Goal: Task Accomplishment & Management: Complete application form

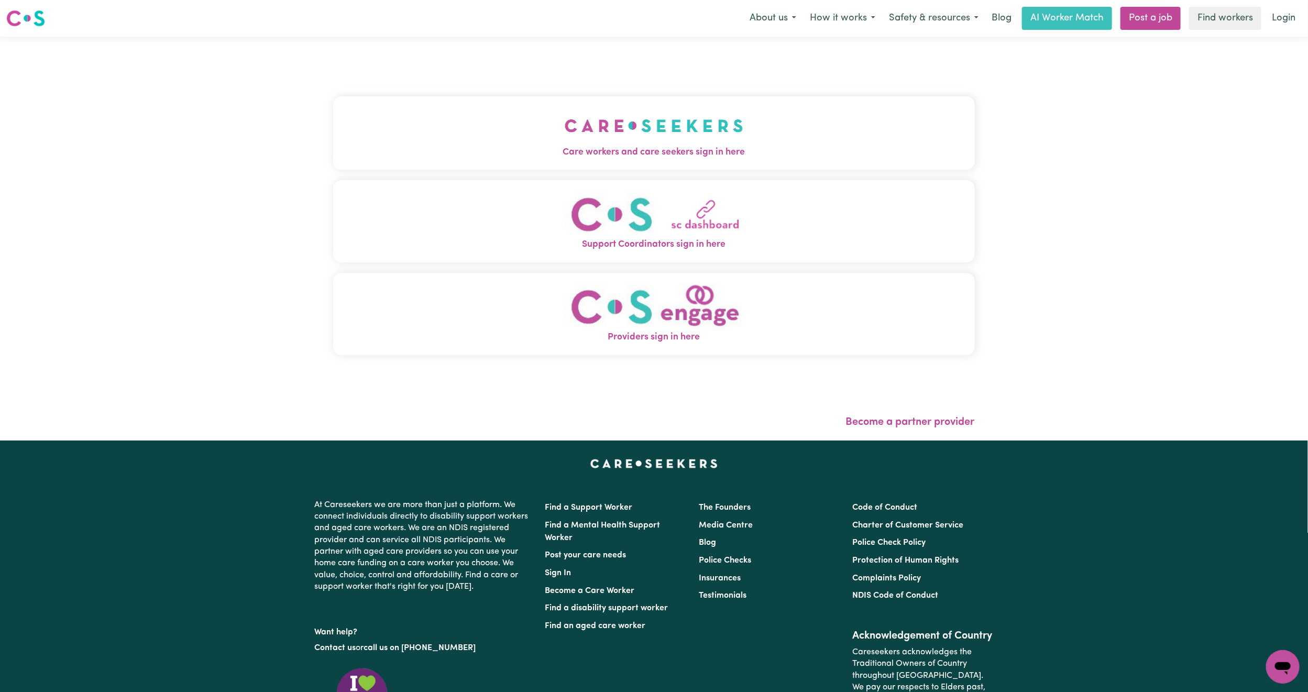
click at [565, 125] on img "Care workers and care seekers sign in here" at bounding box center [654, 125] width 179 height 39
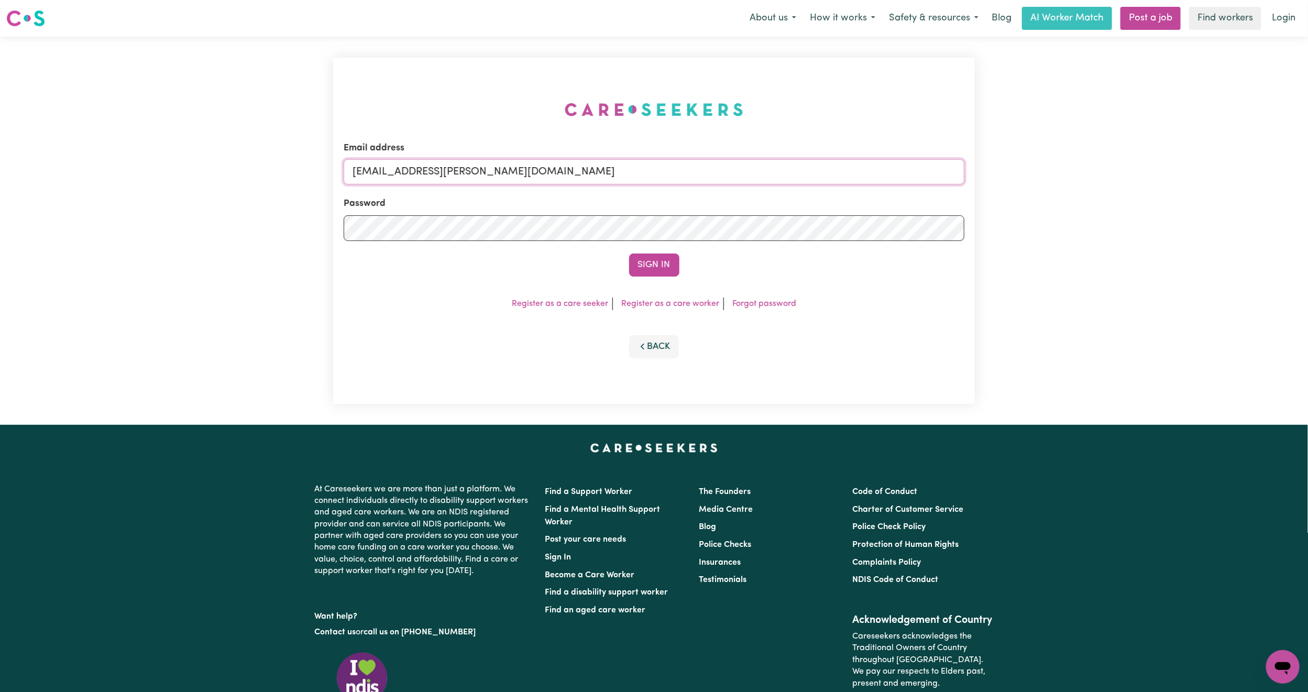
click at [959, 219] on form "Email address [EMAIL_ADDRESS][PERSON_NAME][DOMAIN_NAME] Password Sign In" at bounding box center [654, 208] width 621 height 135
paste input "[EMAIL_ADDRESS][DOMAIN_NAME]"
type input "superuser~[EMAIL_ADDRESS][DOMAIN_NAME]"
click at [629, 254] on button "Sign In" at bounding box center [654, 265] width 50 height 23
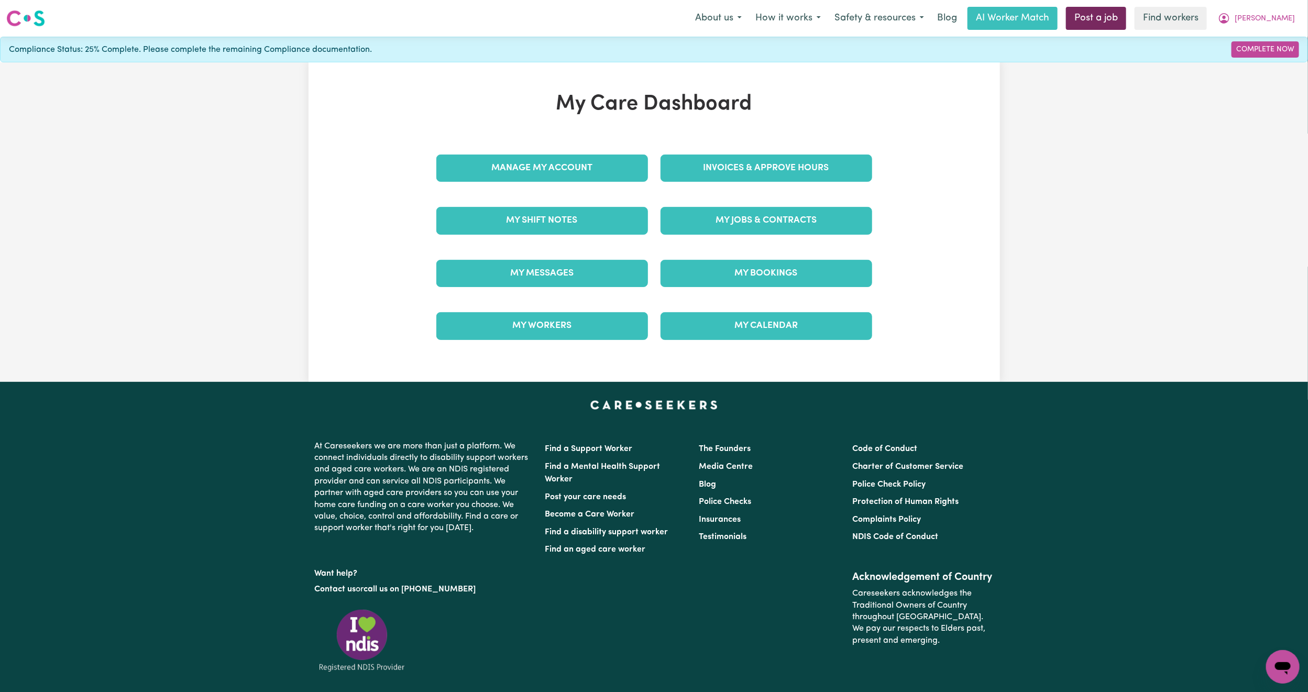
click at [1104, 15] on link "Post a job" at bounding box center [1096, 18] width 60 height 23
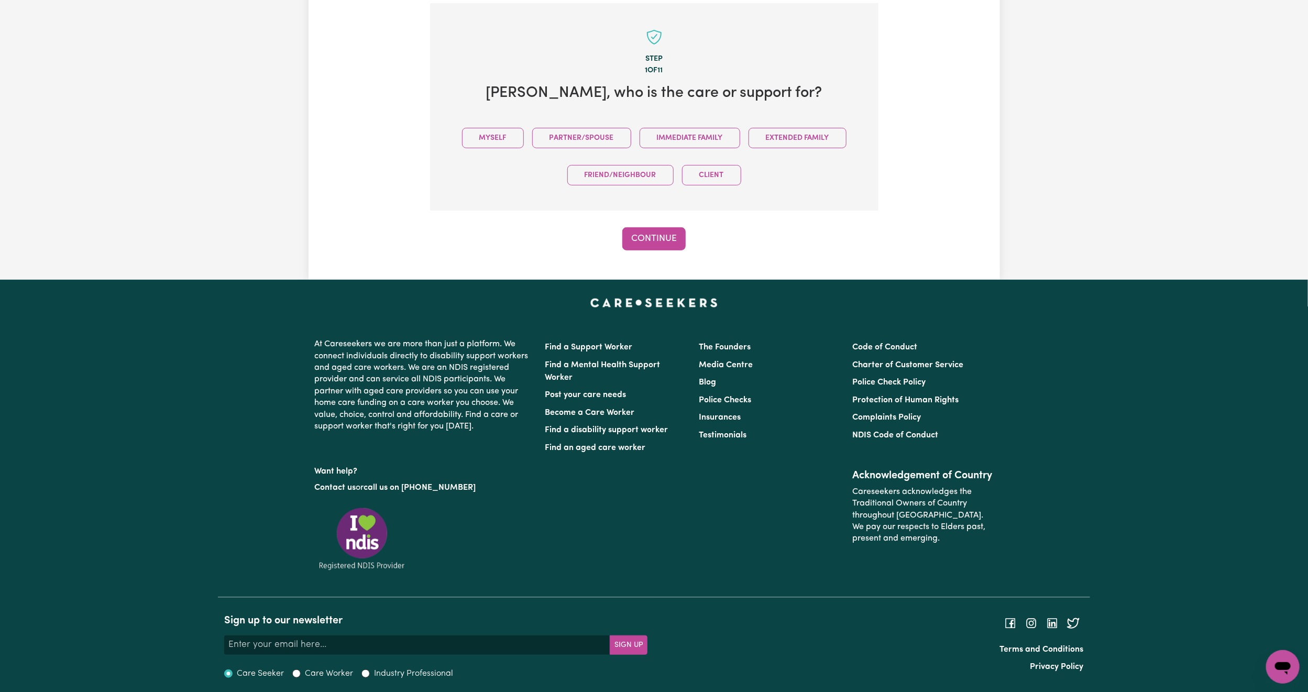
scroll to position [229, 0]
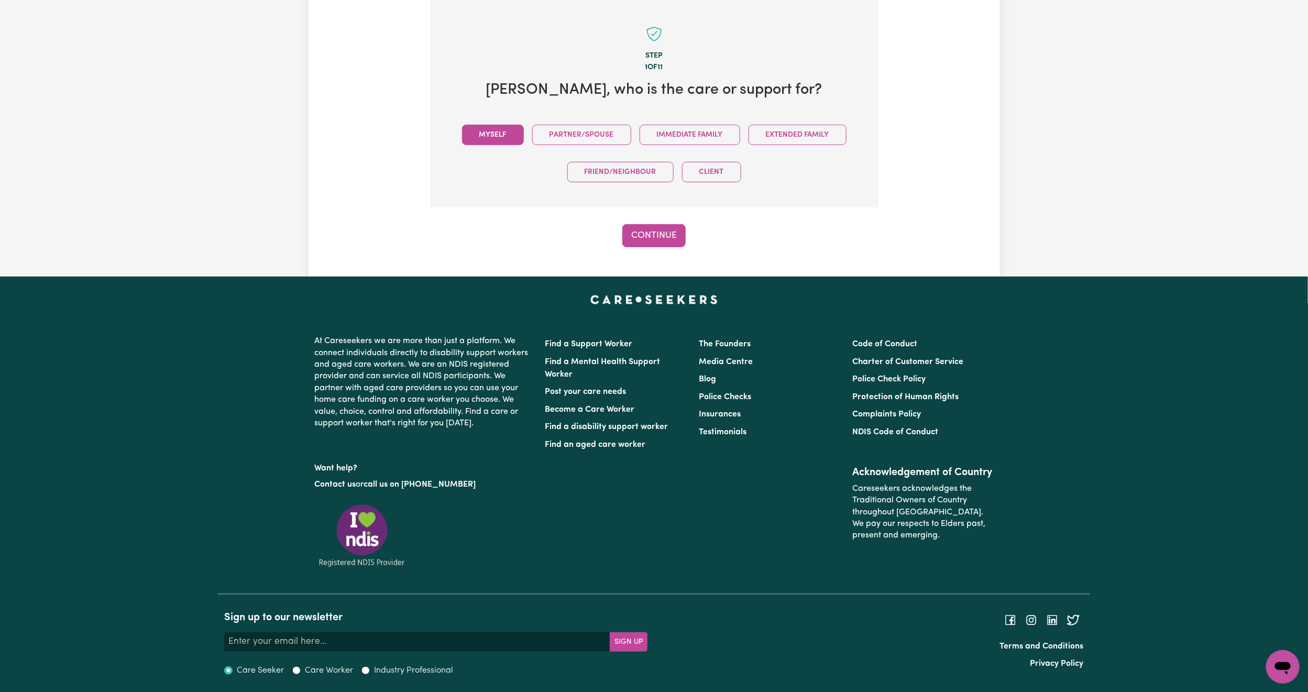
click at [495, 127] on button "Myself" at bounding box center [493, 135] width 62 height 20
click at [640, 228] on button "Continue" at bounding box center [653, 235] width 63 height 23
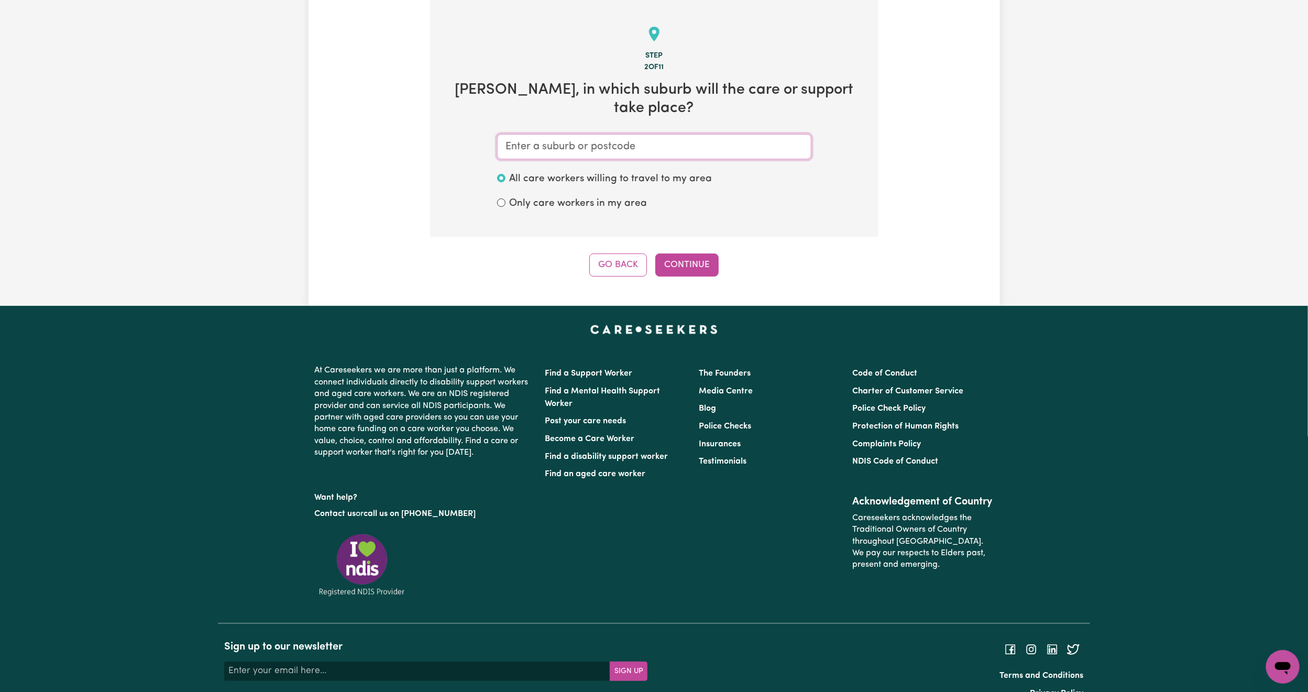
click at [679, 143] on input "text" at bounding box center [654, 146] width 314 height 25
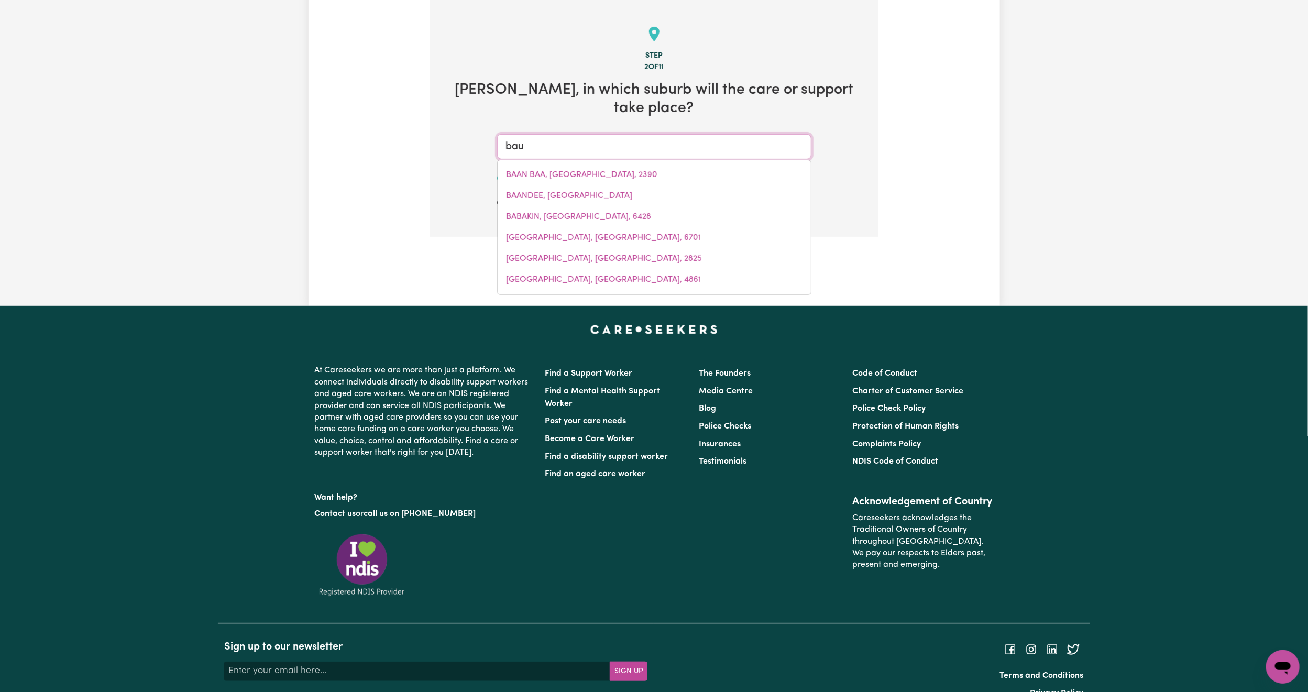
type input "baul"
type input "[GEOGRAPHIC_DATA], [GEOGRAPHIC_DATA], 2153"
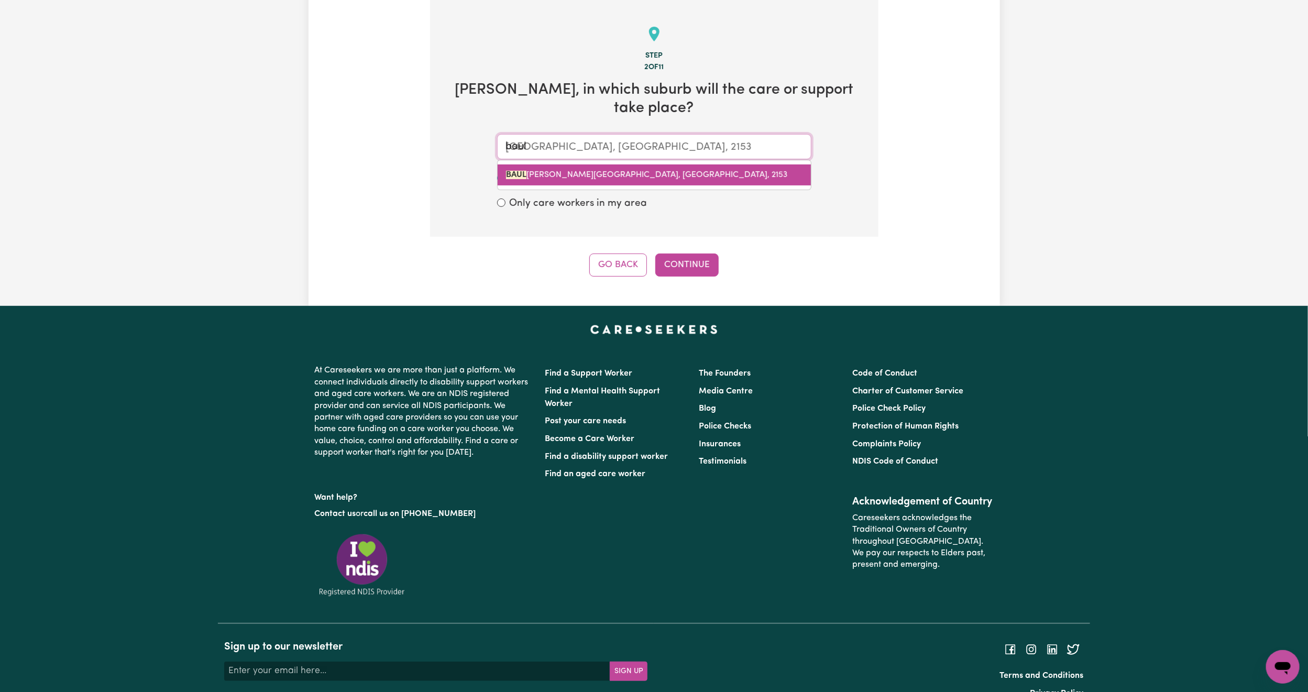
click at [579, 179] on span "[PERSON_NAME][STREET_ADDRESS]" at bounding box center [647, 175] width 282 height 8
type input "[STREET_ADDRESS]"
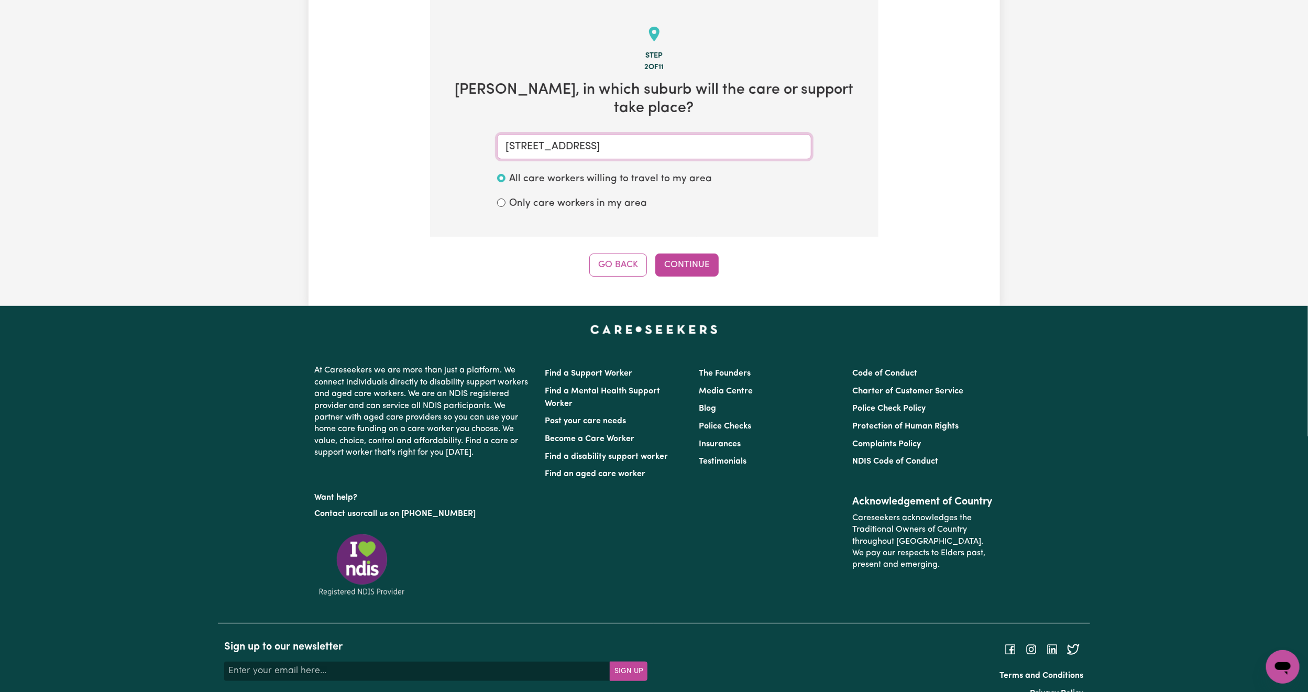
type input "[STREET_ADDRESS]"
click at [607, 207] on label "Only care workers in my area" at bounding box center [579, 203] width 138 height 15
click at [506, 207] on input "Only care workers in my area" at bounding box center [501, 203] width 8 height 8
radio input "true"
click at [701, 264] on button "Continue" at bounding box center [686, 265] width 63 height 23
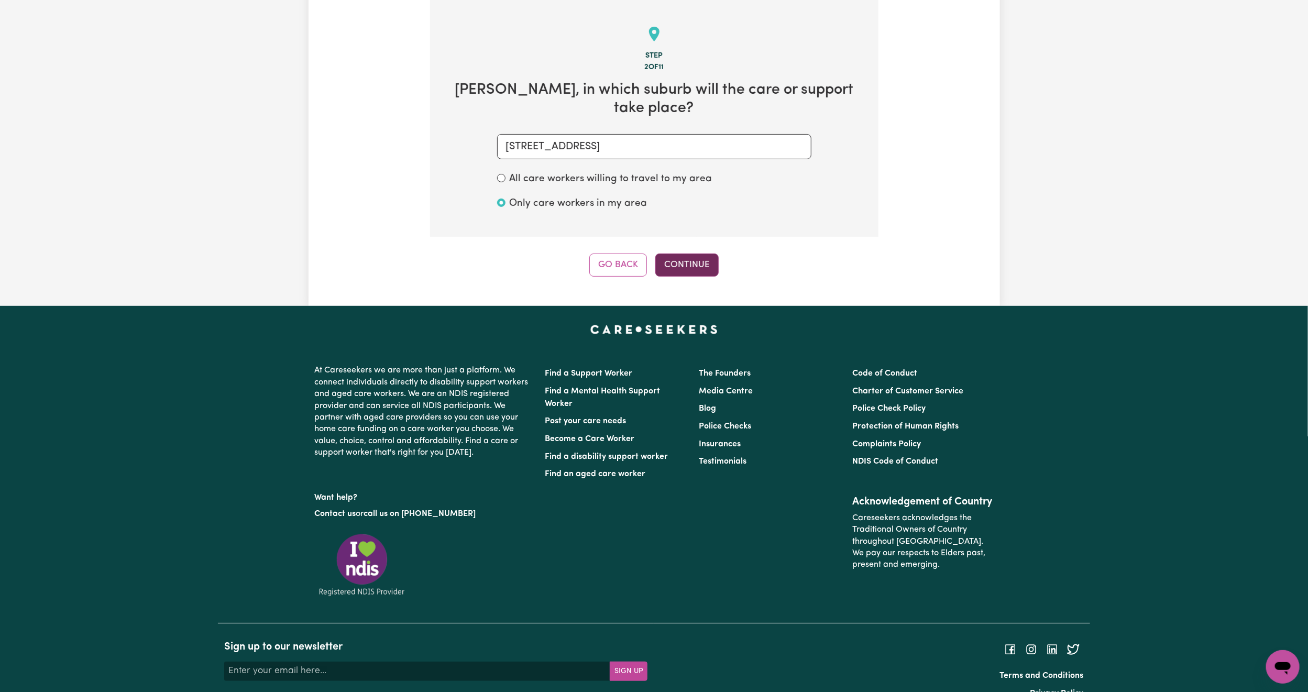
scroll to position [217, 0]
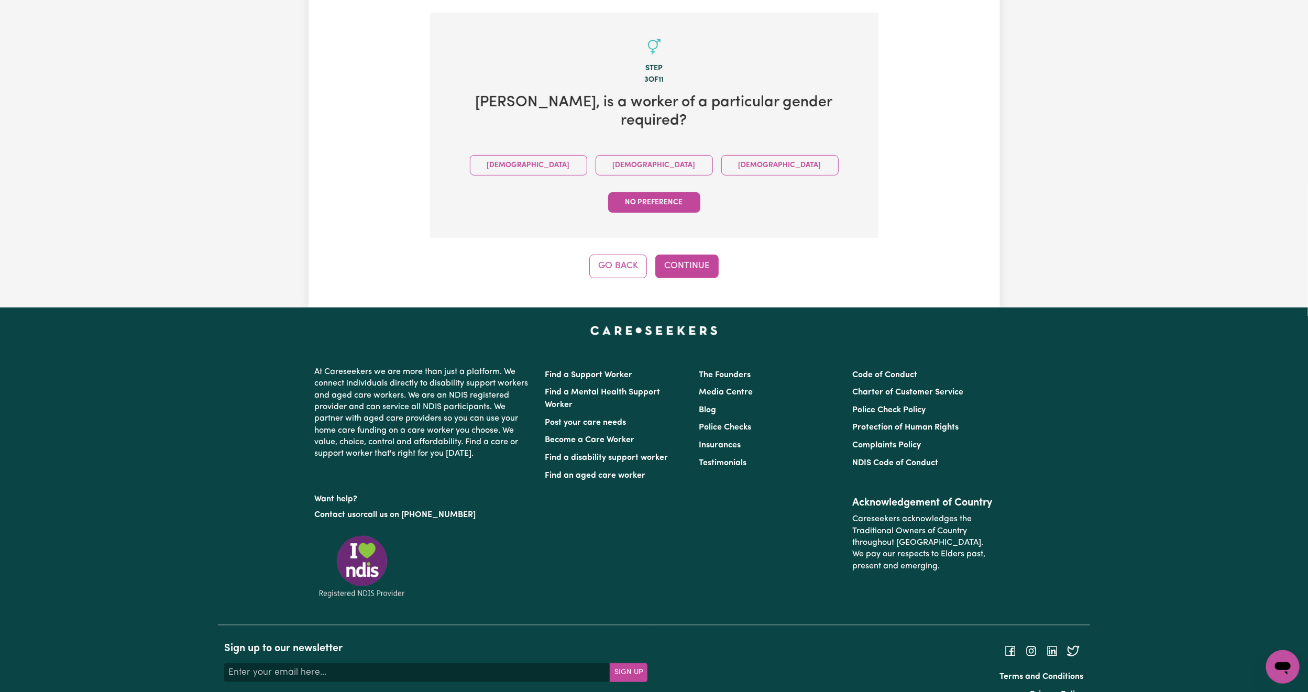
drag, startPoint x: 580, startPoint y: 156, endPoint x: 653, endPoint y: 189, distance: 79.7
click at [596, 157] on button "[DEMOGRAPHIC_DATA]" at bounding box center [654, 165] width 117 height 20
click at [701, 255] on button "Continue" at bounding box center [686, 266] width 63 height 23
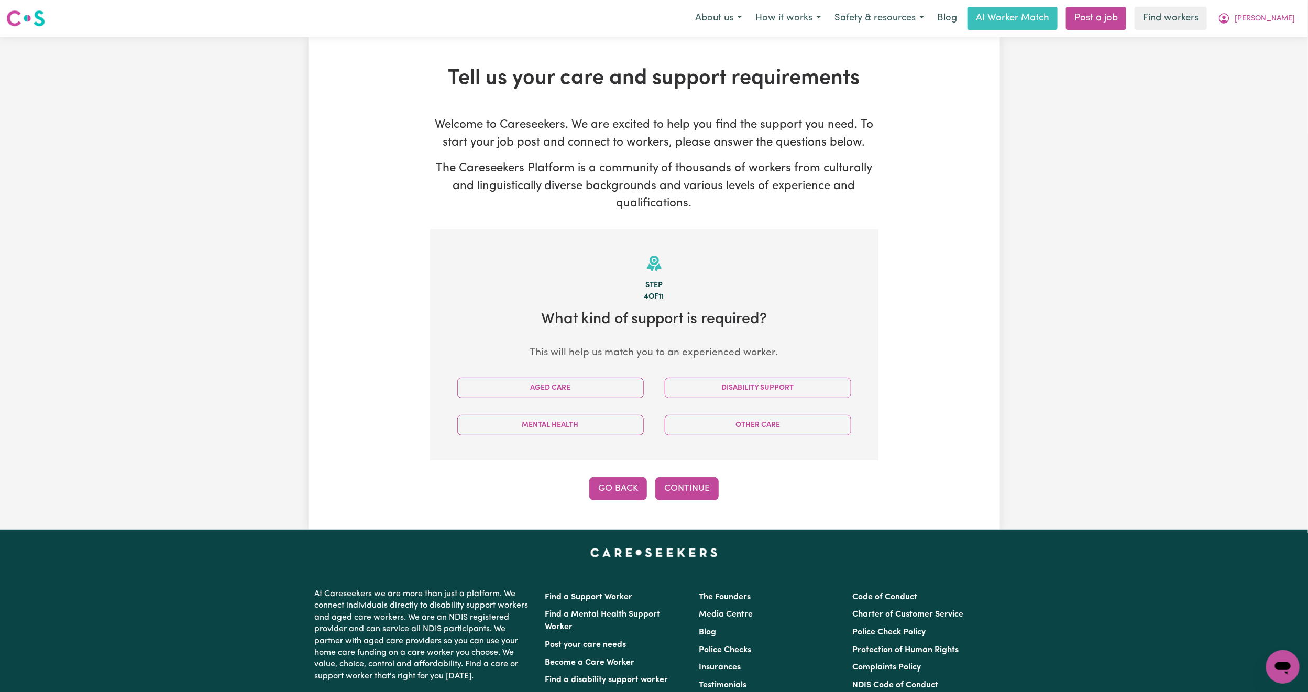
click at [615, 497] on button "Go Back" at bounding box center [618, 488] width 58 height 23
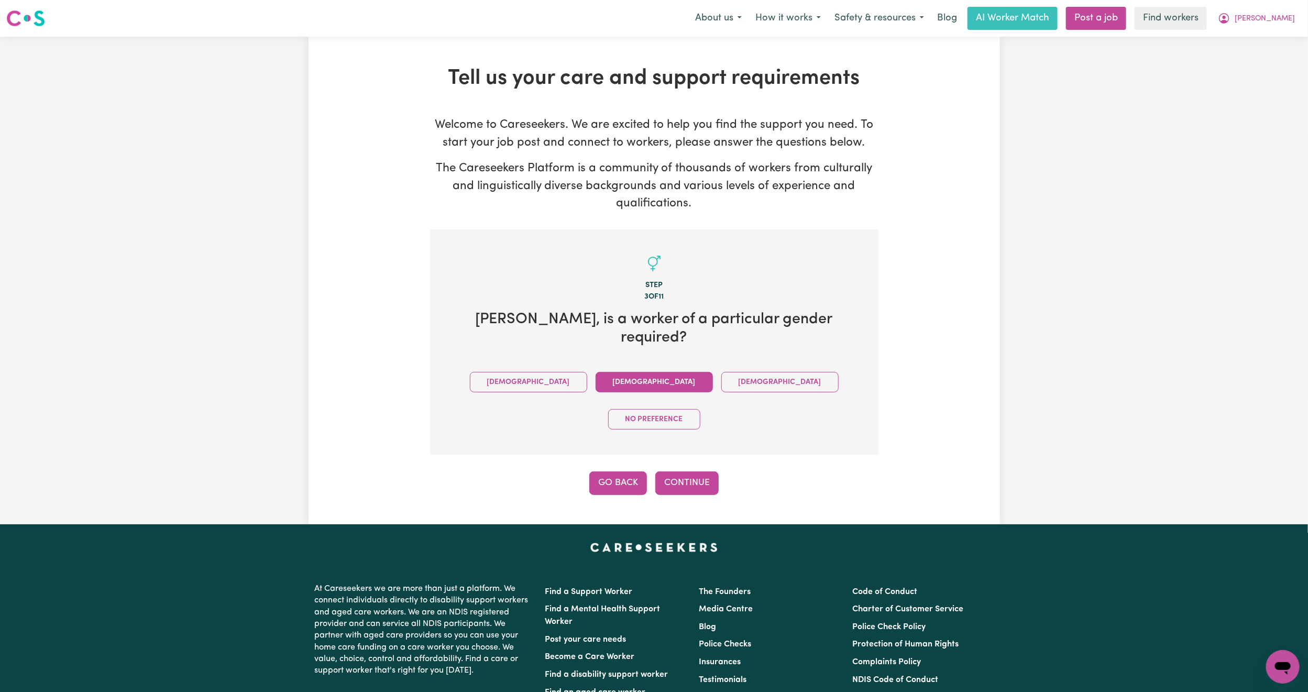
click at [626, 472] on button "Go Back" at bounding box center [618, 483] width 58 height 23
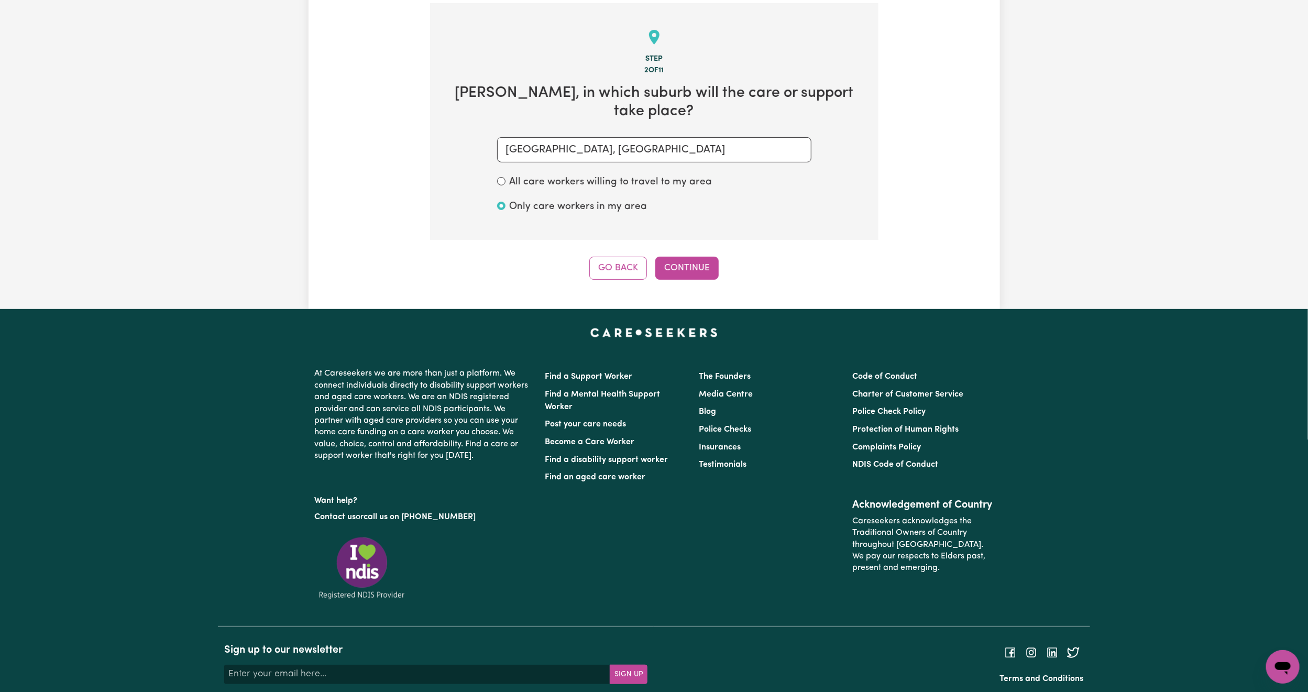
scroll to position [229, 0]
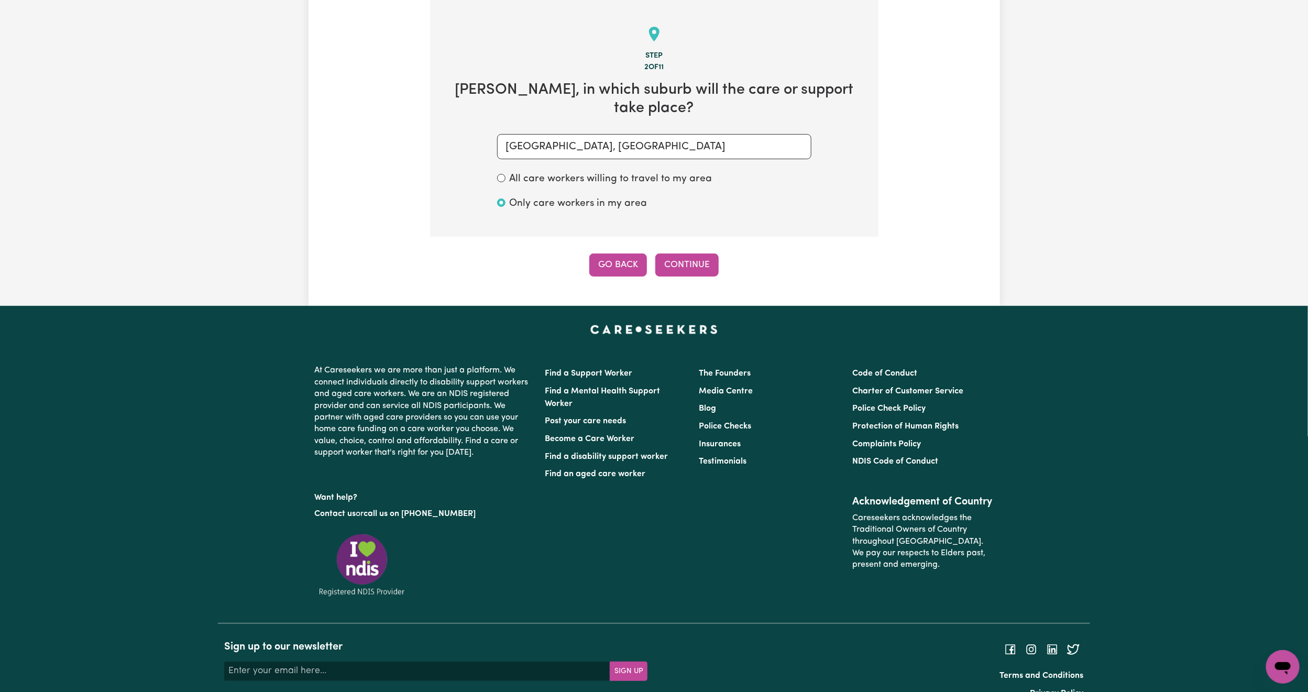
click at [618, 258] on button "Go Back" at bounding box center [618, 265] width 58 height 23
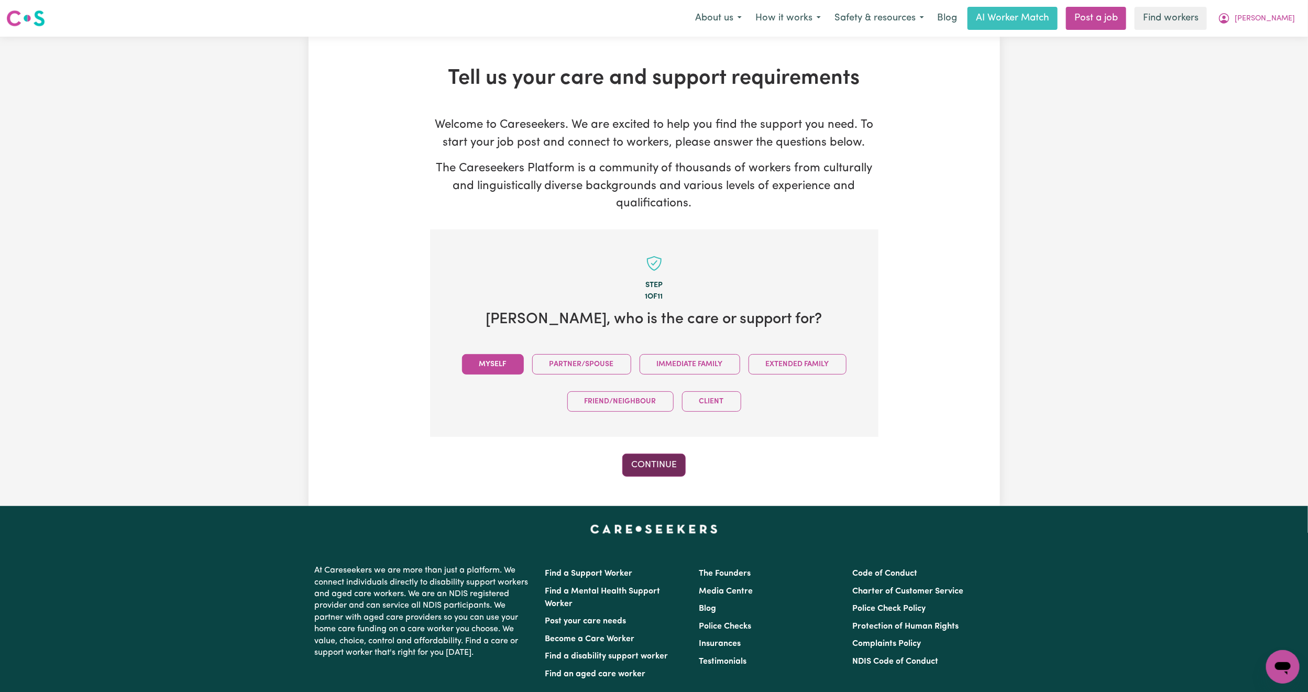
click at [645, 468] on button "Continue" at bounding box center [653, 465] width 63 height 23
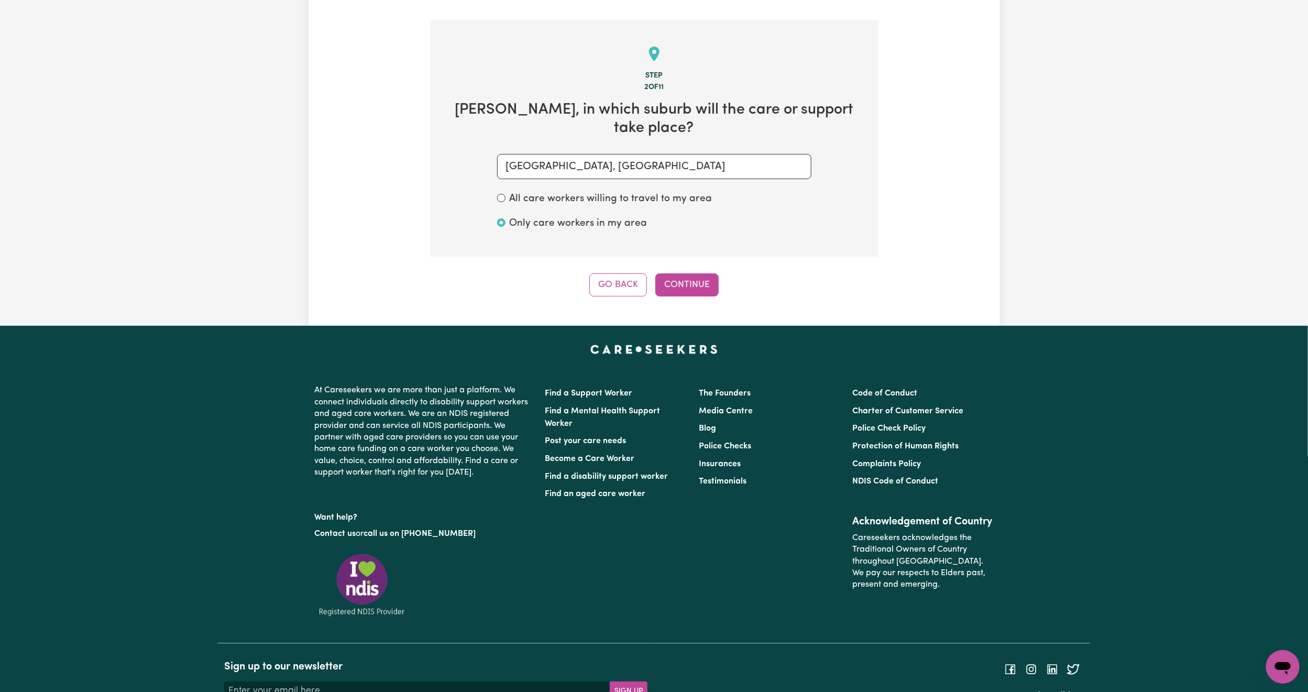
scroll to position [229, 0]
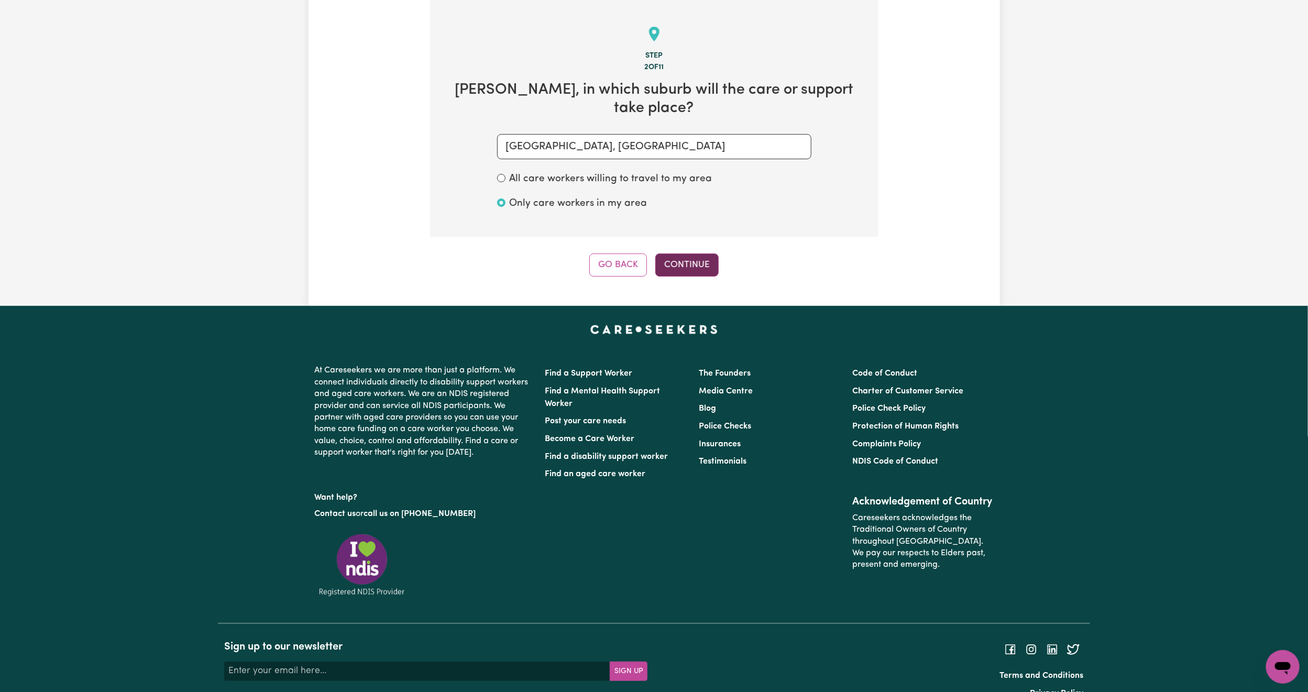
click at [695, 261] on button "Continue" at bounding box center [686, 265] width 63 height 23
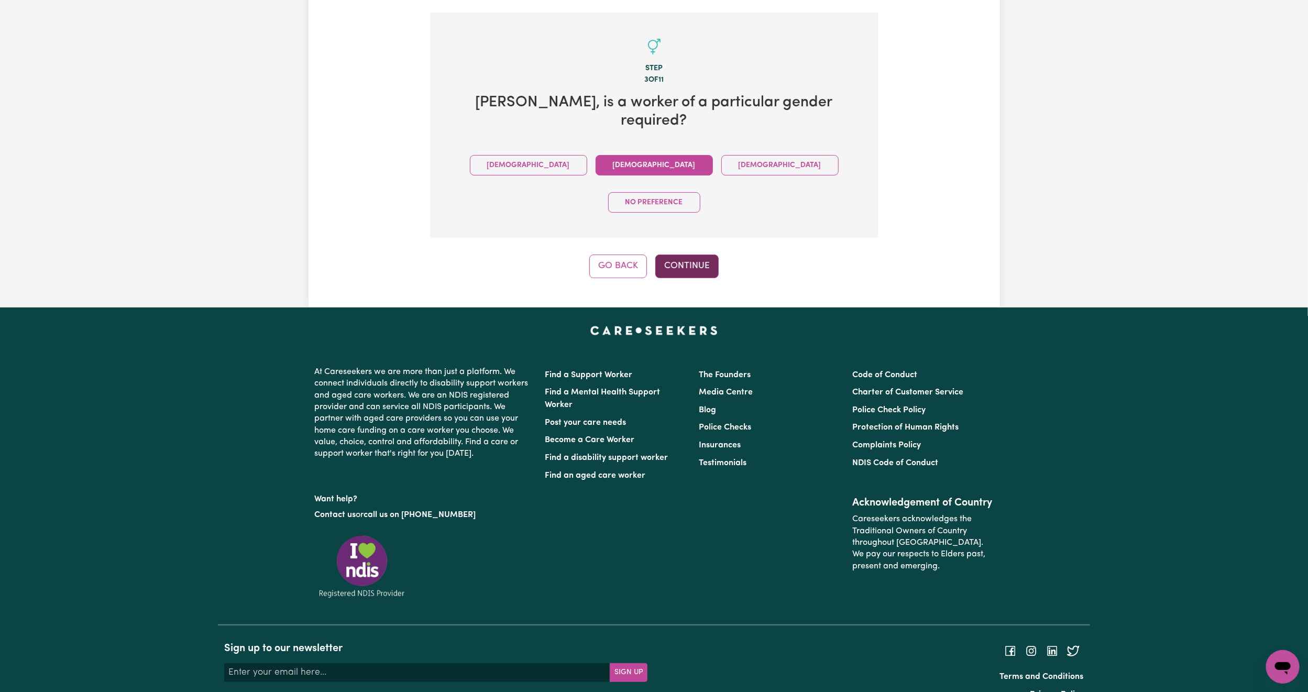
click at [691, 255] on button "Continue" at bounding box center [686, 266] width 63 height 23
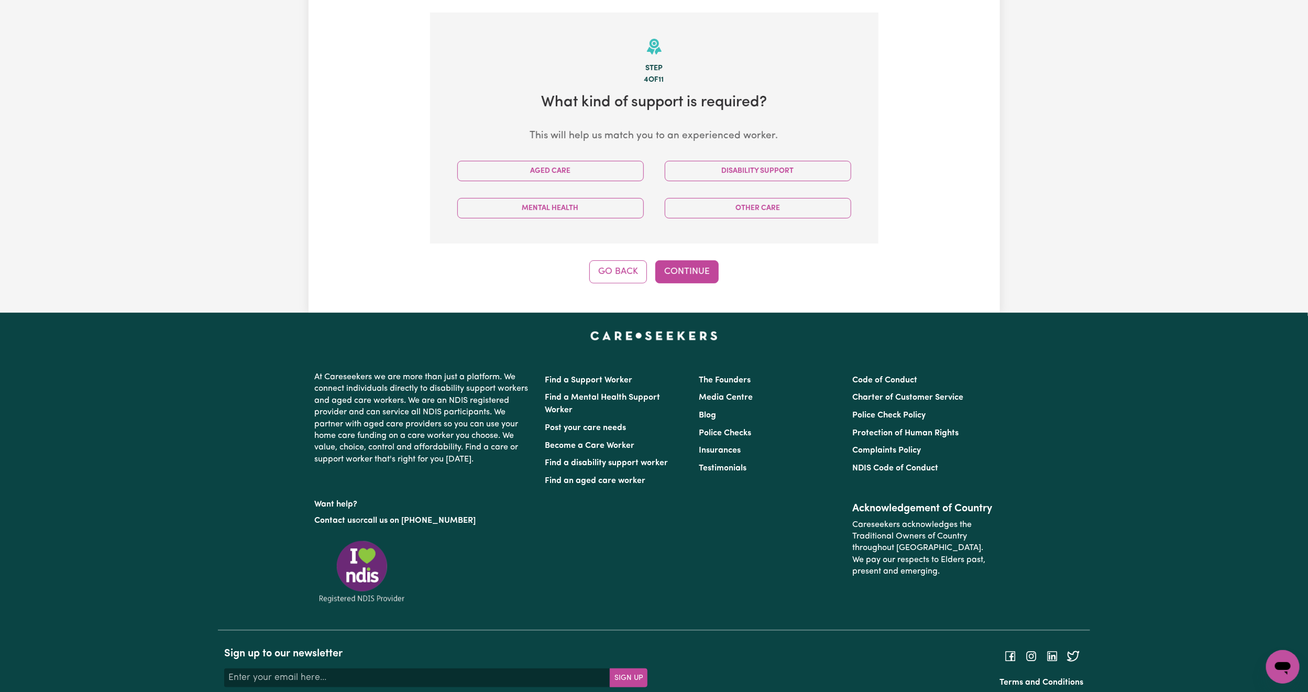
scroll to position [229, 0]
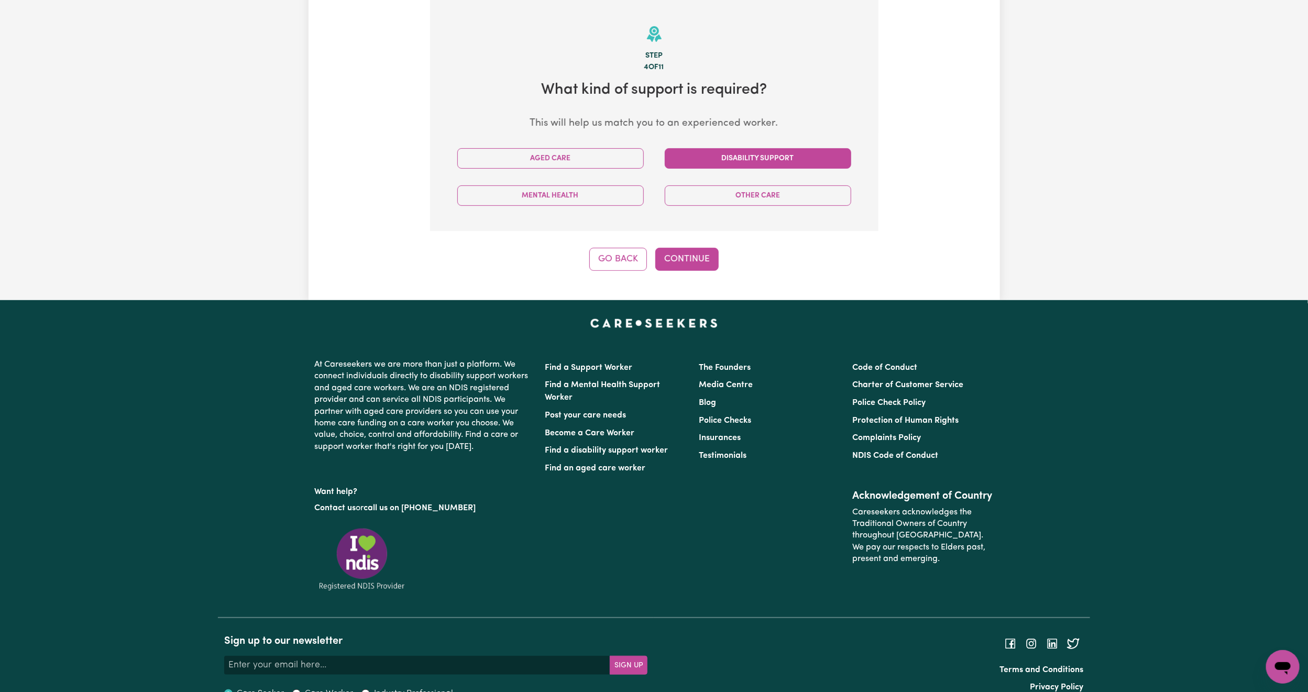
click at [687, 148] on button "Disability Support" at bounding box center [758, 158] width 187 height 20
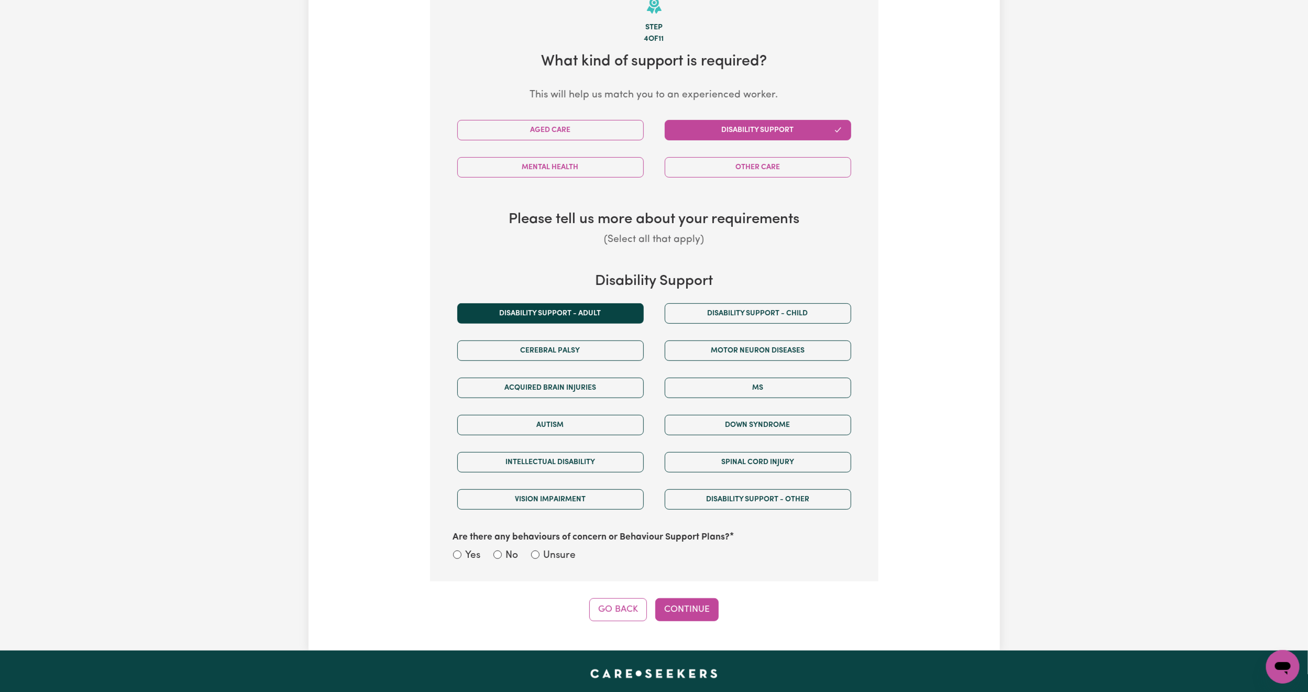
scroll to position [258, 0]
click at [621, 313] on button "Disability support - Adult" at bounding box center [550, 313] width 187 height 20
click at [579, 170] on button "Mental Health" at bounding box center [550, 167] width 187 height 20
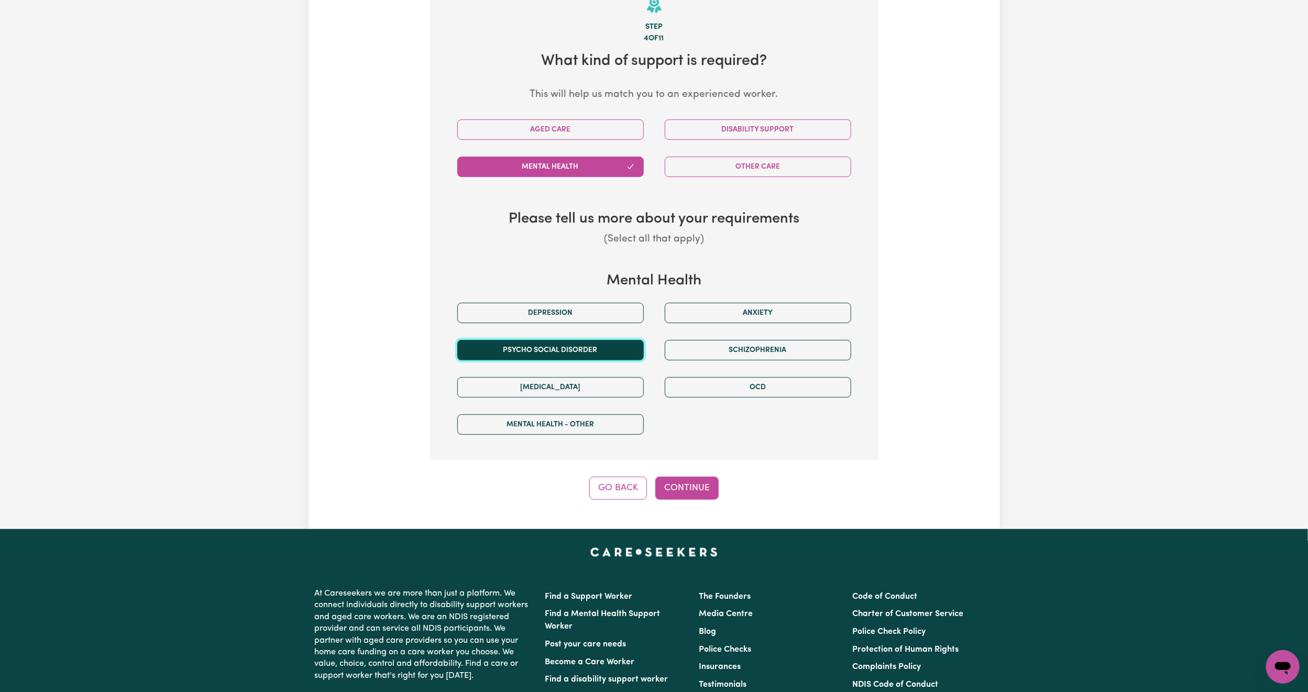
click at [618, 356] on button "Psycho social disorder" at bounding box center [550, 350] width 187 height 20
click at [701, 492] on button "Continue" at bounding box center [686, 488] width 63 height 23
select select "PRIVATELY"
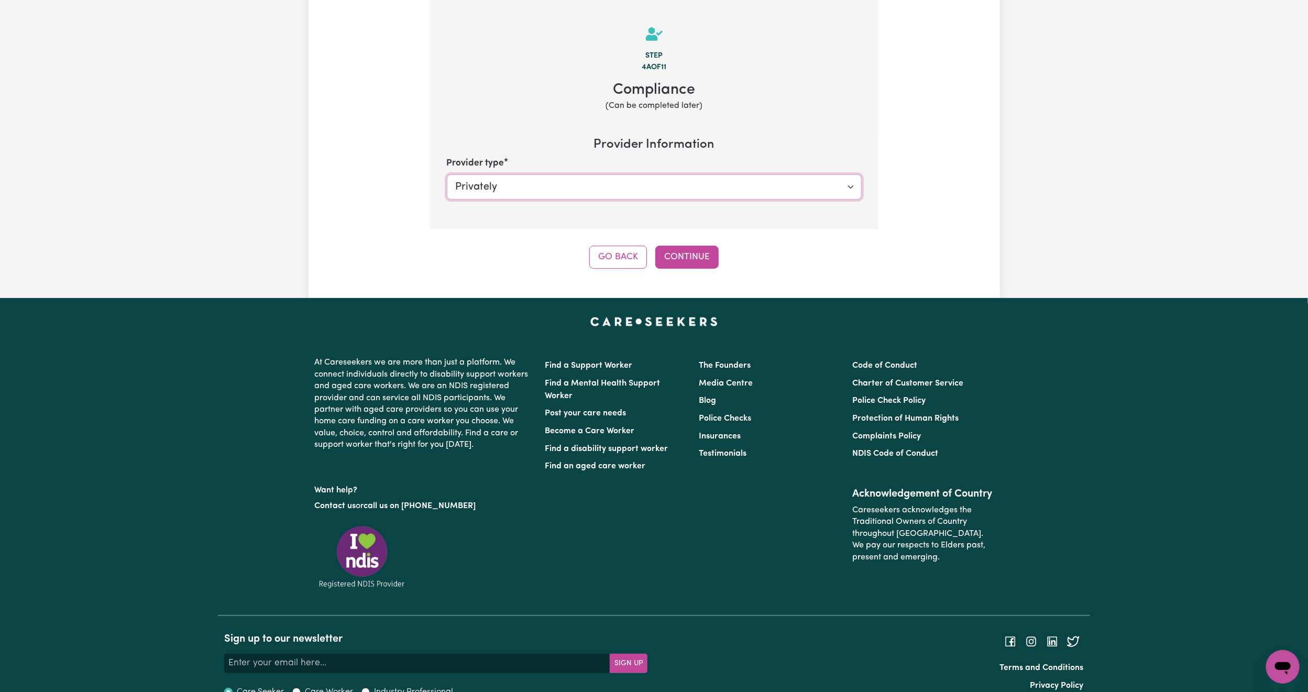
click at [670, 174] on select "Select your provider type... Privately Aged Care / Home Care Package" at bounding box center [654, 186] width 415 height 25
click at [447, 174] on select "Select your provider type... Privately Aged Care / Home Care Package" at bounding box center [654, 186] width 415 height 25
click at [677, 253] on button "Continue" at bounding box center [686, 257] width 63 height 23
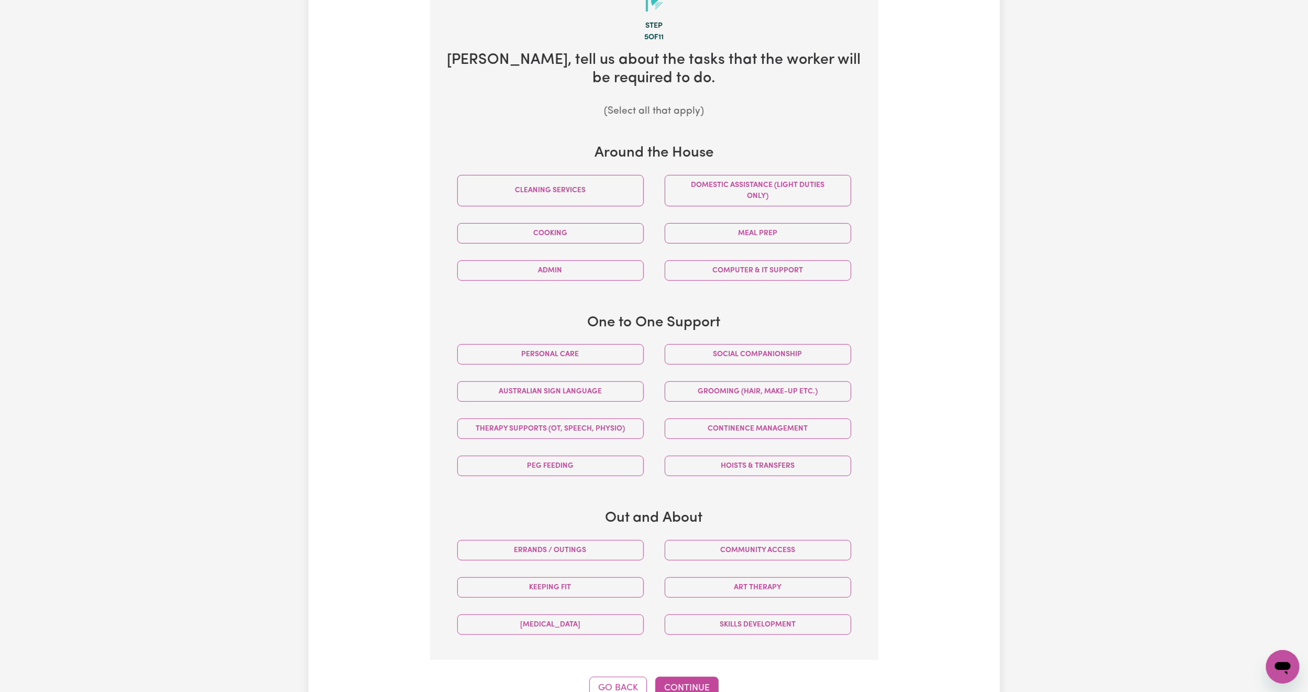
scroll to position [260, 0]
click at [602, 556] on button "Errands / Outings" at bounding box center [550, 550] width 187 height 20
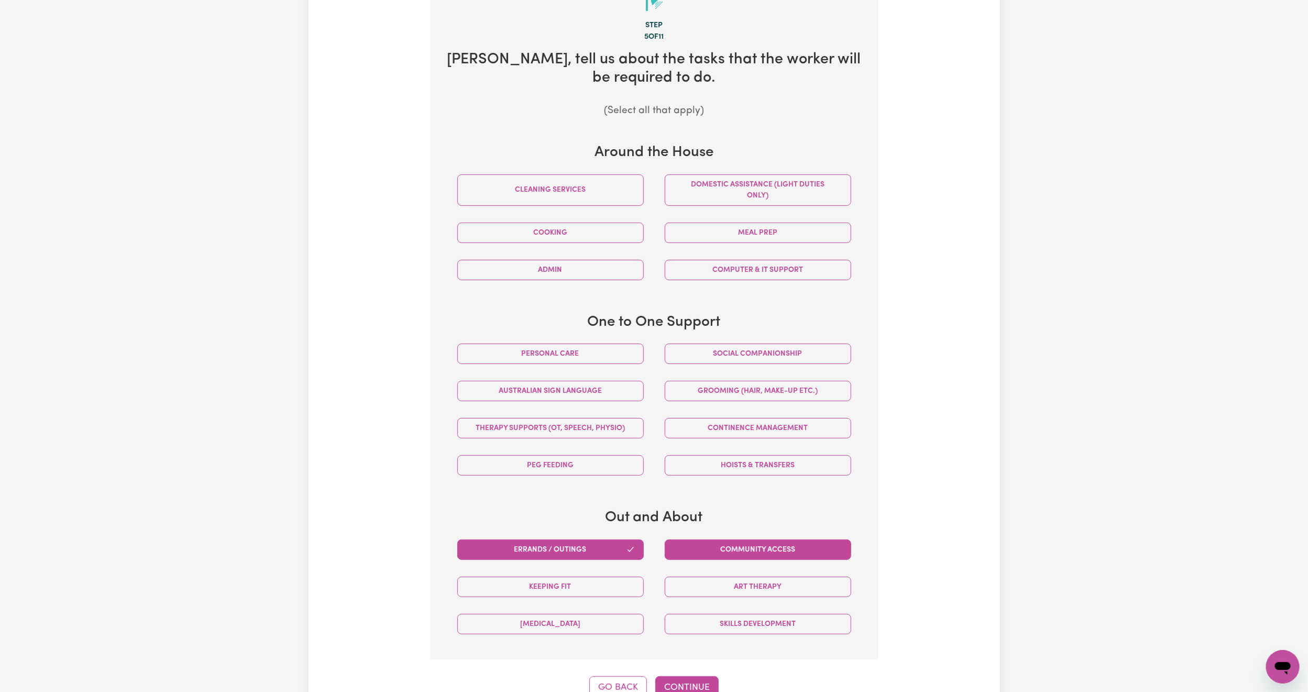
click at [677, 558] on button "Community access" at bounding box center [758, 550] width 187 height 20
click at [695, 634] on button "Skills Development" at bounding box center [758, 624] width 187 height 20
click at [731, 357] on button "Social companionship" at bounding box center [758, 354] width 187 height 20
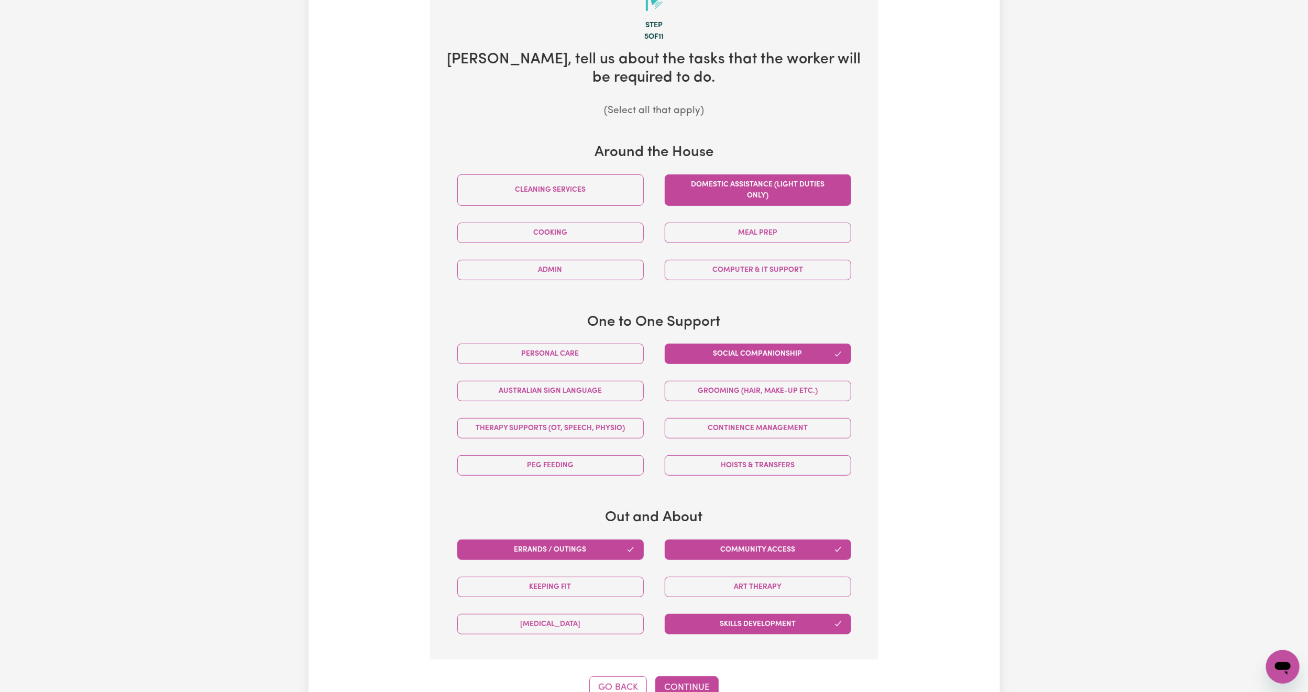
click at [739, 187] on button "Domestic assistance (light duties only)" at bounding box center [758, 189] width 187 height 31
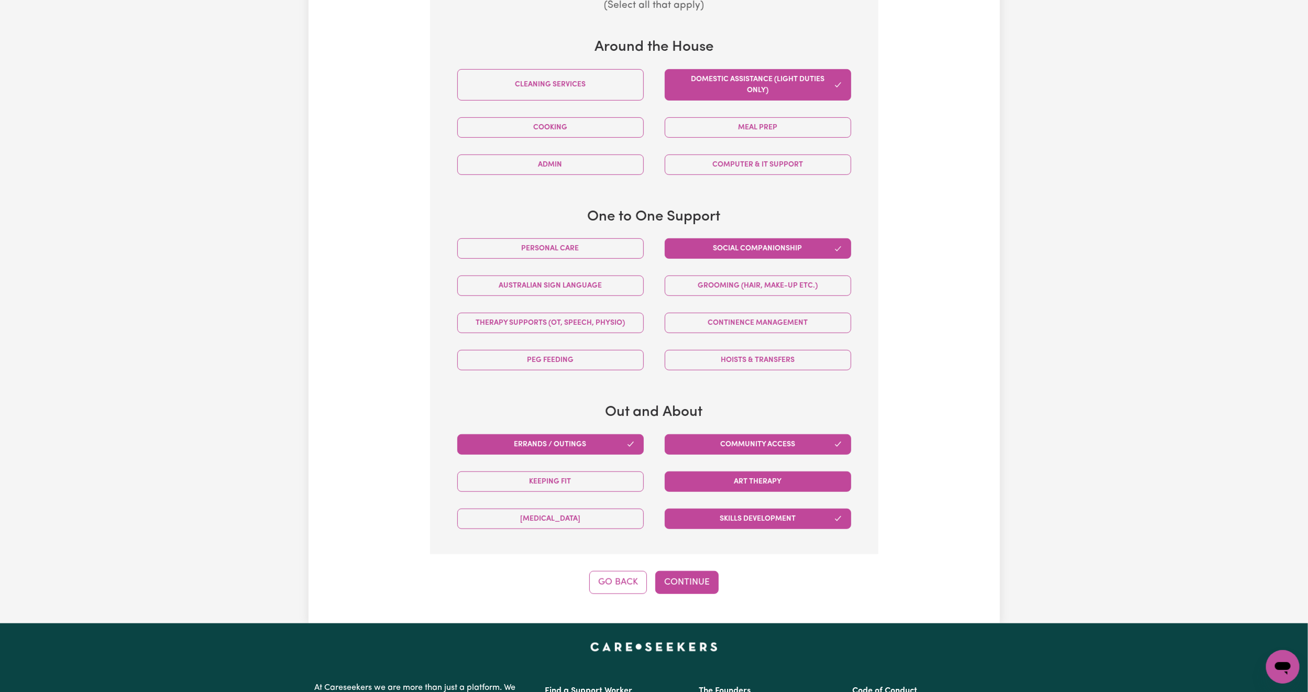
scroll to position [387, 0]
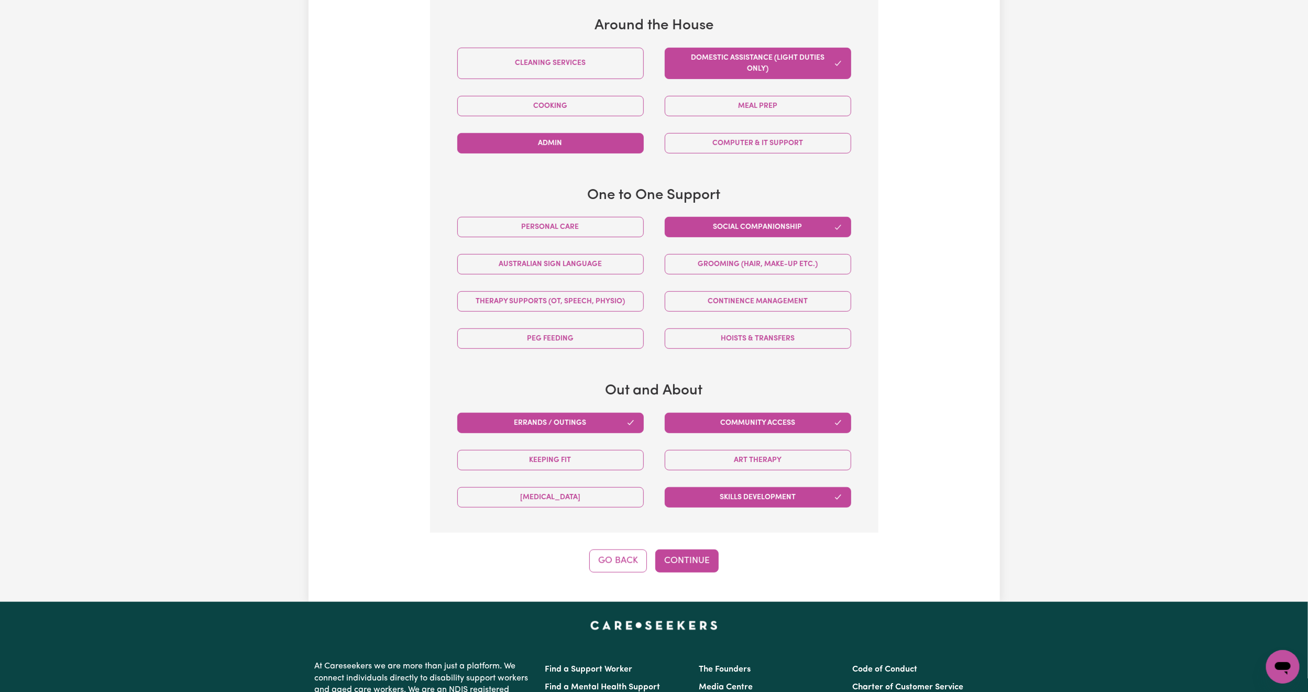
click at [602, 144] on button "Admin" at bounding box center [550, 143] width 187 height 20
click at [705, 137] on button "Computer & IT Support" at bounding box center [758, 143] width 187 height 20
click at [741, 495] on button "Skills Development" at bounding box center [758, 497] width 187 height 20
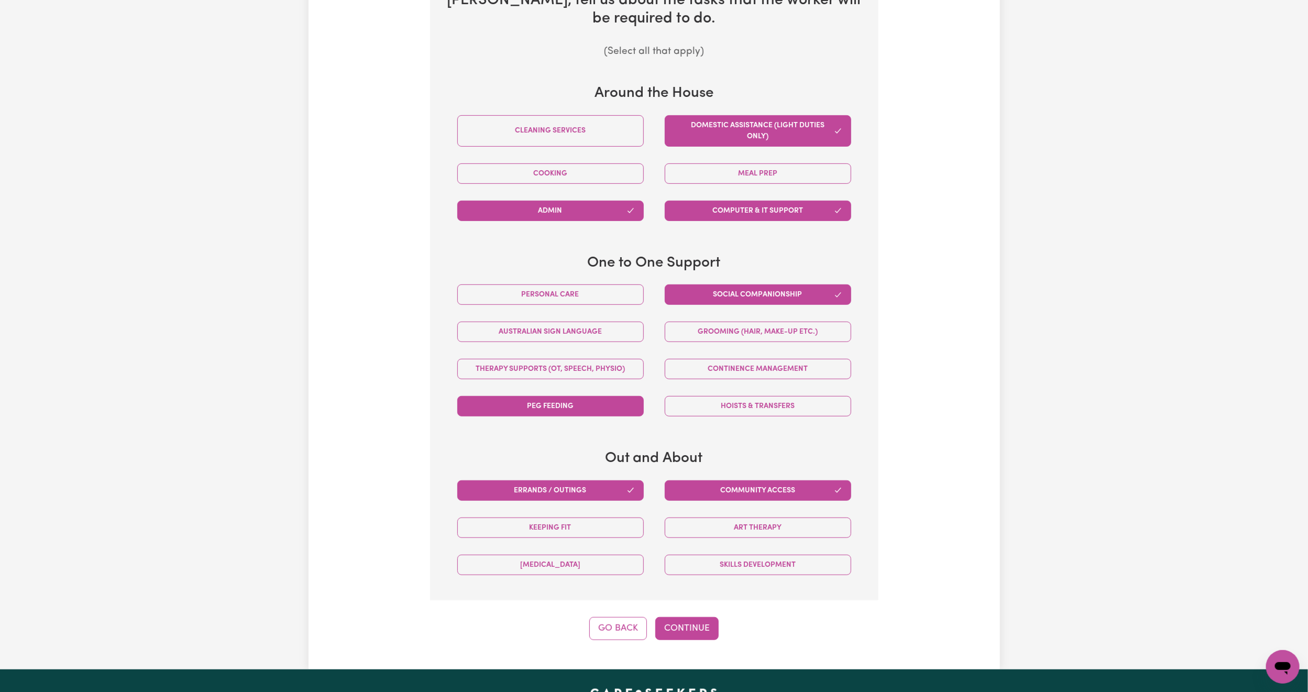
scroll to position [318, 0]
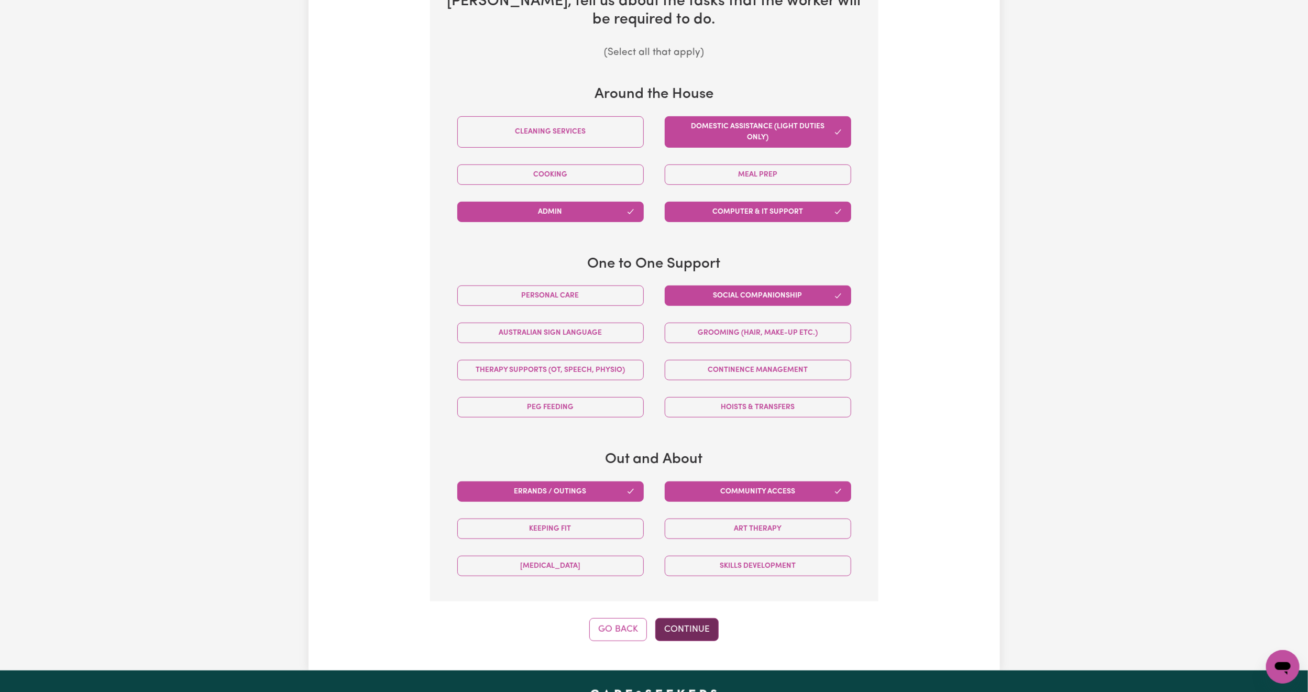
click at [689, 629] on button "Continue" at bounding box center [686, 629] width 63 height 23
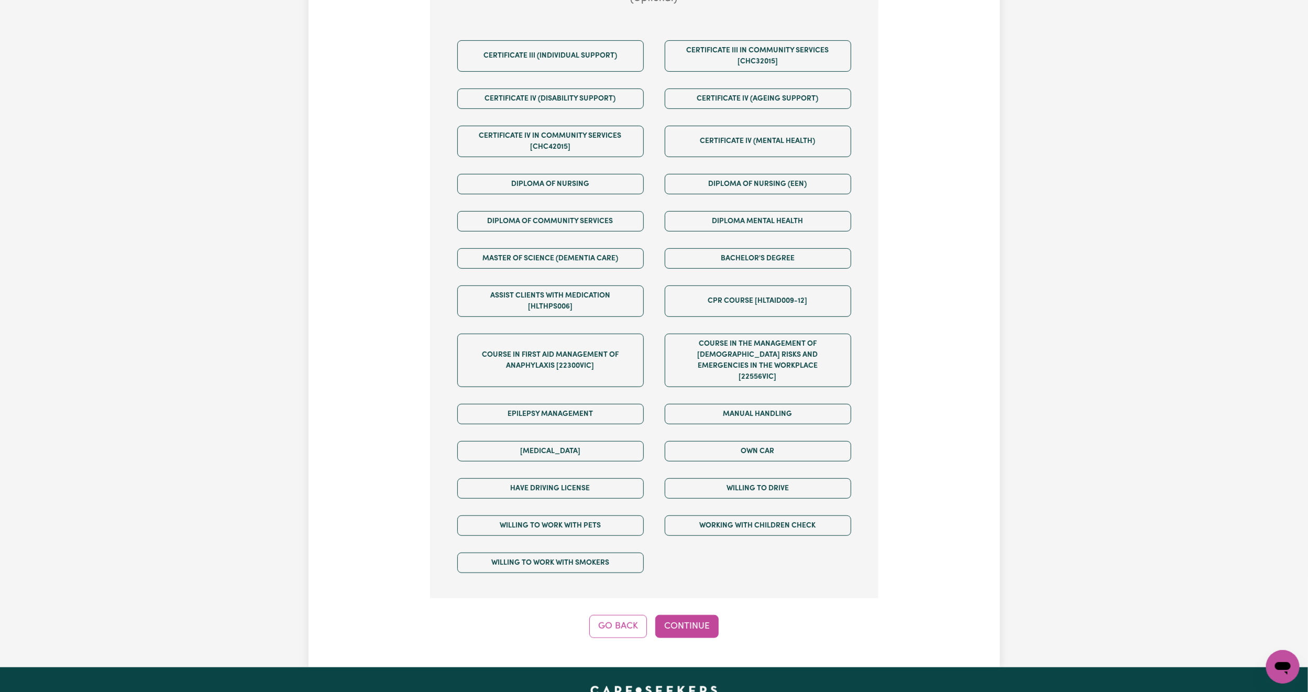
scroll to position [355, 0]
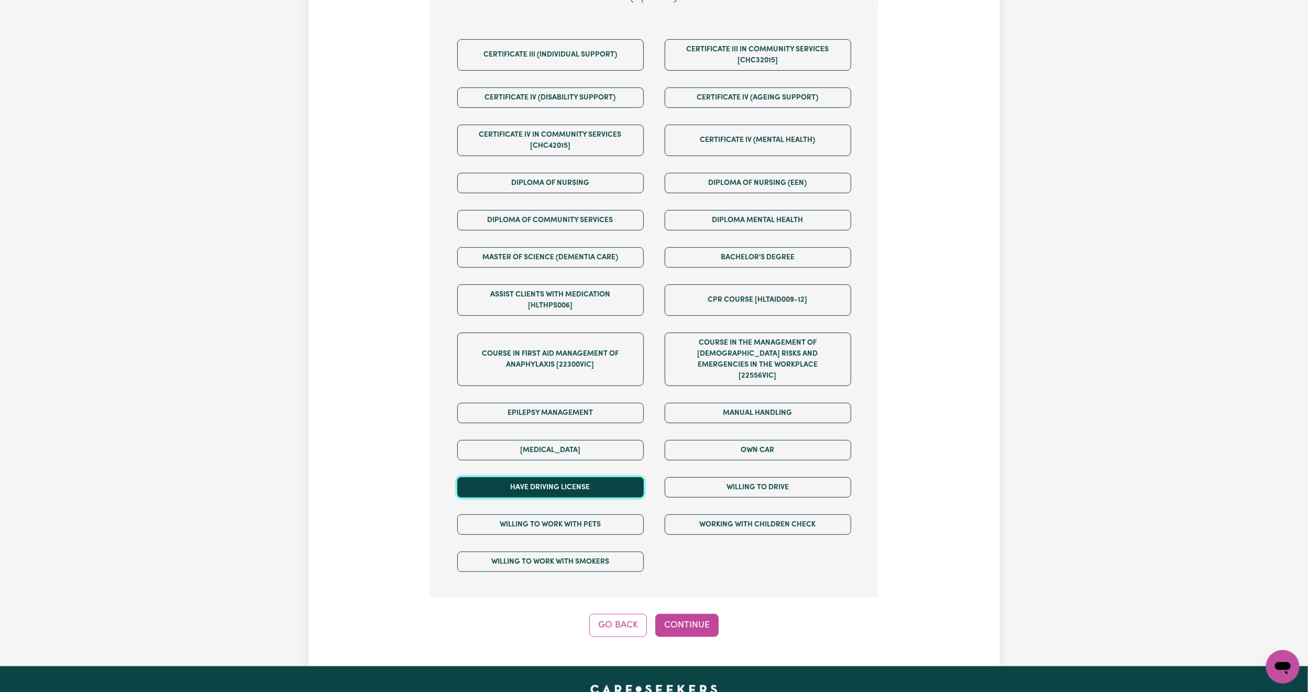
click at [618, 477] on button "Have driving license" at bounding box center [550, 487] width 187 height 20
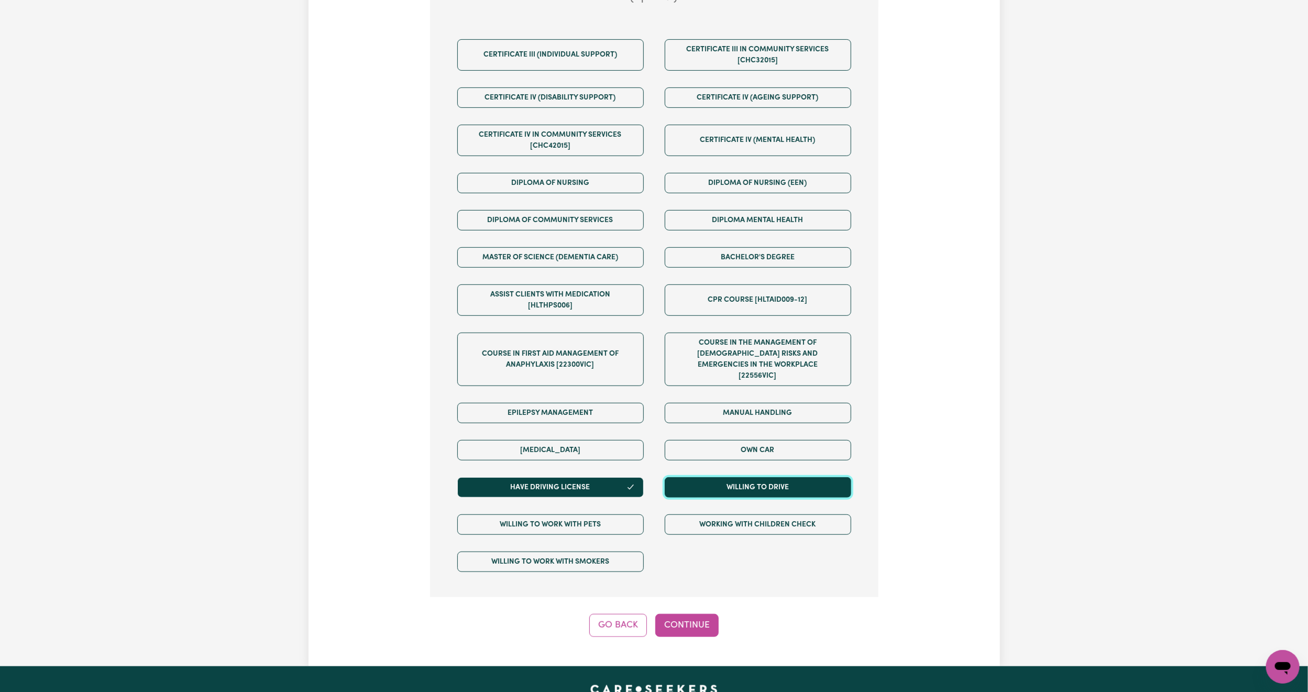
click at [699, 477] on button "Willing to drive" at bounding box center [758, 487] width 187 height 20
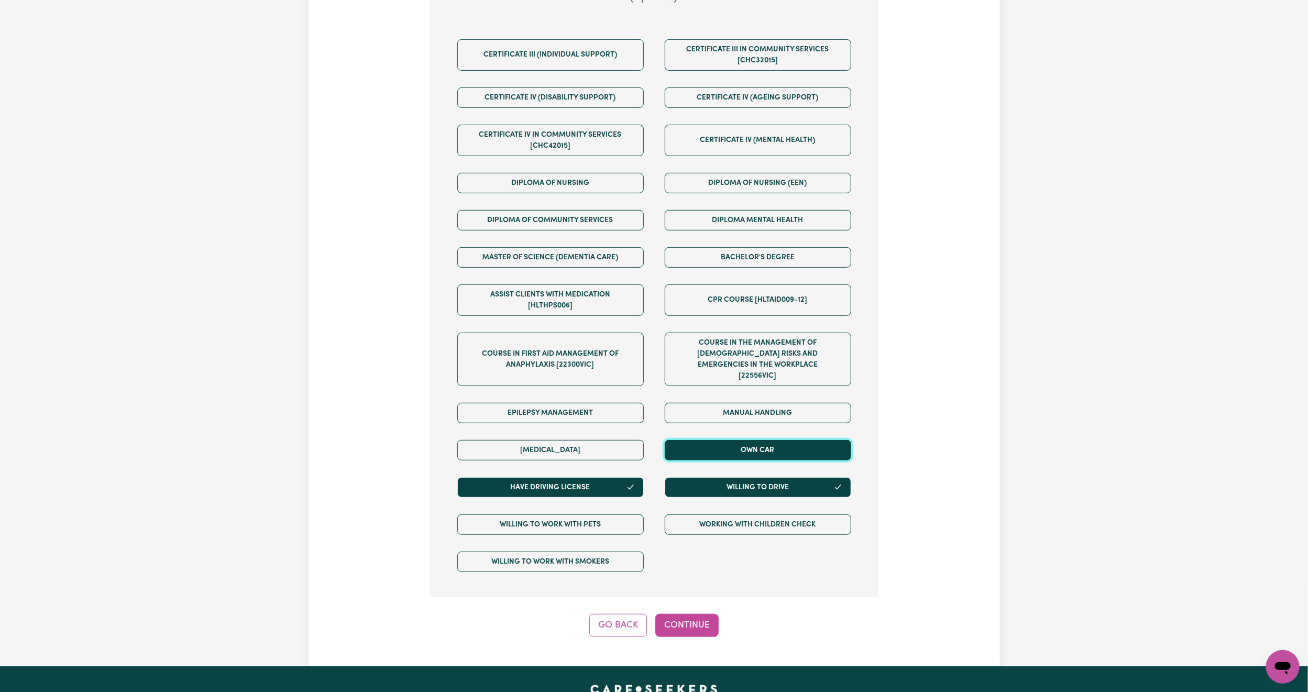
click at [703, 443] on button "Own Car" at bounding box center [758, 450] width 187 height 20
click at [689, 614] on button "Continue" at bounding box center [686, 625] width 63 height 23
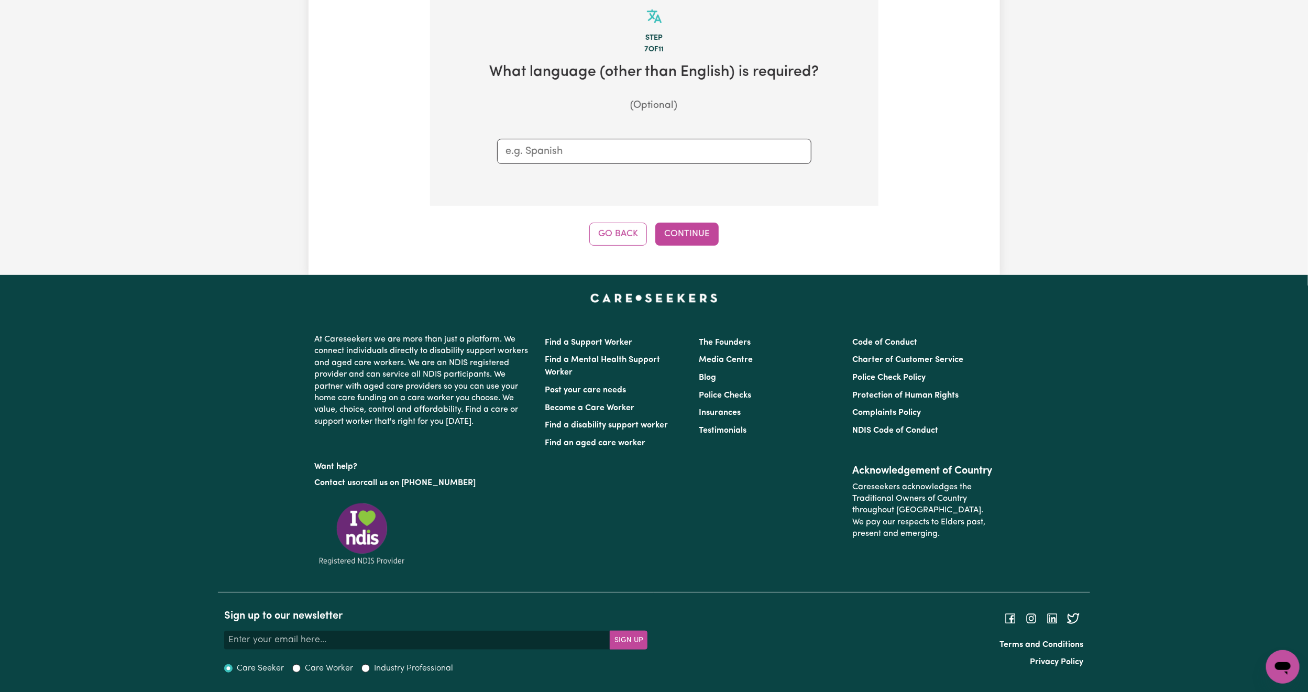
scroll to position [229, 0]
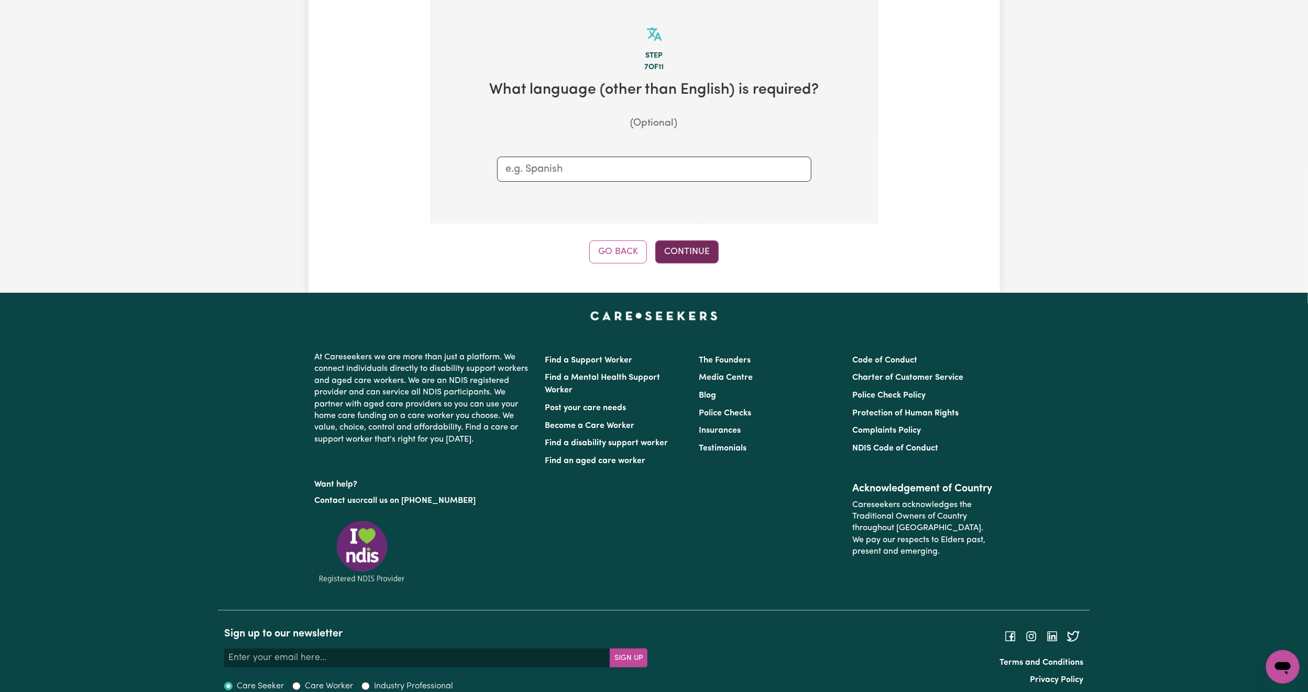
click at [699, 244] on button "Continue" at bounding box center [686, 251] width 63 height 23
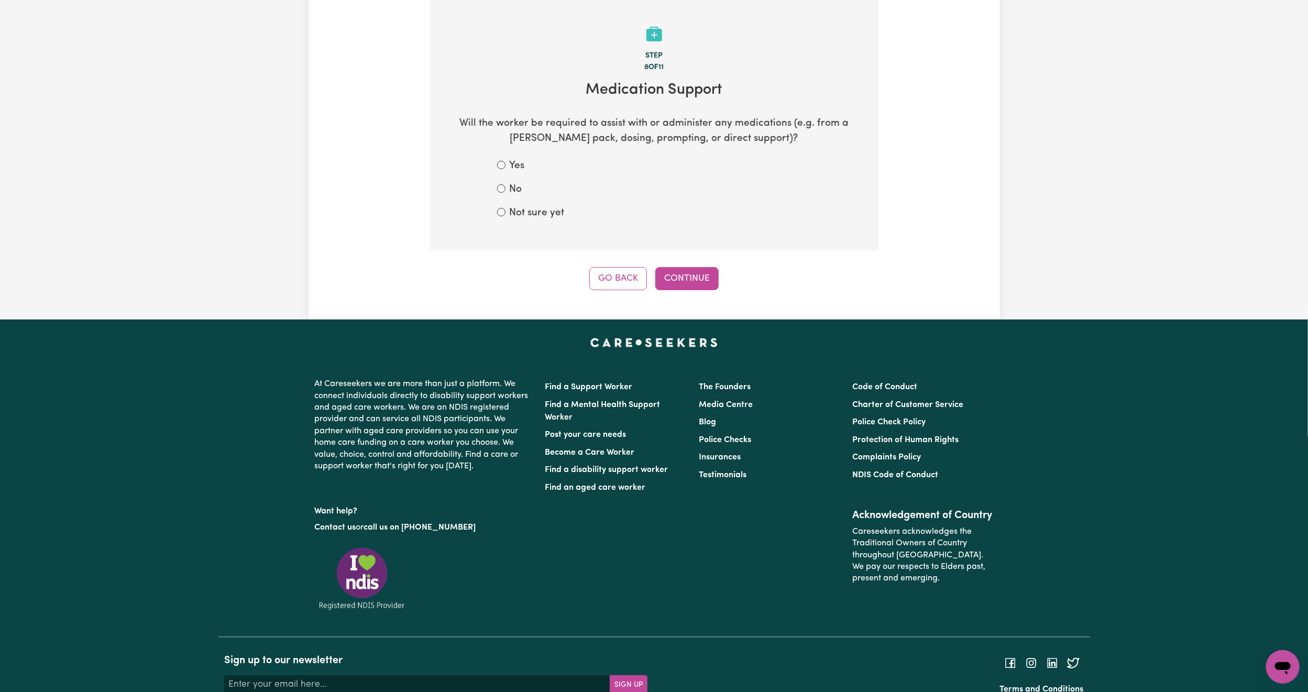
click at [511, 190] on label "No" at bounding box center [516, 189] width 13 height 15
click at [506, 190] on input "No" at bounding box center [501, 188] width 8 height 8
radio input "true"
click at [673, 268] on button "Continue" at bounding box center [686, 278] width 63 height 23
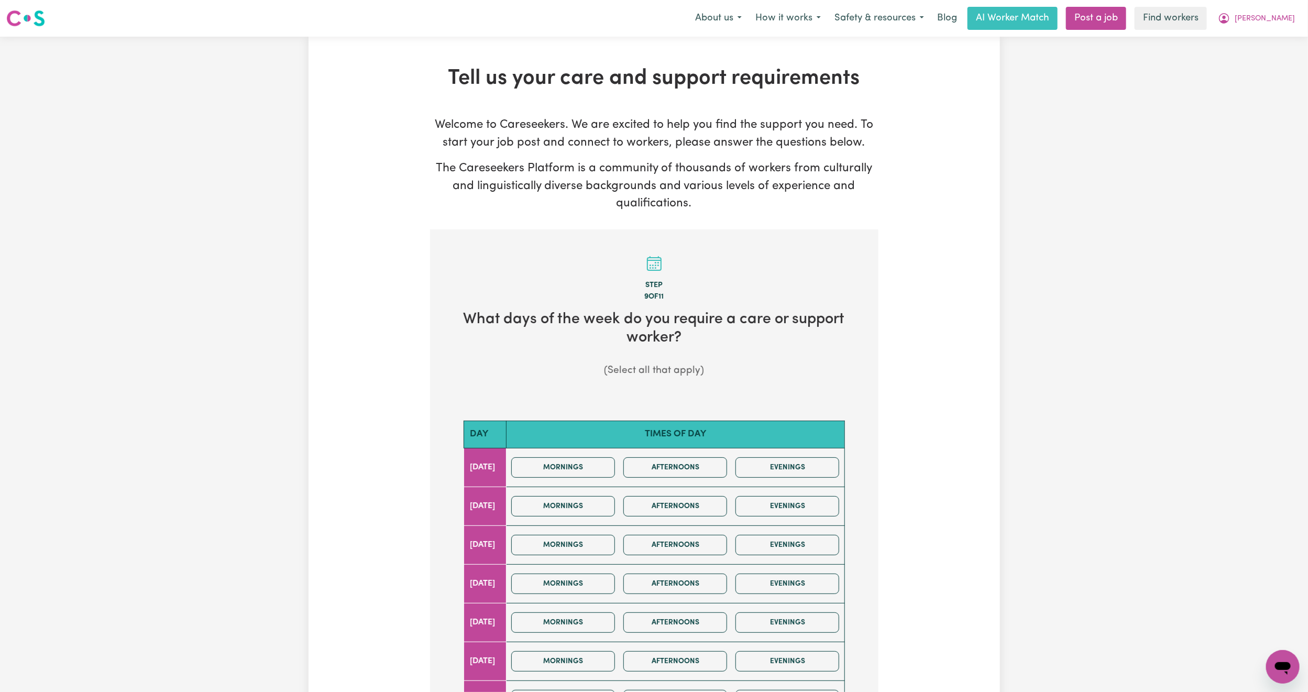
scroll to position [240, 0]
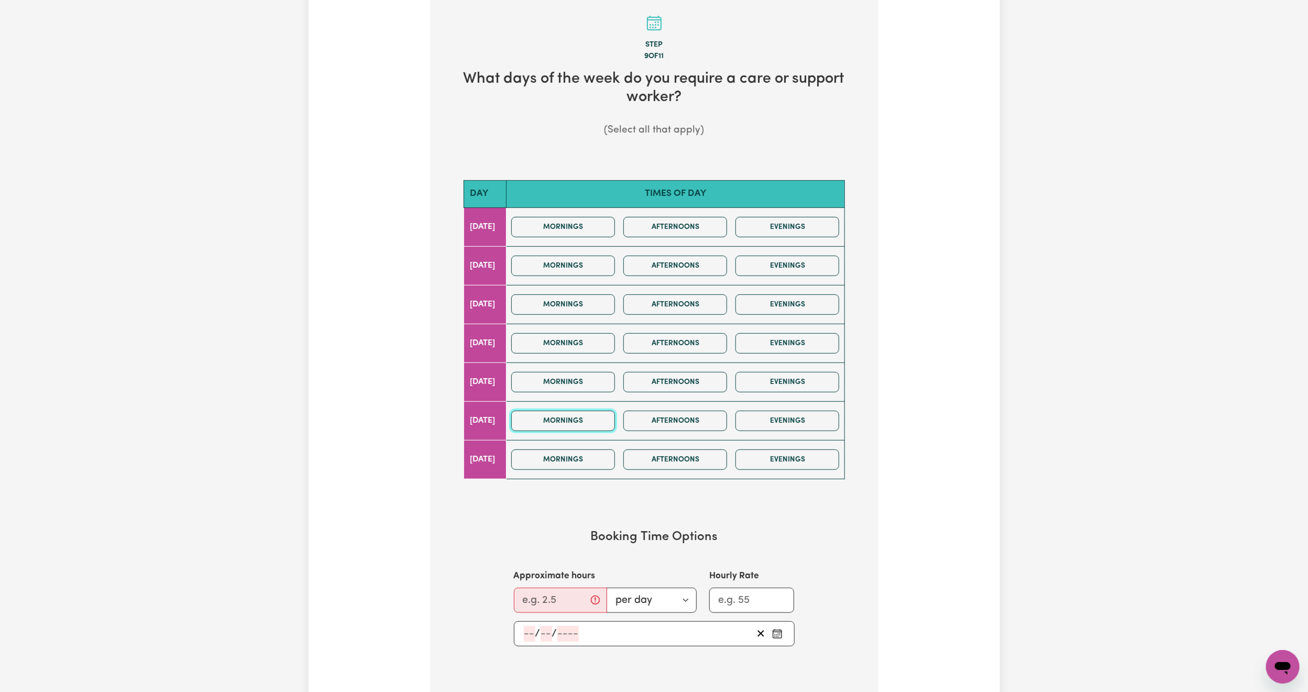
drag, startPoint x: 612, startPoint y: 424, endPoint x: 739, endPoint y: 407, distance: 128.0
click at [739, 407] on div "Mornings Afternoons Evenings" at bounding box center [675, 420] width 336 height 37
click at [615, 425] on button "Mornings" at bounding box center [563, 421] width 104 height 20
click at [653, 428] on button "Afternoons" at bounding box center [675, 421] width 104 height 20
click at [589, 467] on button "Mornings" at bounding box center [563, 460] width 104 height 20
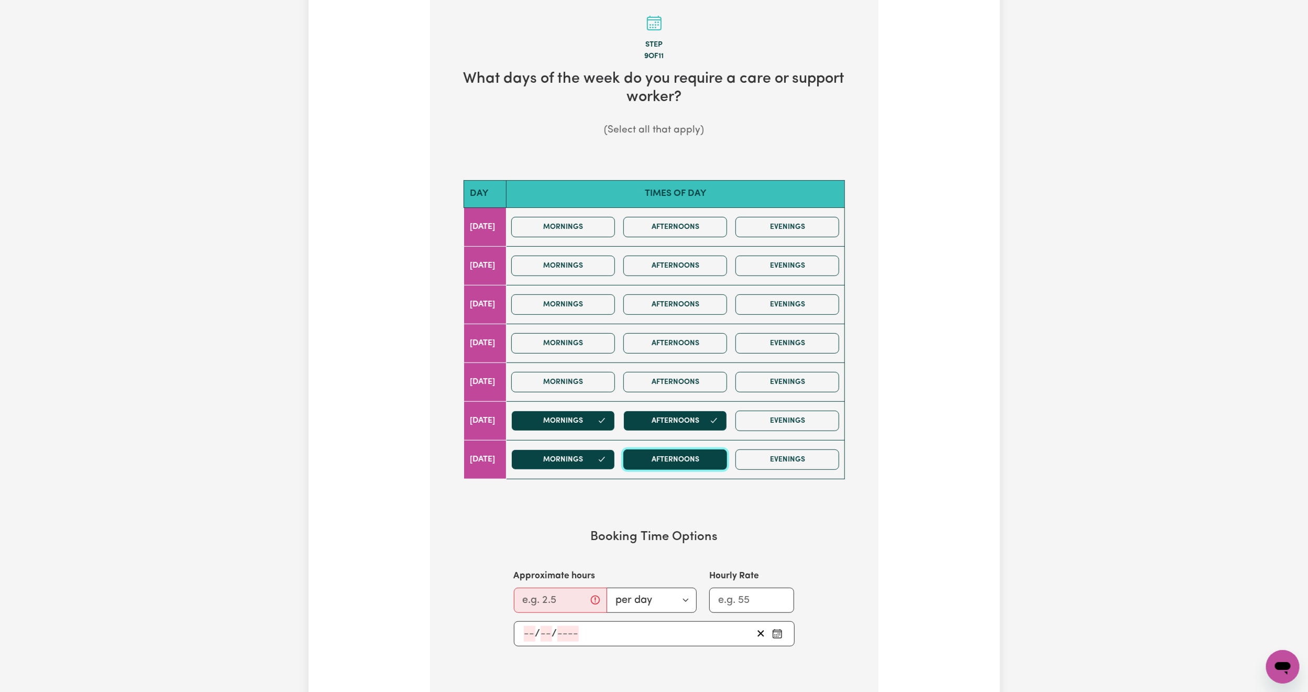
click at [665, 468] on button "Afternoons" at bounding box center [675, 460] width 104 height 20
click at [584, 221] on button "Mornings" at bounding box center [563, 227] width 104 height 20
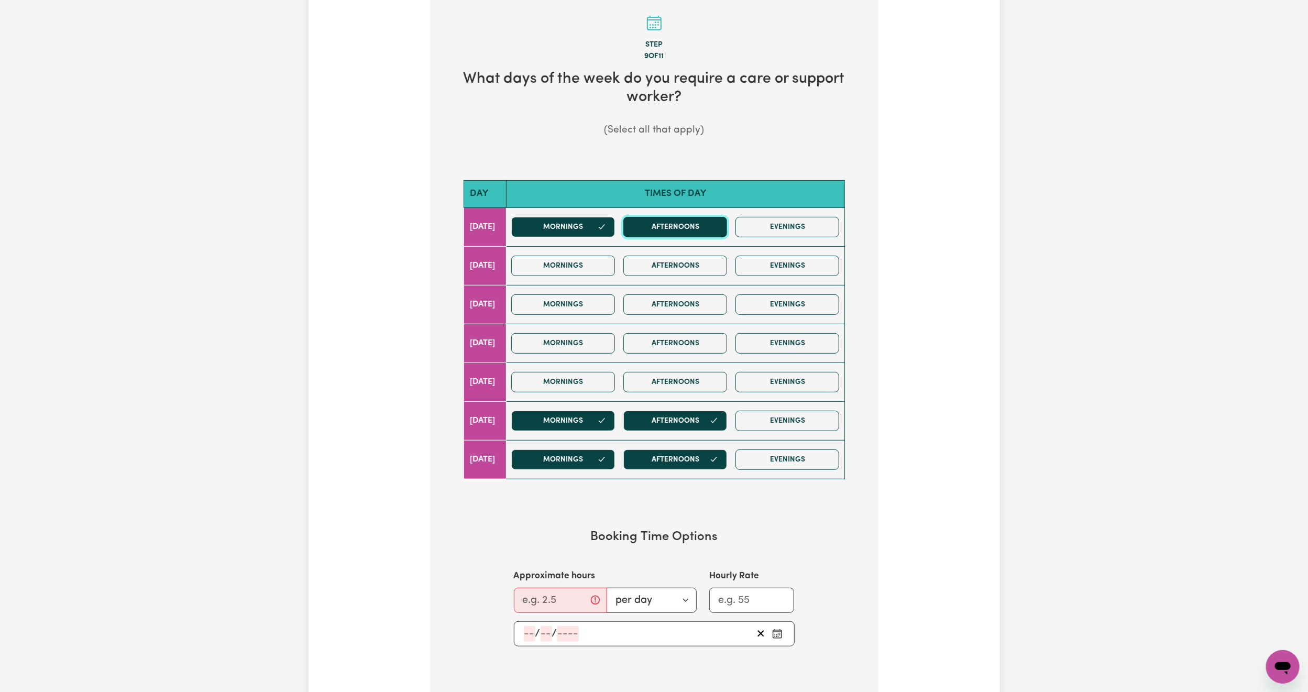
click at [649, 225] on button "Afternoons" at bounding box center [675, 227] width 104 height 20
click at [600, 268] on button "Mornings" at bounding box center [563, 266] width 104 height 20
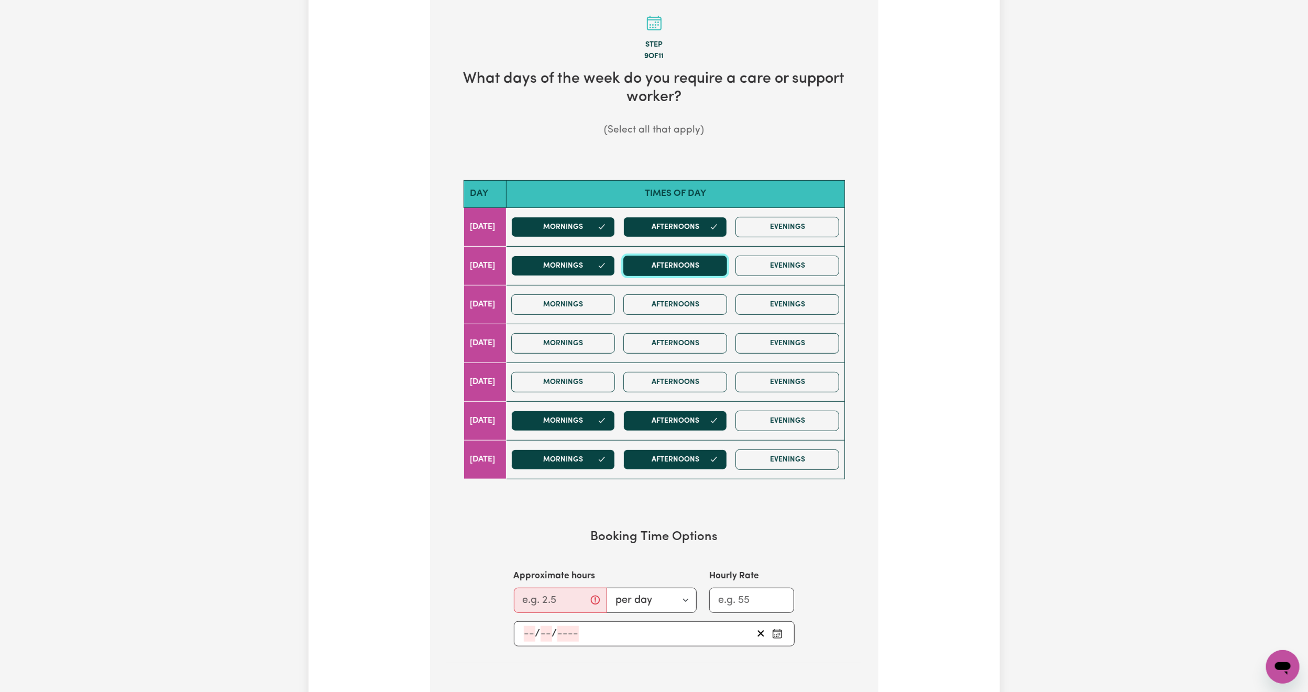
click at [662, 265] on button "Afternoons" at bounding box center [675, 266] width 104 height 20
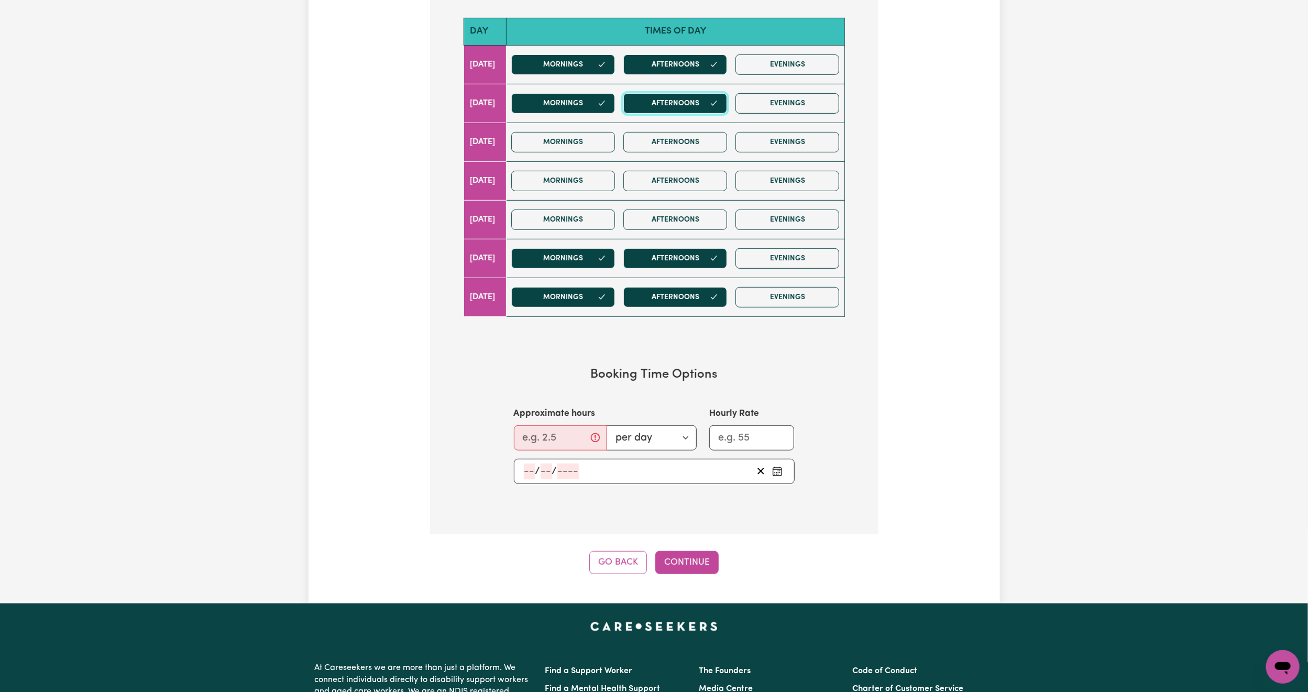
scroll to position [404, 0]
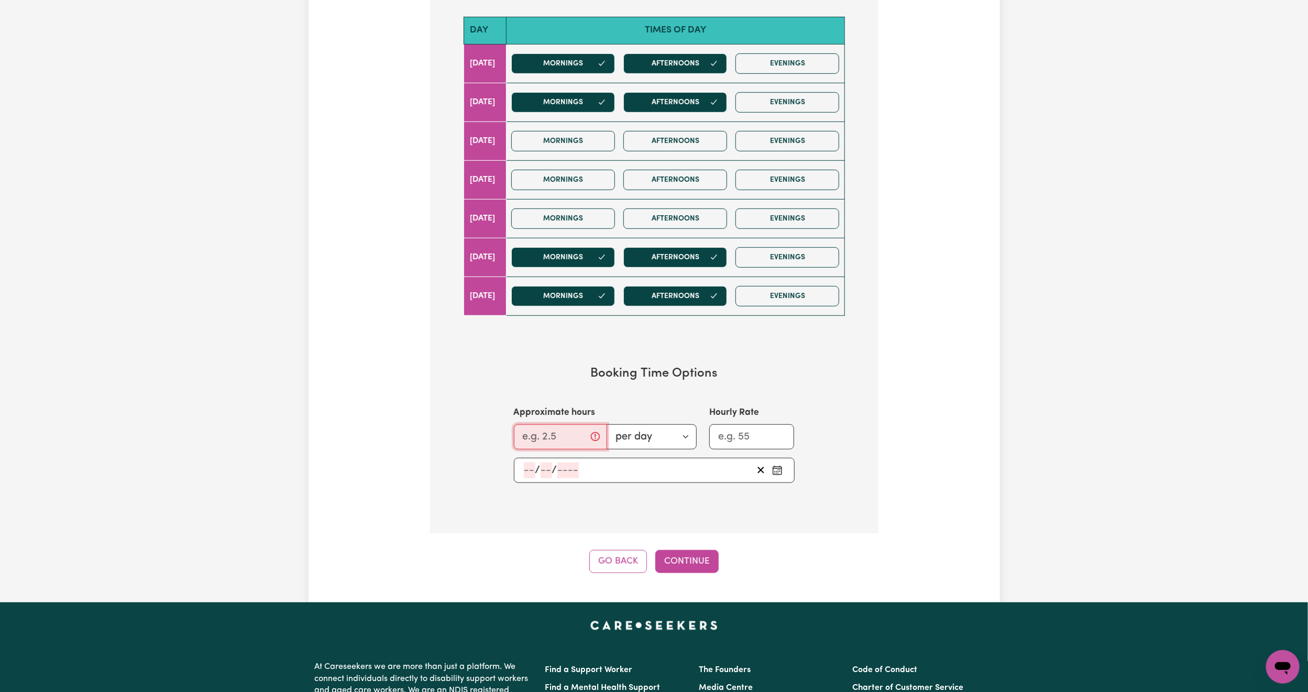
click at [542, 442] on input "Approximate hours" at bounding box center [560, 436] width 93 height 25
type input "5"
click at [622, 439] on select "per day per week" at bounding box center [648, 436] width 97 height 25
click at [551, 440] on input "5" at bounding box center [557, 436] width 86 height 25
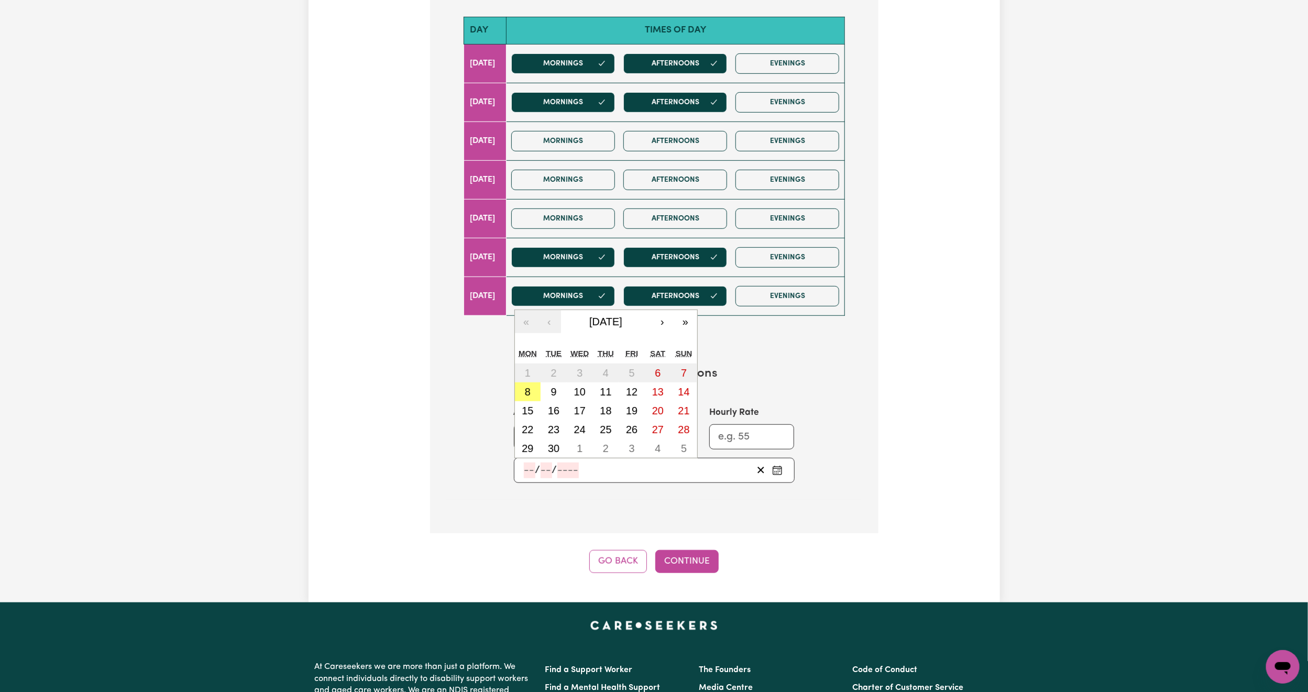
click at [527, 473] on input "number" at bounding box center [530, 471] width 12 height 16
click at [527, 395] on abbr "8" at bounding box center [528, 392] width 6 height 12
type input "[DATE]"
type input "8"
type input "9"
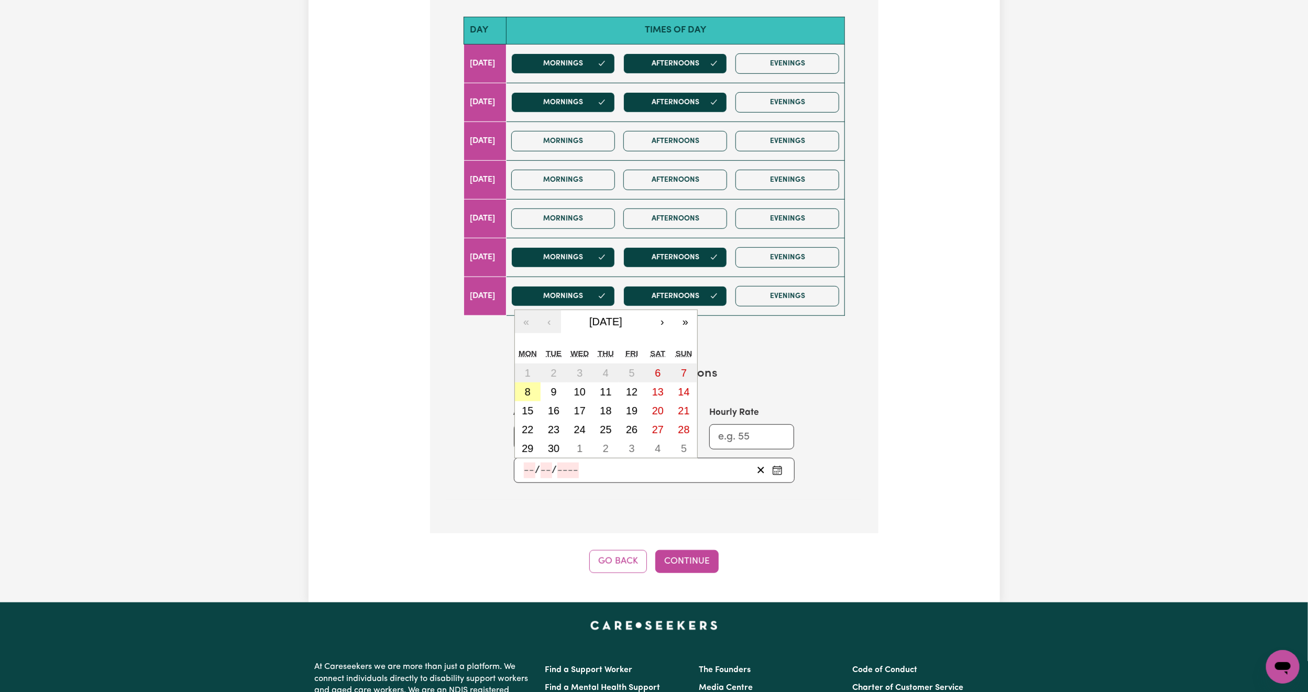
type input "2025"
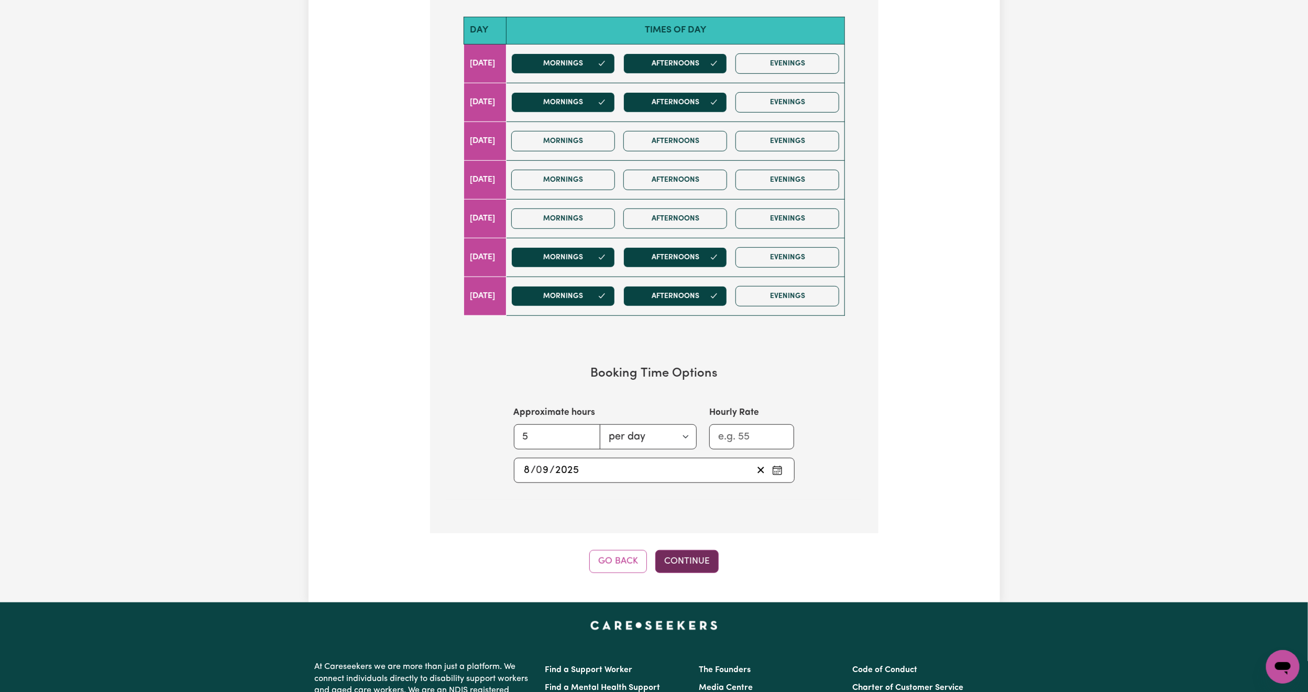
click at [690, 561] on button "Continue" at bounding box center [686, 561] width 63 height 23
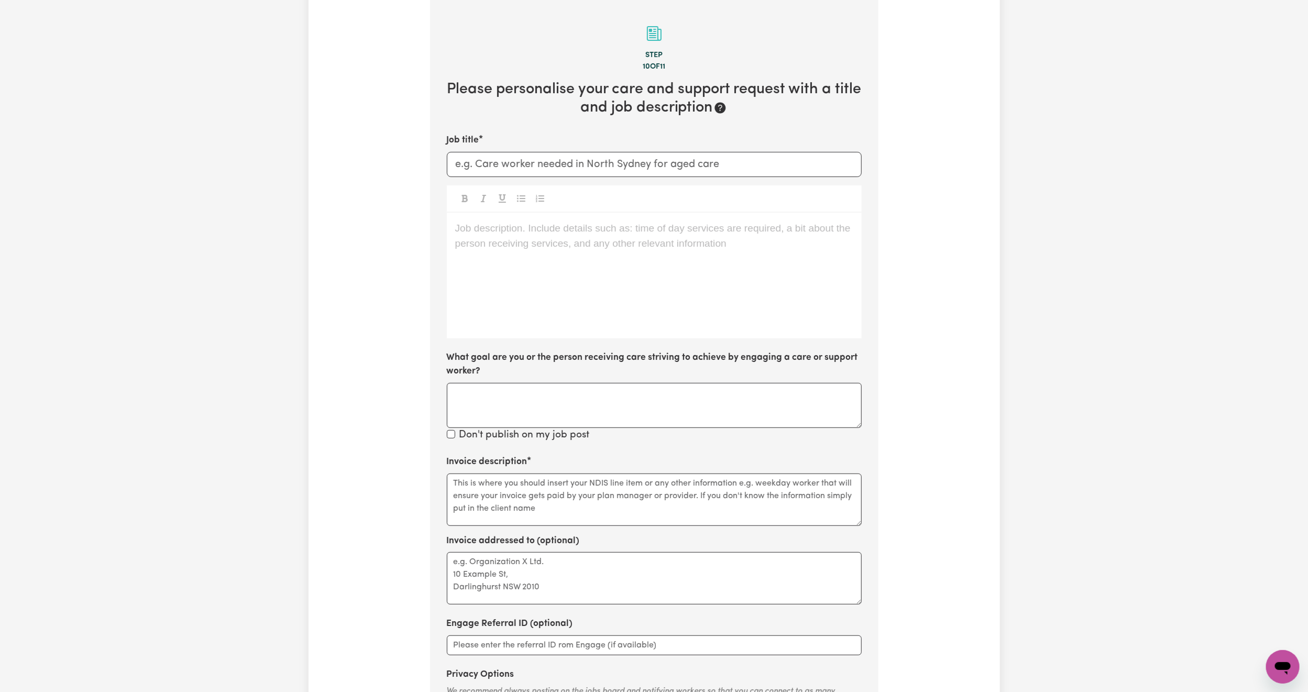
scroll to position [229, 0]
click at [546, 167] on input "Job title" at bounding box center [654, 164] width 415 height 25
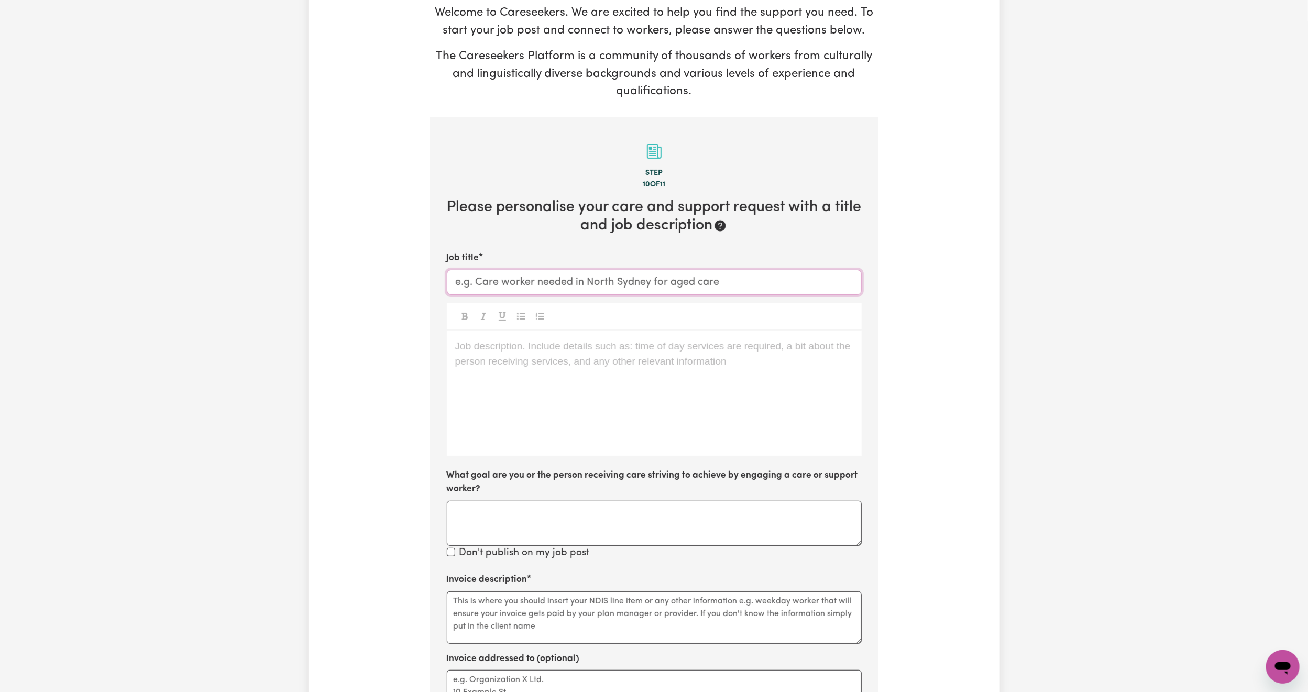
scroll to position [107, 0]
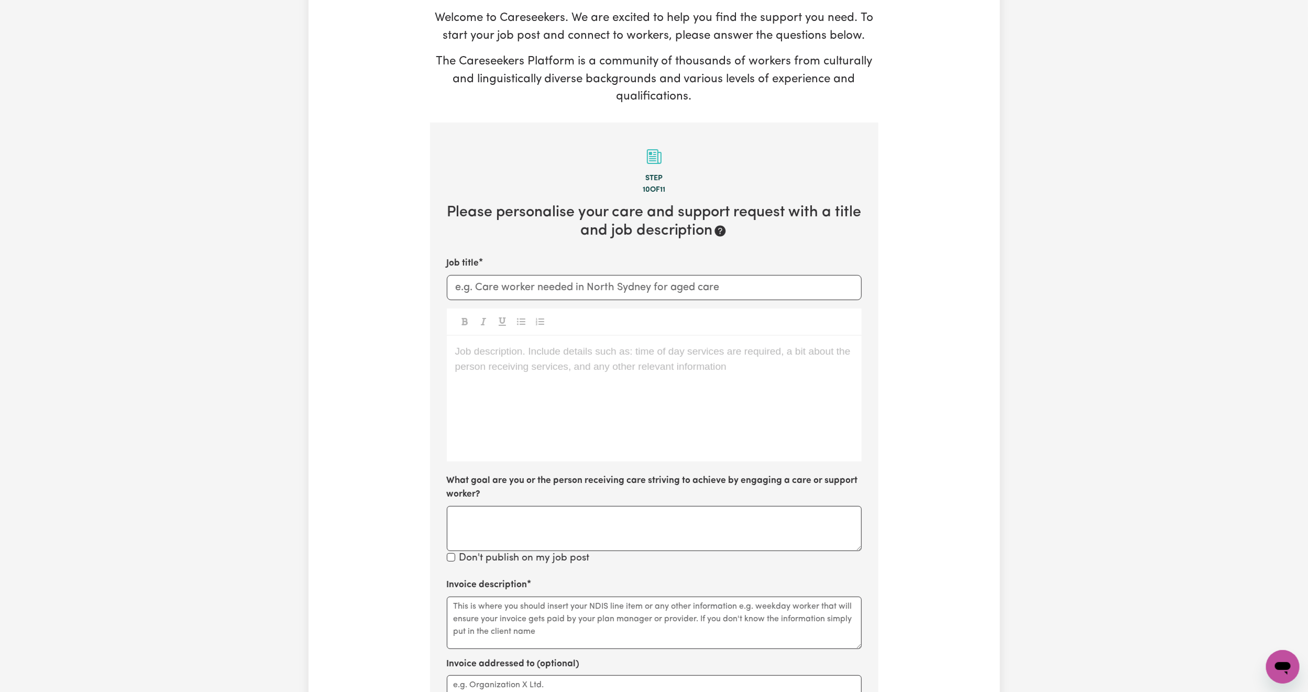
click at [512, 389] on div "Job description. Include details such as: time of day services are required, a …" at bounding box center [654, 399] width 415 height 126
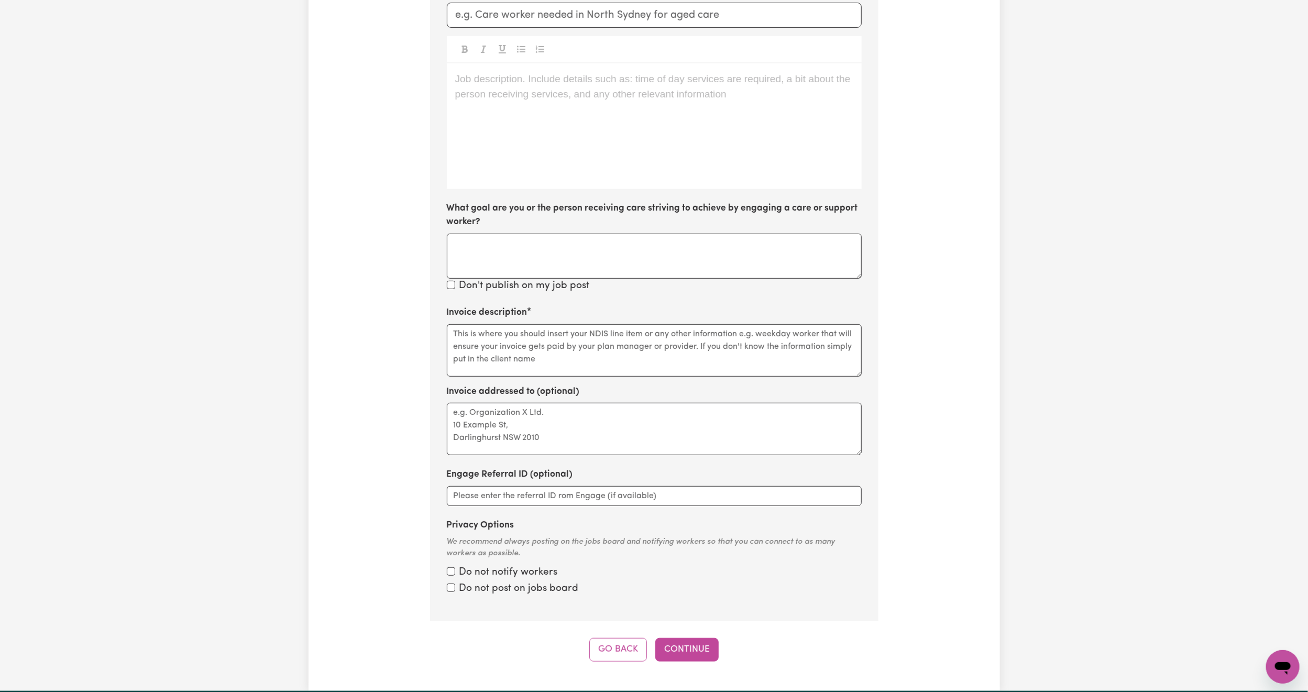
scroll to position [0, 0]
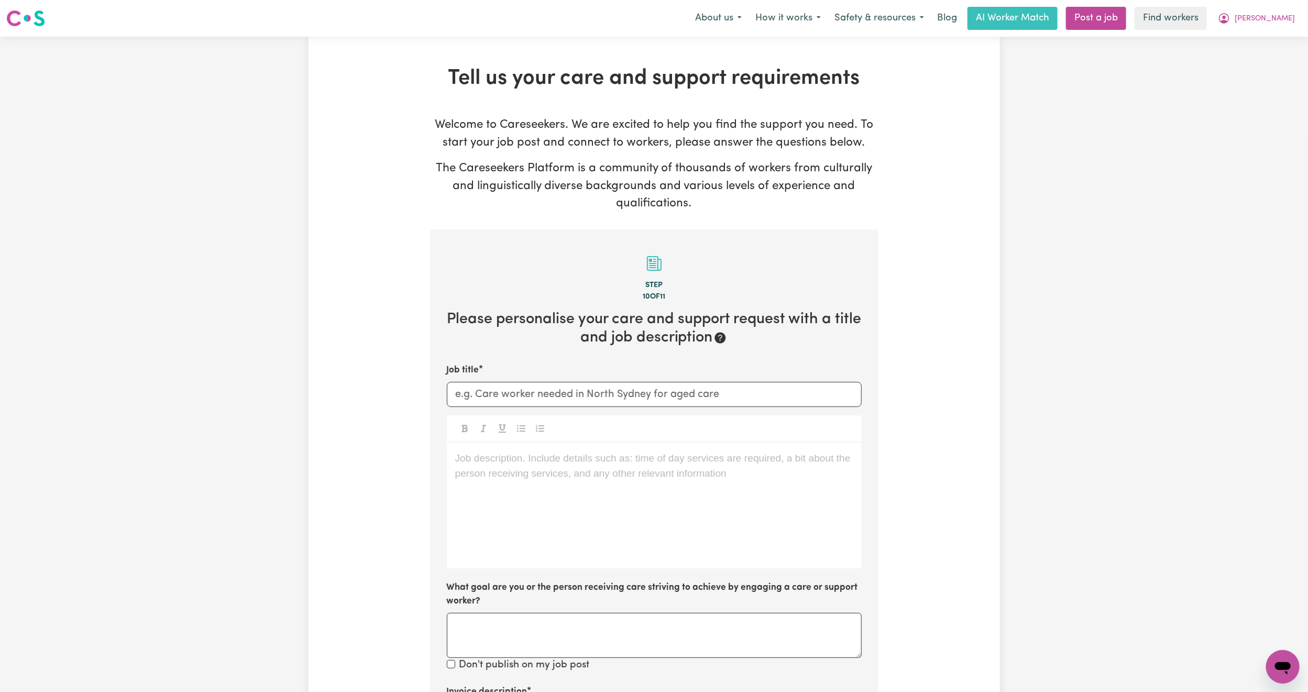
click at [602, 475] on div "Job description. Include details such as: time of day services are required, a …" at bounding box center [654, 506] width 415 height 126
click at [459, 459] on span "tech savvy" at bounding box center [479, 458] width 48 height 11
click at [453, 457] on div "Tech savvy" at bounding box center [654, 506] width 415 height 126
click at [489, 501] on div "Tech savvy" at bounding box center [654, 506] width 415 height 126
click at [489, 508] on span "mondayafternoons" at bounding box center [496, 504] width 83 height 11
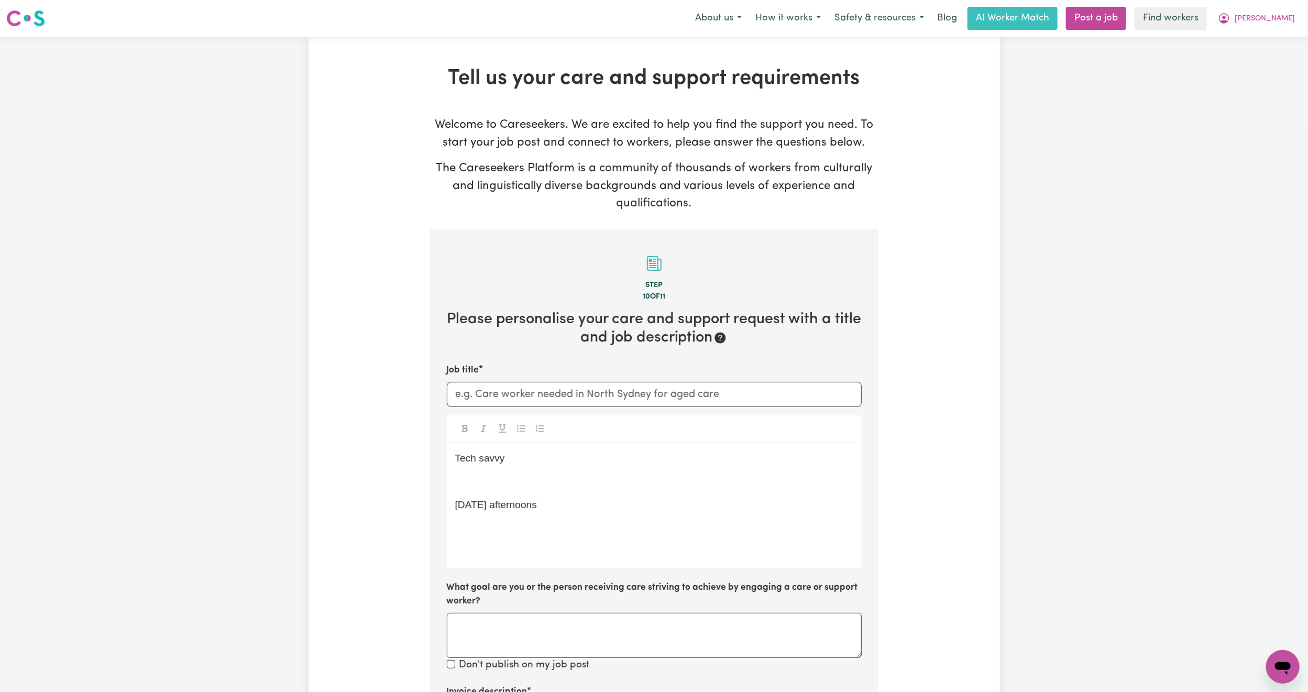
click at [563, 505] on p "[DATE] afternoons" at bounding box center [654, 505] width 398 height 15
click at [456, 459] on span "Tech savvy" at bounding box center [480, 458] width 50 height 11
click at [573, 497] on div "Tech savvy ﻿ [DATE] afternoons" at bounding box center [654, 506] width 415 height 126
click at [519, 478] on p "﻿" at bounding box center [654, 482] width 398 height 15
click at [456, 483] on span "domestic assistance, community access, social companionship, admin assistance" at bounding box center [637, 481] width 364 height 11
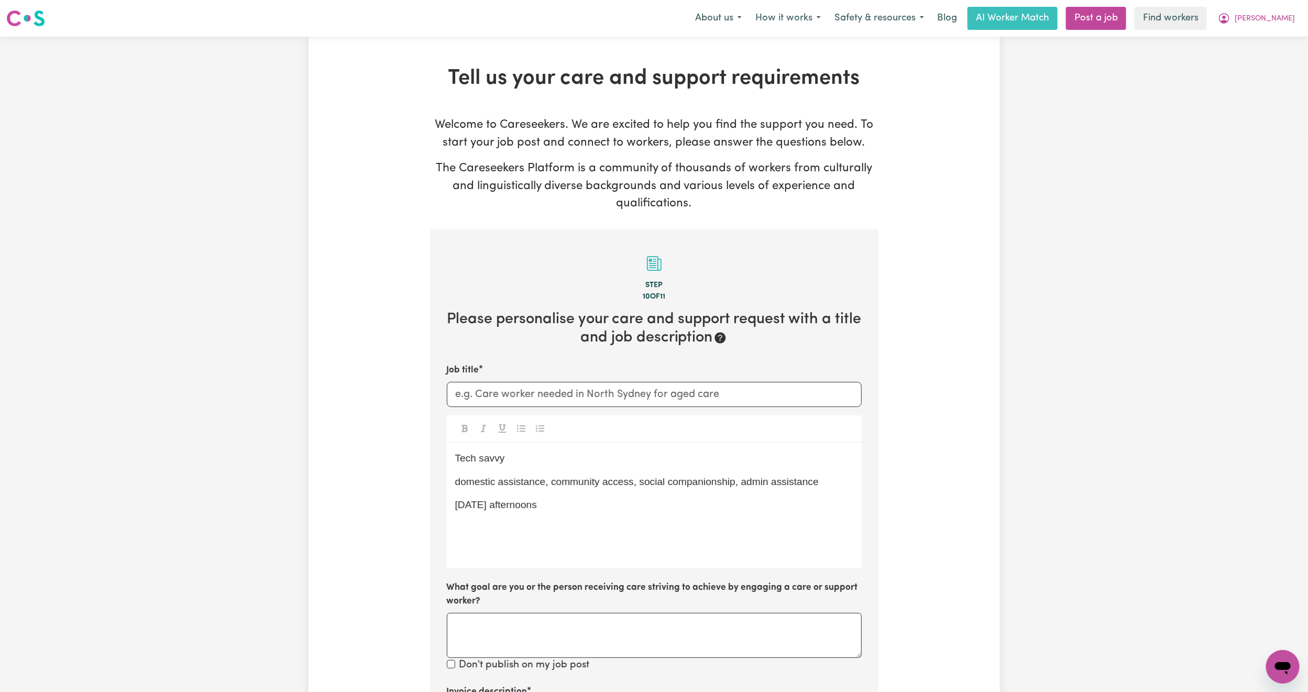
click at [524, 470] on div "Tech savvy domestic assistance, community access, social companionship, admin a…" at bounding box center [654, 506] width 415 height 126
click at [523, 462] on p "Tech savvy" at bounding box center [654, 458] width 398 height 15
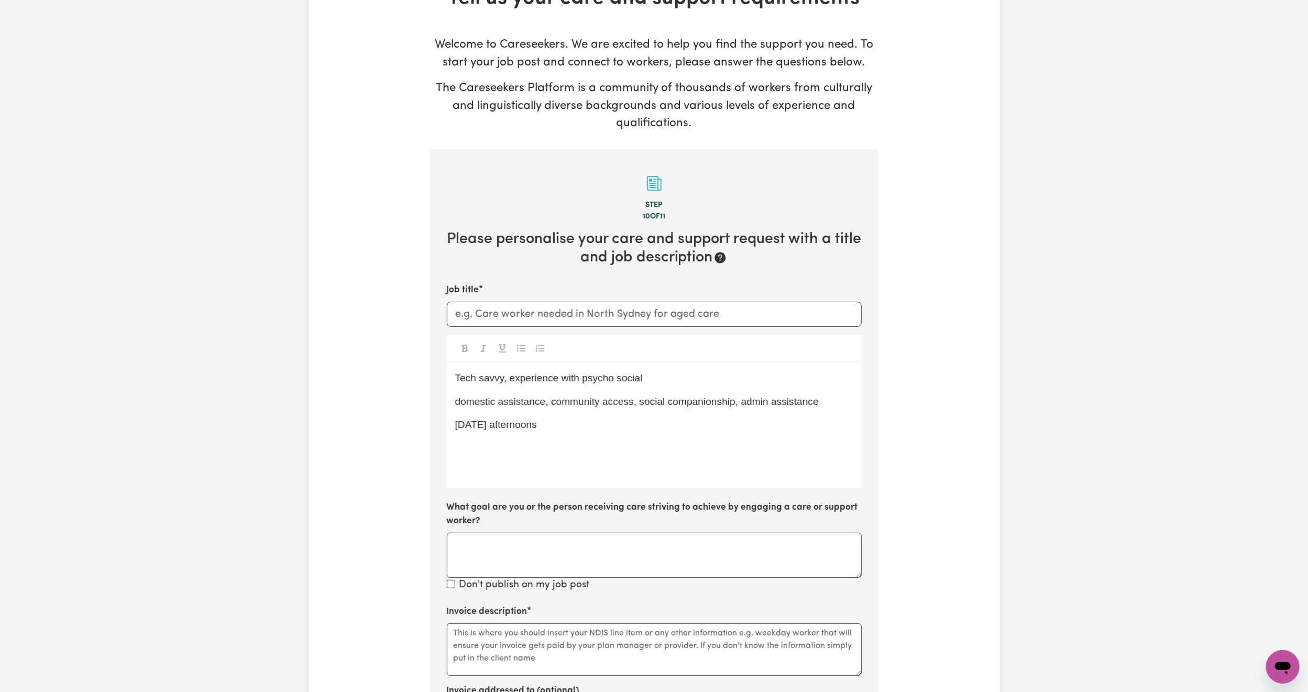
scroll to position [79, 0]
click at [554, 310] on input "Job title" at bounding box center [654, 315] width 415 height 25
click at [510, 304] on input "Job title" at bounding box center [654, 315] width 415 height 25
type input "S"
type input "Disability Support Worker"
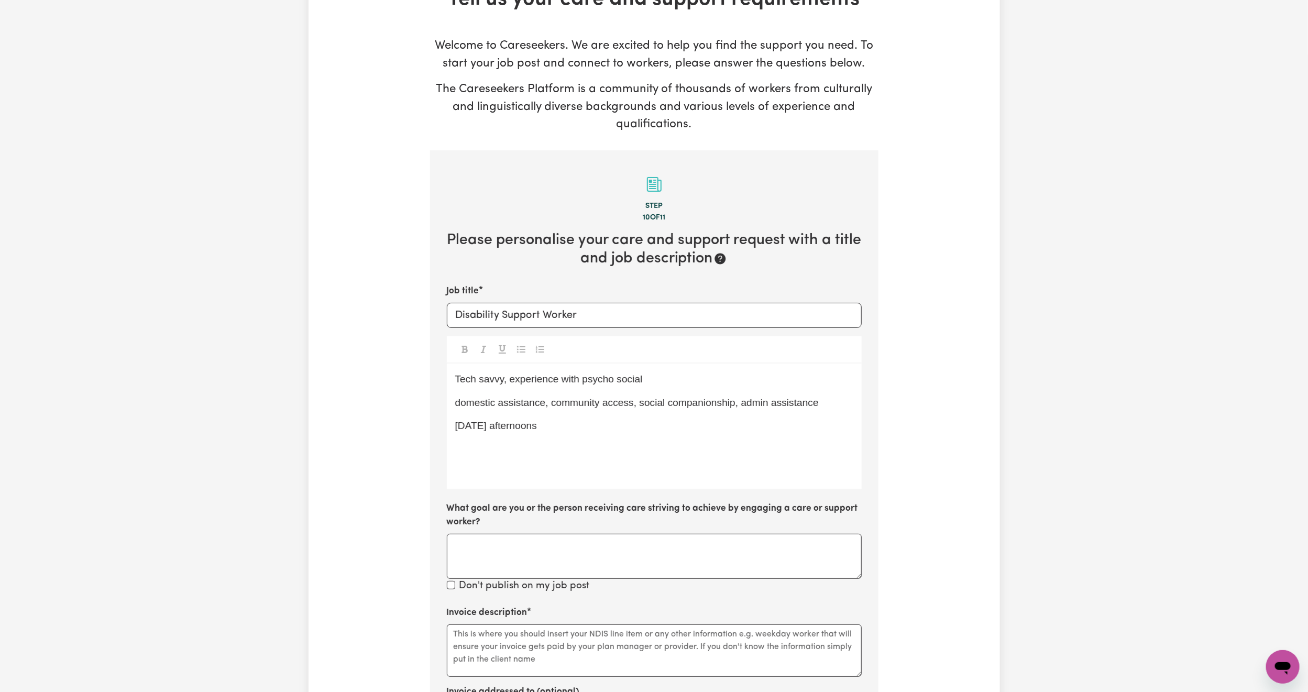
click at [454, 380] on div "Tech savvy, experience with psycho social domestic assistance, community access…" at bounding box center [654, 427] width 415 height 126
click at [659, 380] on span "We are looking for a support worker who is Tech savvy, experience with psycho s…" at bounding box center [645, 379] width 380 height 11
click at [702, 382] on span "We are looking for a support worker who is tech savvy, experience with psycho s…" at bounding box center [644, 379] width 378 height 11
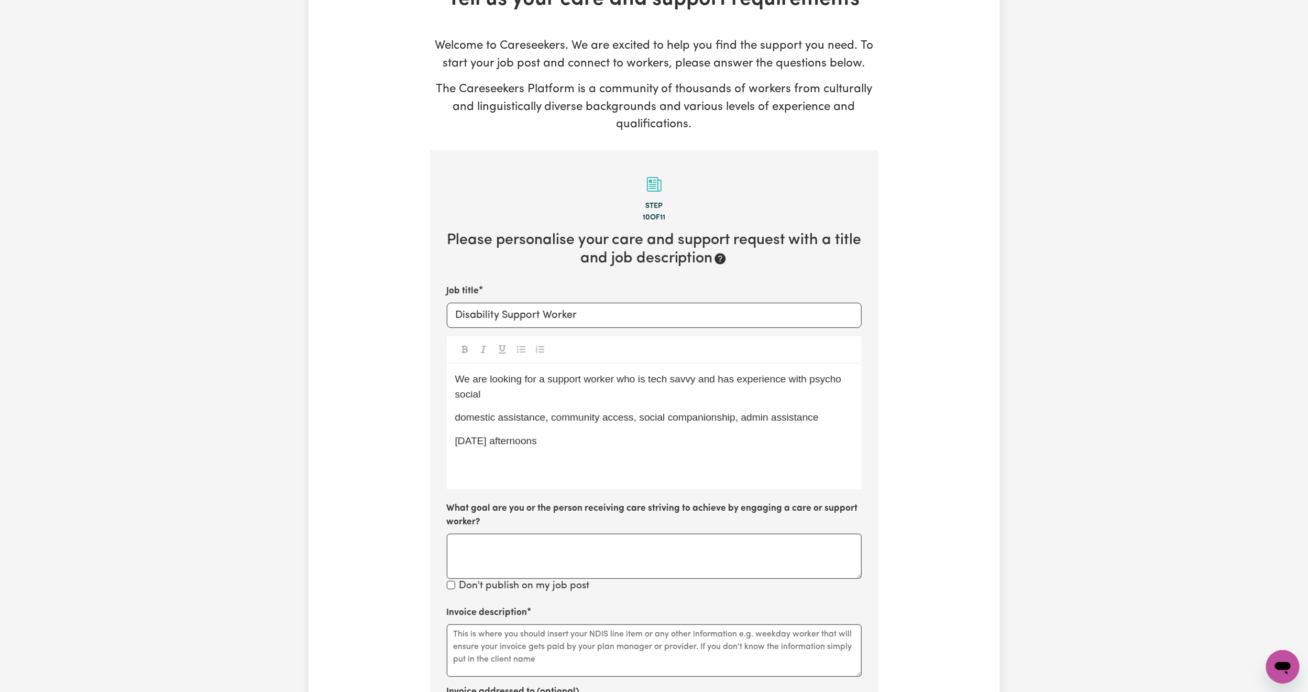
click at [591, 395] on p "We are looking for a support worker who is tech savvy and has experience with p…" at bounding box center [654, 387] width 398 height 30
copy span "psycho social"
drag, startPoint x: 494, startPoint y: 395, endPoint x: 814, endPoint y: 384, distance: 320.8
click at [814, 384] on p "We are looking for a support worker who is tech savvy and has experience with p…" at bounding box center [654, 387] width 398 height 30
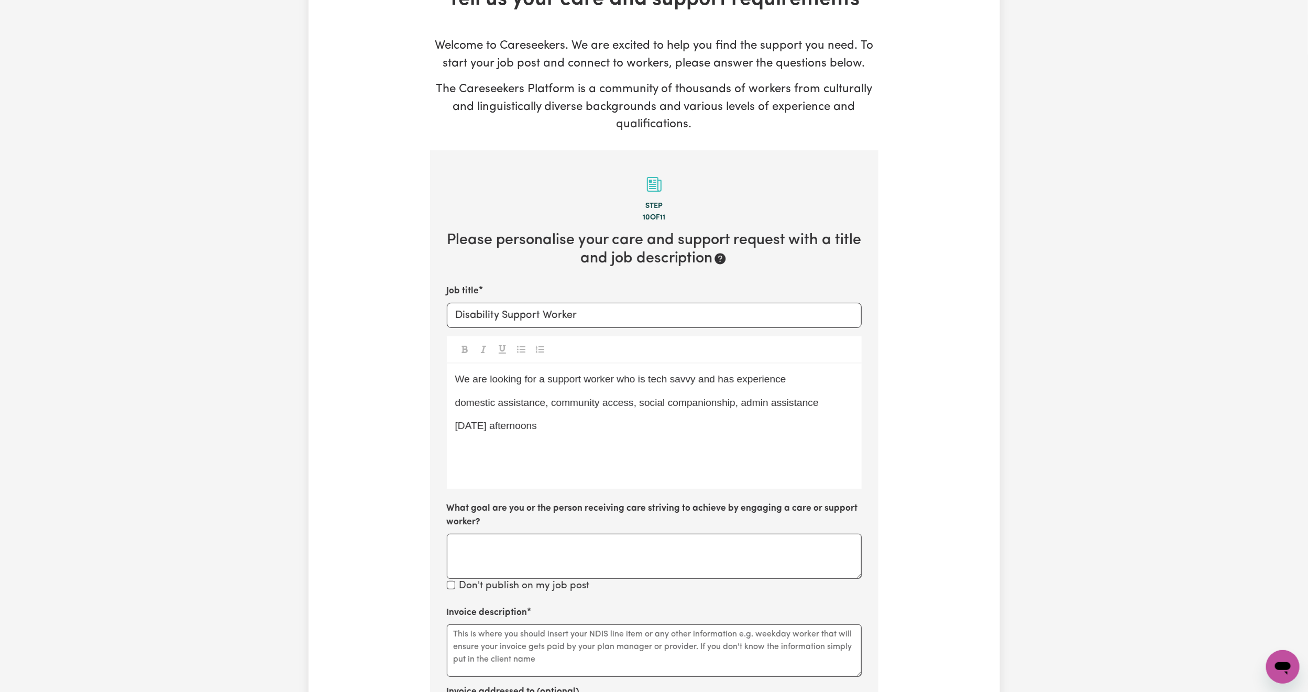
click at [739, 381] on span "We are looking for a support worker who is tech savvy and has experience" at bounding box center [620, 379] width 331 height 11
click at [850, 381] on span "We are looking for a support worker who is tech savvy and has psycho social exp…" at bounding box center [652, 379] width 395 height 11
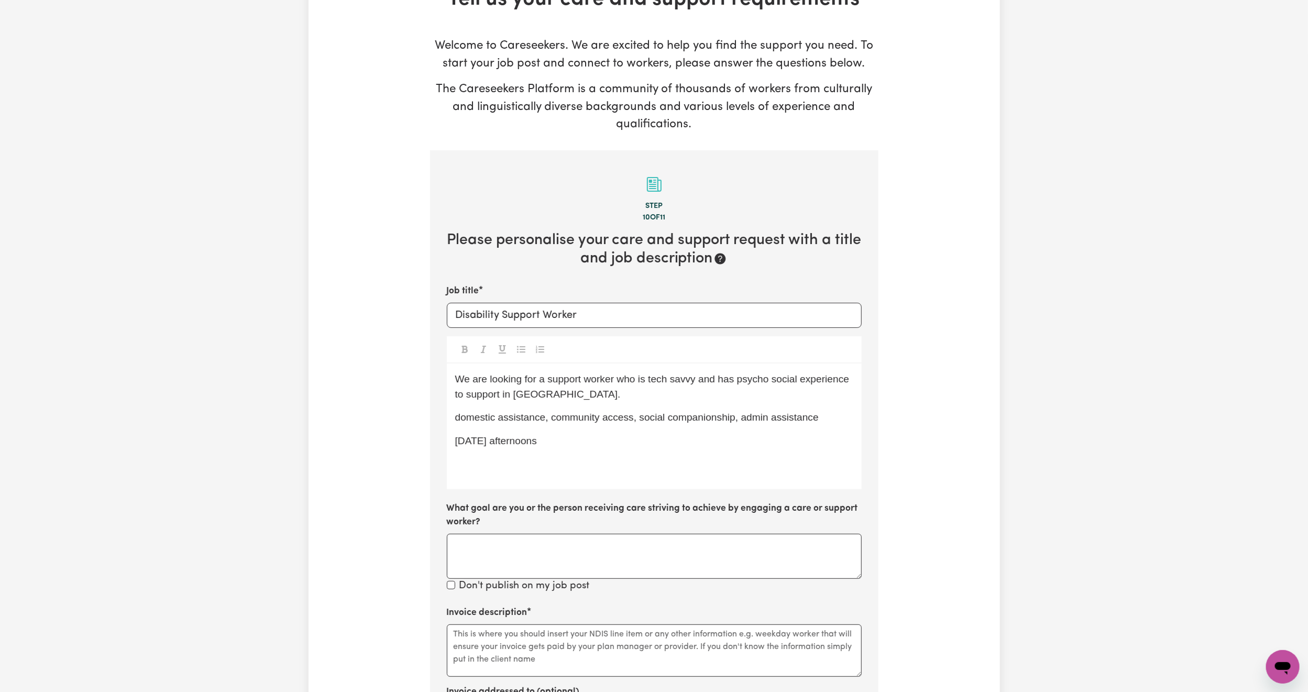
click at [453, 421] on div "We are looking for a support worker who is tech savvy and has psycho social exp…" at bounding box center [654, 427] width 415 height 126
click at [516, 440] on p "Duties include domestic assistance, community access, social companionship, adm…" at bounding box center [654, 425] width 398 height 30
click at [453, 459] on div "We are looking for a support worker who is tech savvy and has psycho social exp…" at bounding box center [654, 427] width 415 height 126
click at [621, 449] on p "Shifts are [DATE] afternoons" at bounding box center [654, 456] width 398 height 15
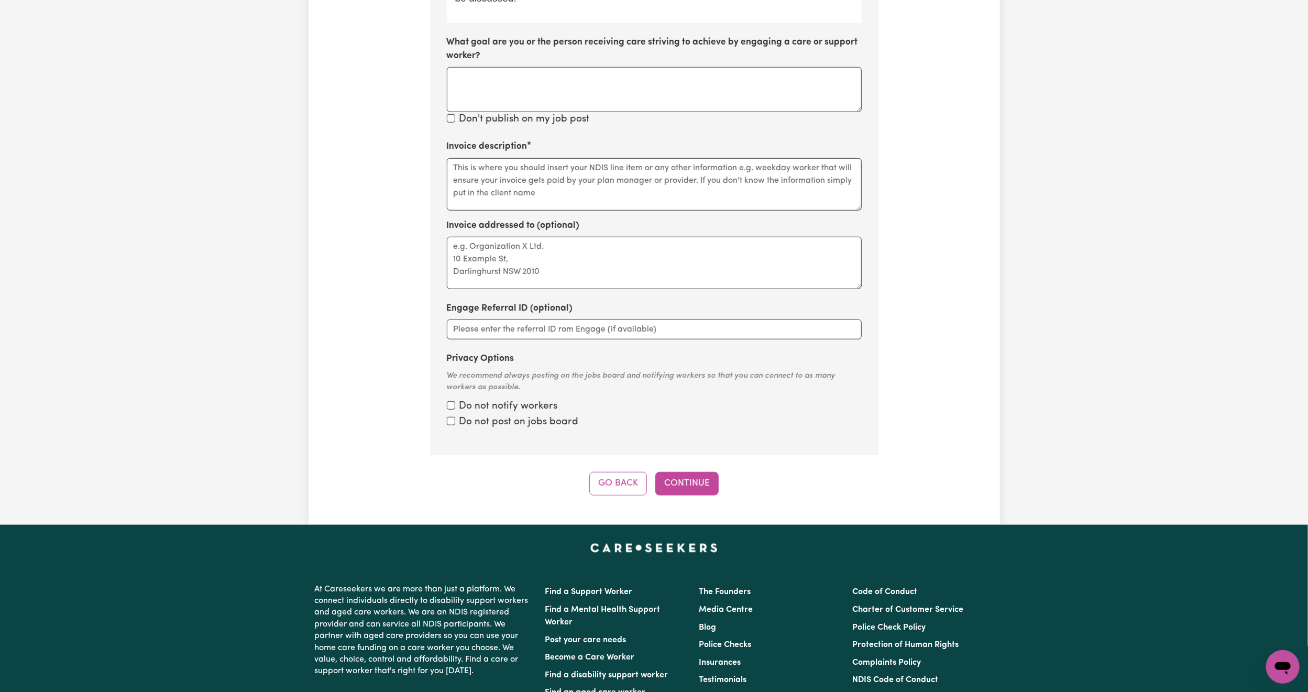
scroll to position [557, 0]
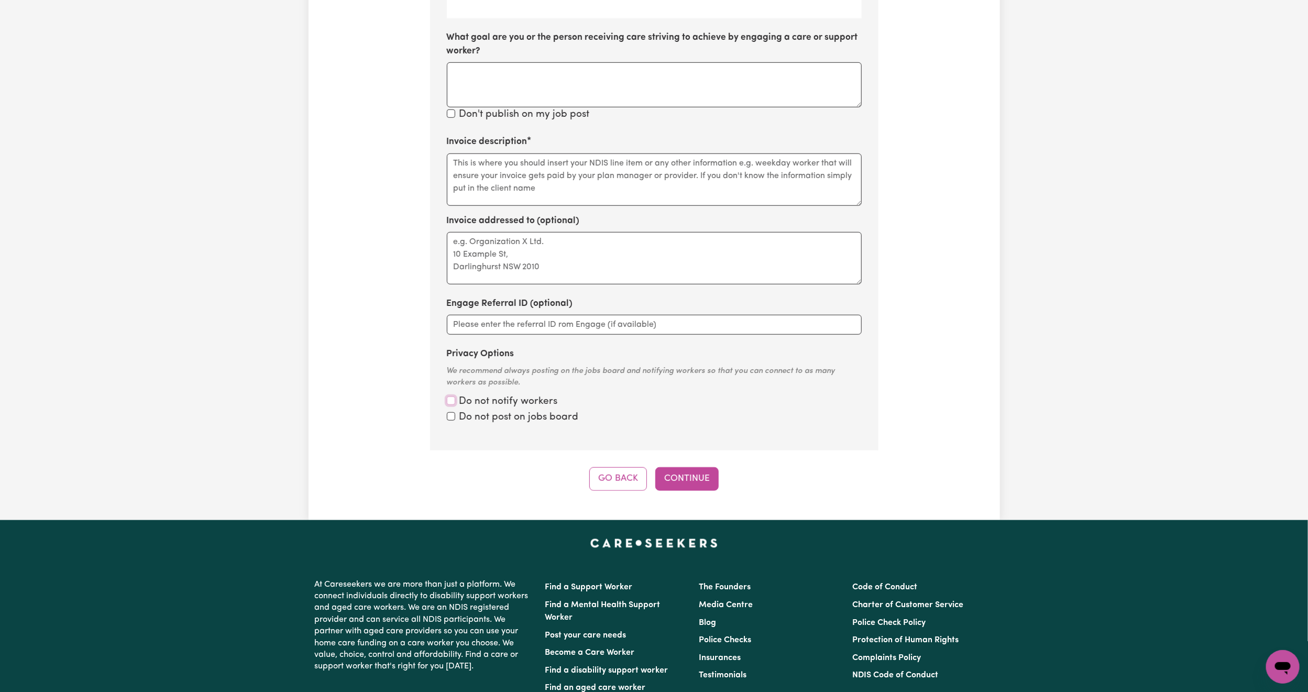
click at [454, 403] on input "Privacy Options" at bounding box center [451, 401] width 8 height 8
checkbox input "true"
click at [448, 417] on input "Privacy Options" at bounding box center [451, 416] width 8 height 8
checkbox input "true"
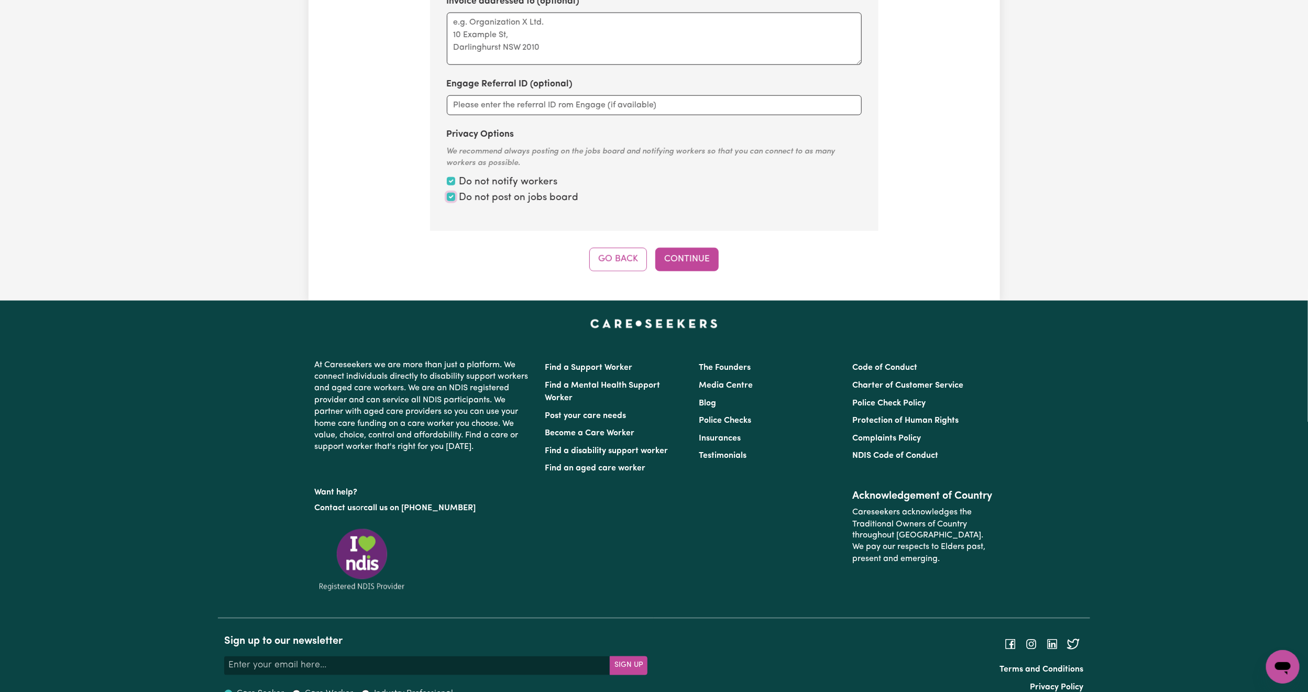
scroll to position [777, 0]
click at [684, 263] on button "Continue" at bounding box center [686, 258] width 63 height 23
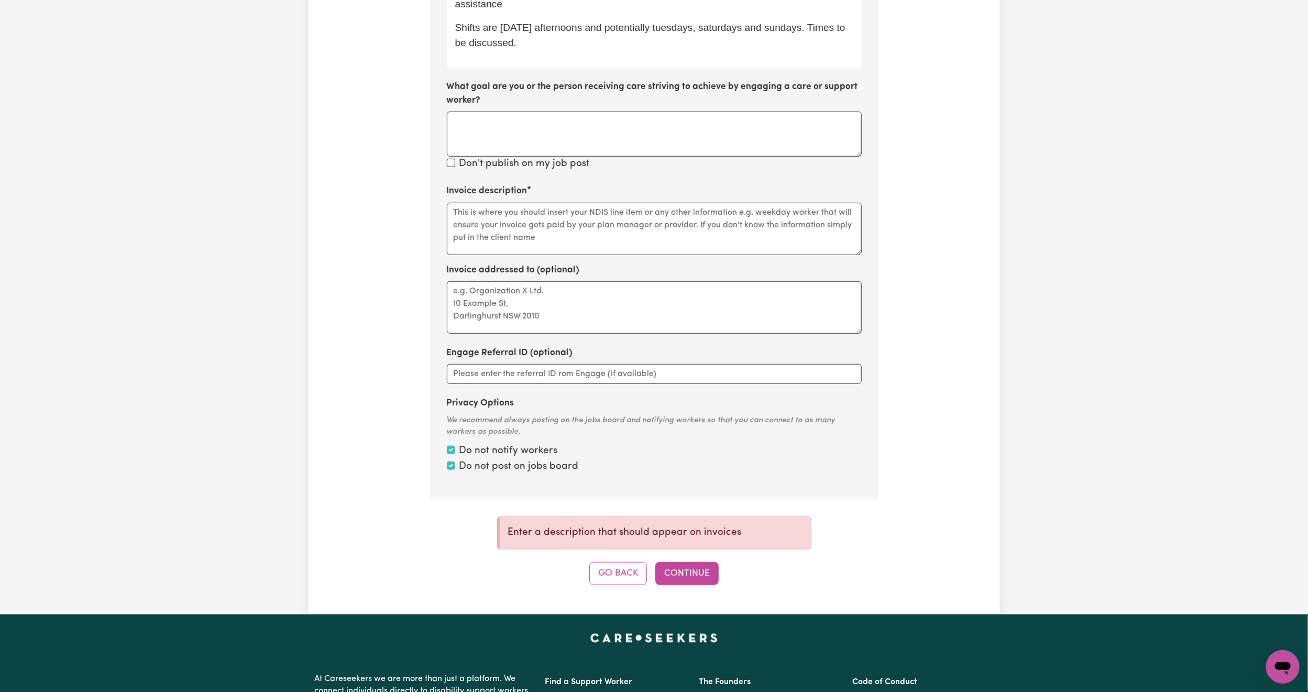
scroll to position [507, 0]
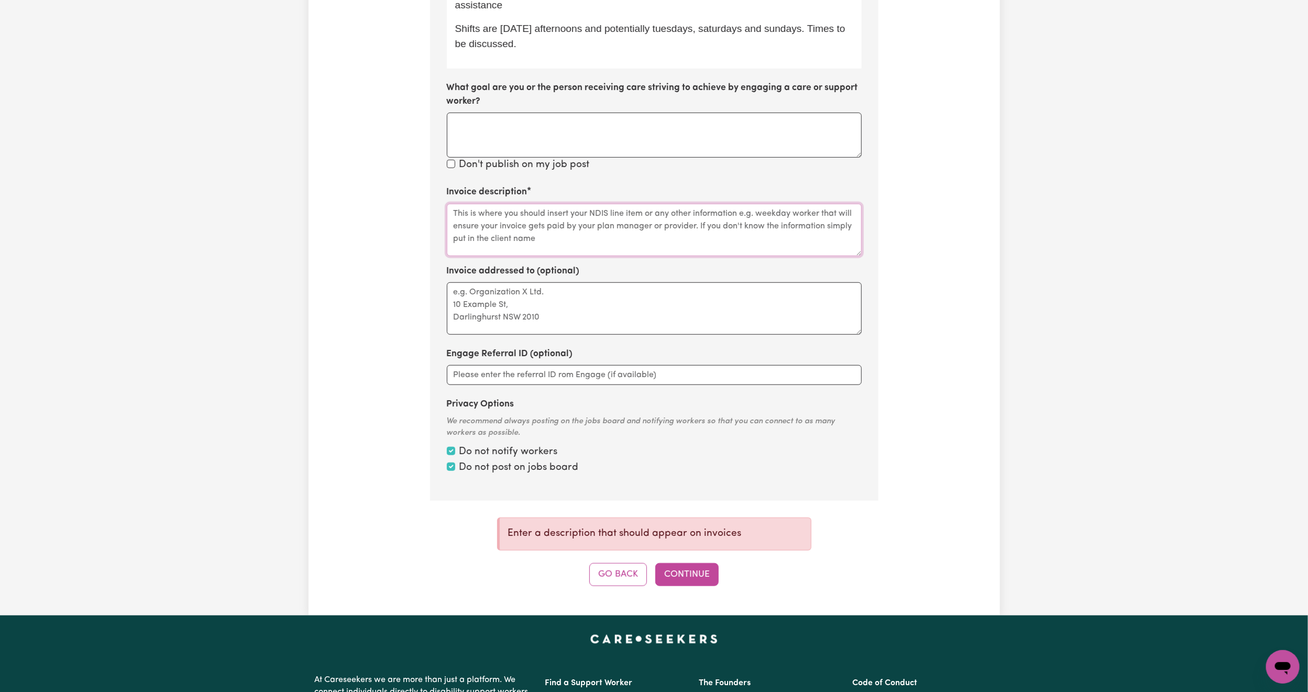
click at [488, 239] on textarea "Invoice description" at bounding box center [654, 230] width 415 height 52
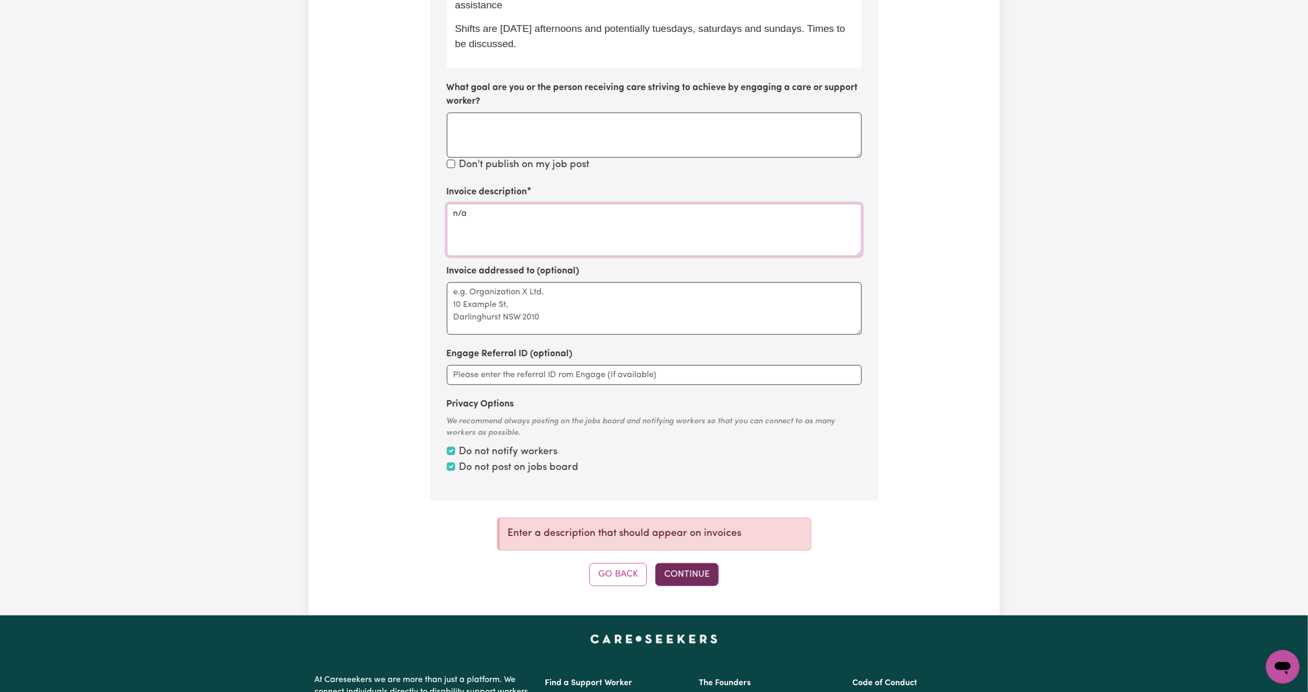
type textarea "n/a"
click at [698, 571] on button "Continue" at bounding box center [686, 574] width 63 height 23
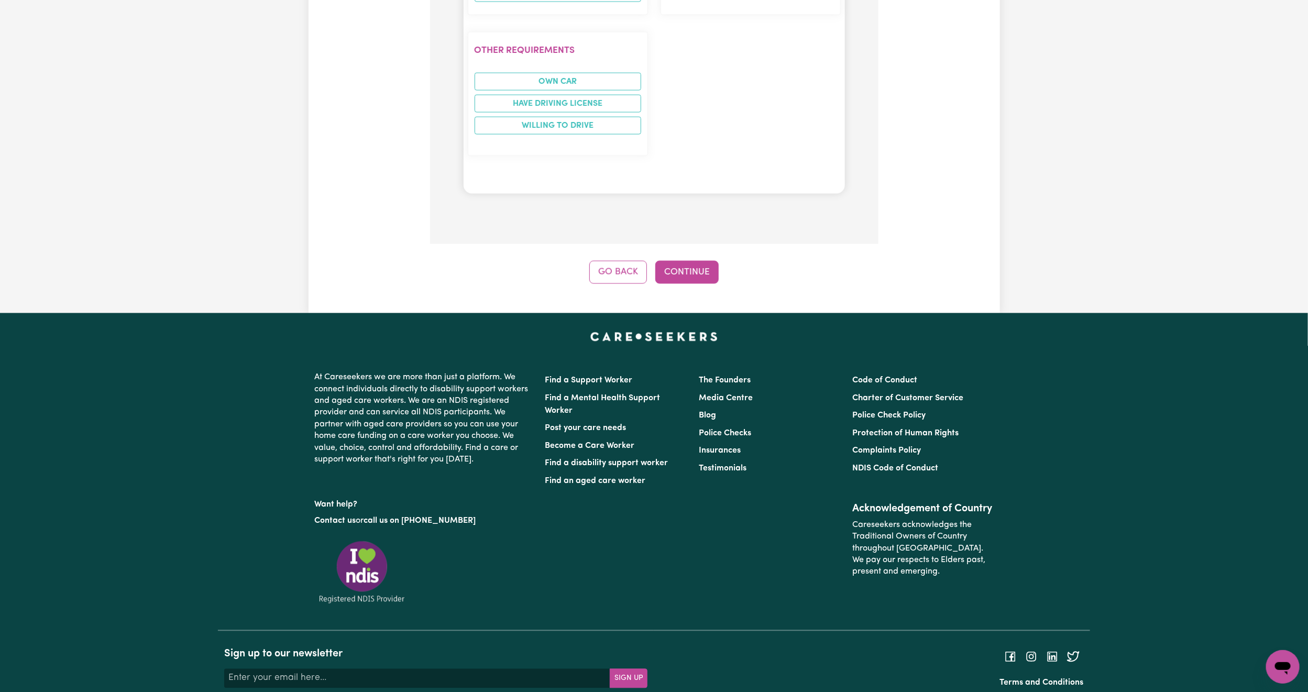
scroll to position [1305, 0]
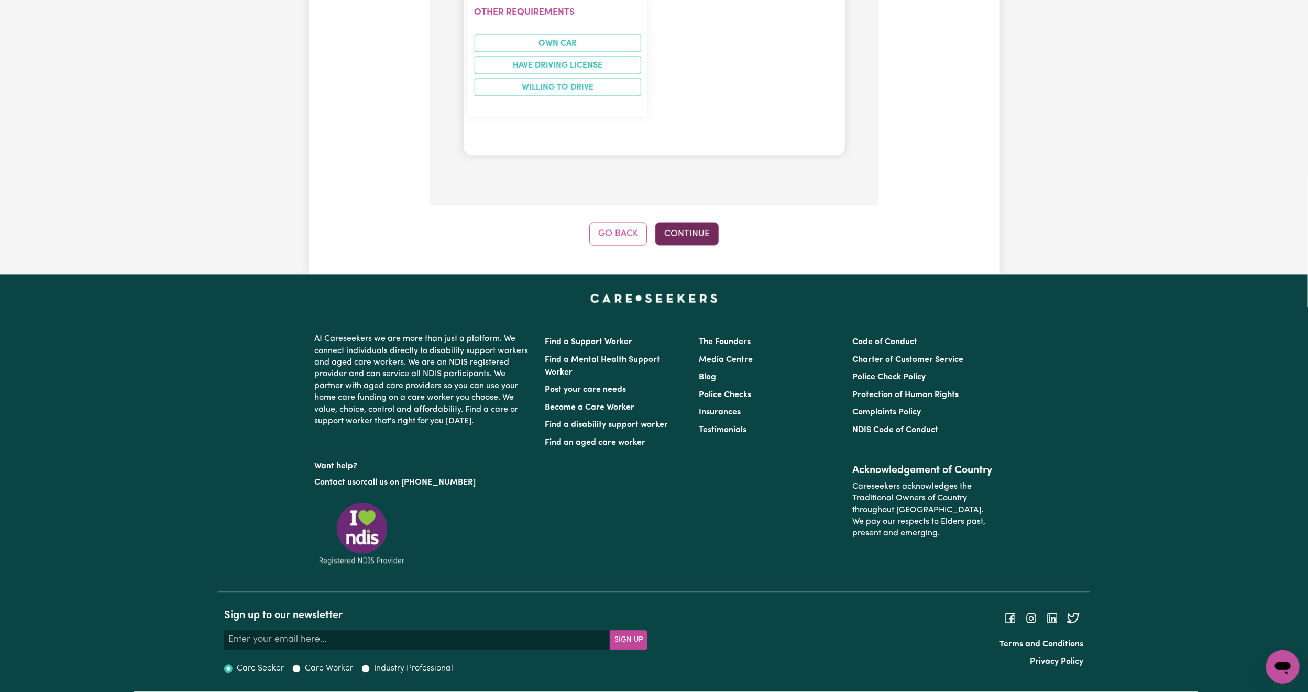
click at [679, 223] on button "Continue" at bounding box center [686, 234] width 63 height 23
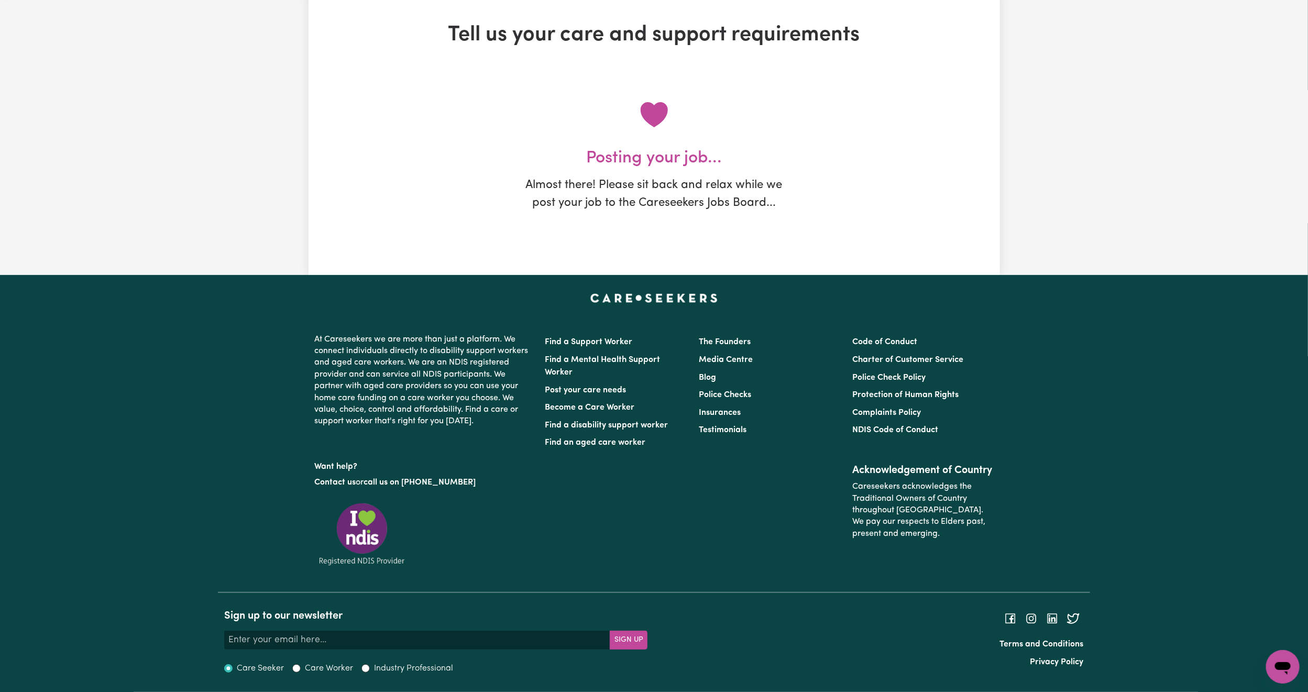
scroll to position [0, 0]
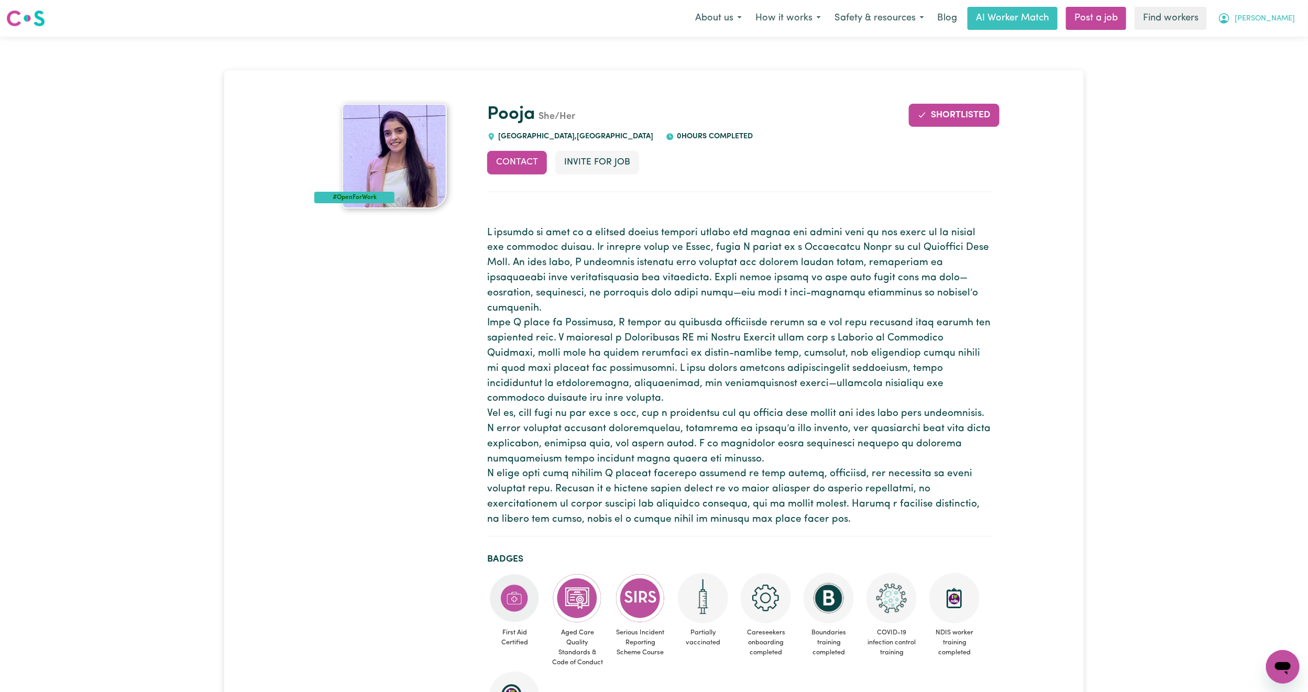
click at [1267, 25] on button "[PERSON_NAME]" at bounding box center [1256, 18] width 91 height 22
click at [1259, 38] on link "My Dashboard" at bounding box center [1260, 41] width 83 height 20
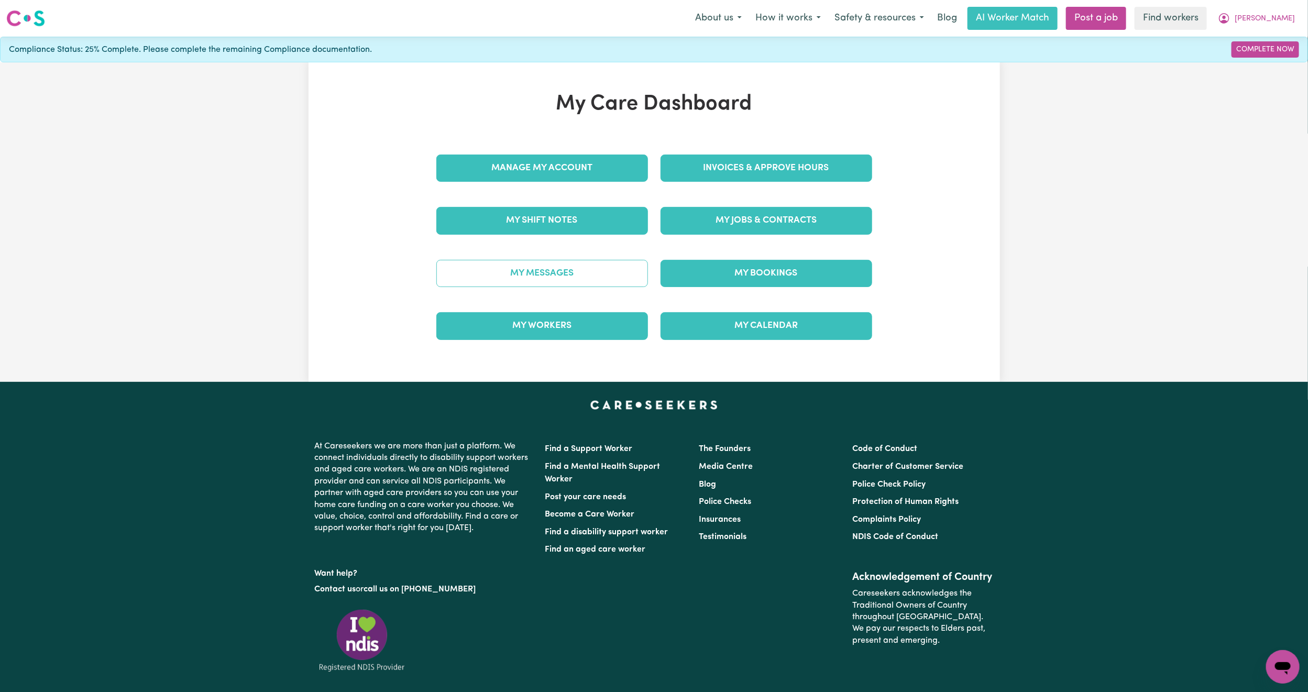
click at [562, 275] on link "My Messages" at bounding box center [542, 273] width 212 height 27
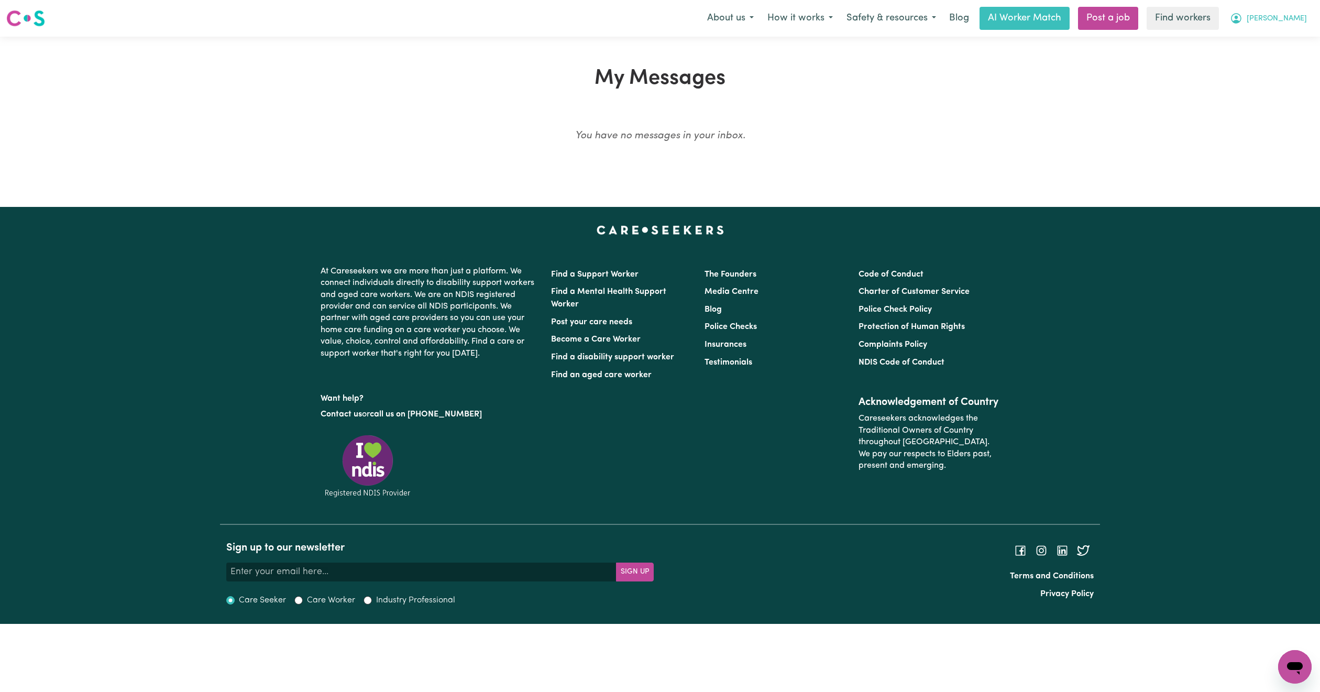
click at [1280, 13] on button "[PERSON_NAME]" at bounding box center [1268, 18] width 91 height 22
click at [1274, 38] on link "My Dashboard" at bounding box center [1272, 41] width 83 height 20
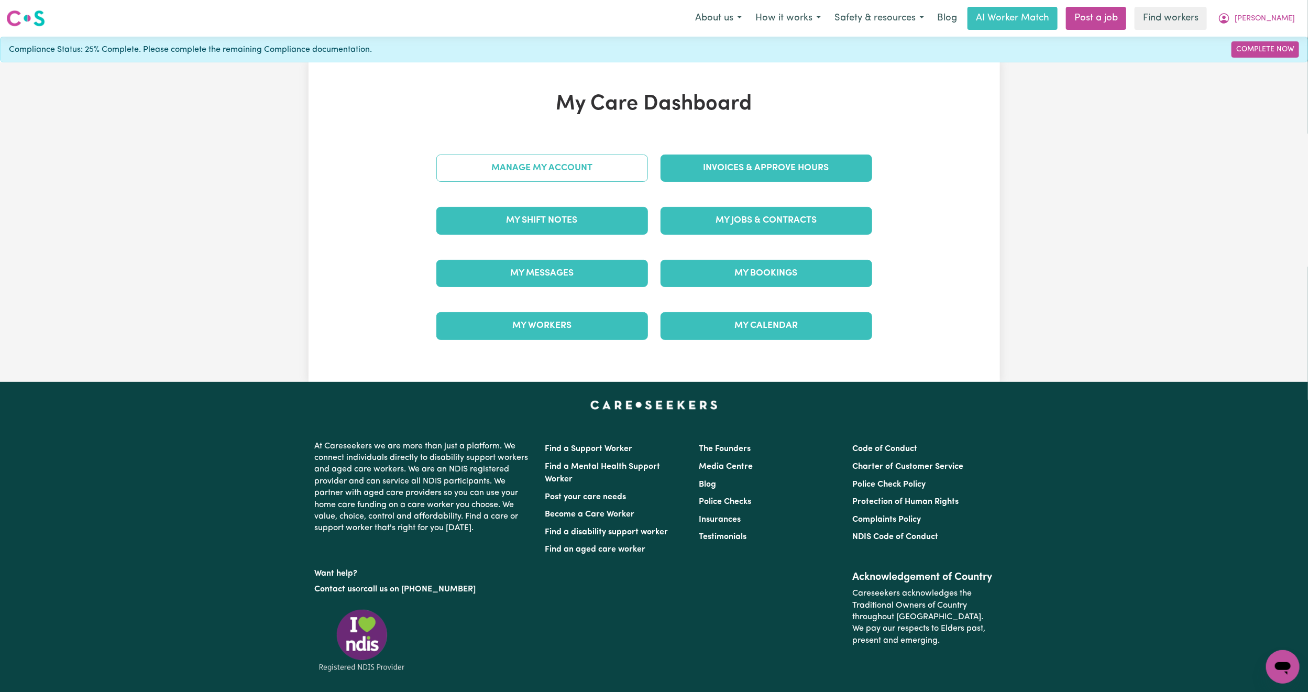
click at [552, 181] on link "Manage My Account" at bounding box center [542, 168] width 212 height 27
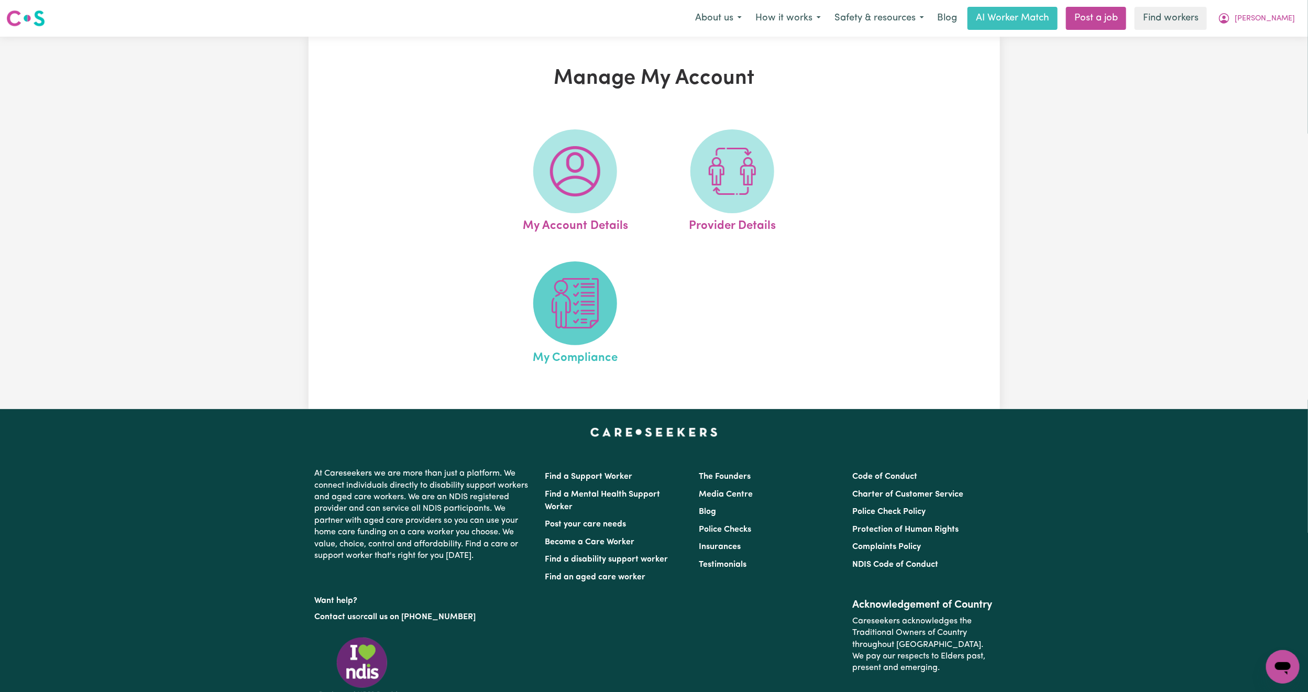
click at [577, 319] on img at bounding box center [575, 303] width 50 height 50
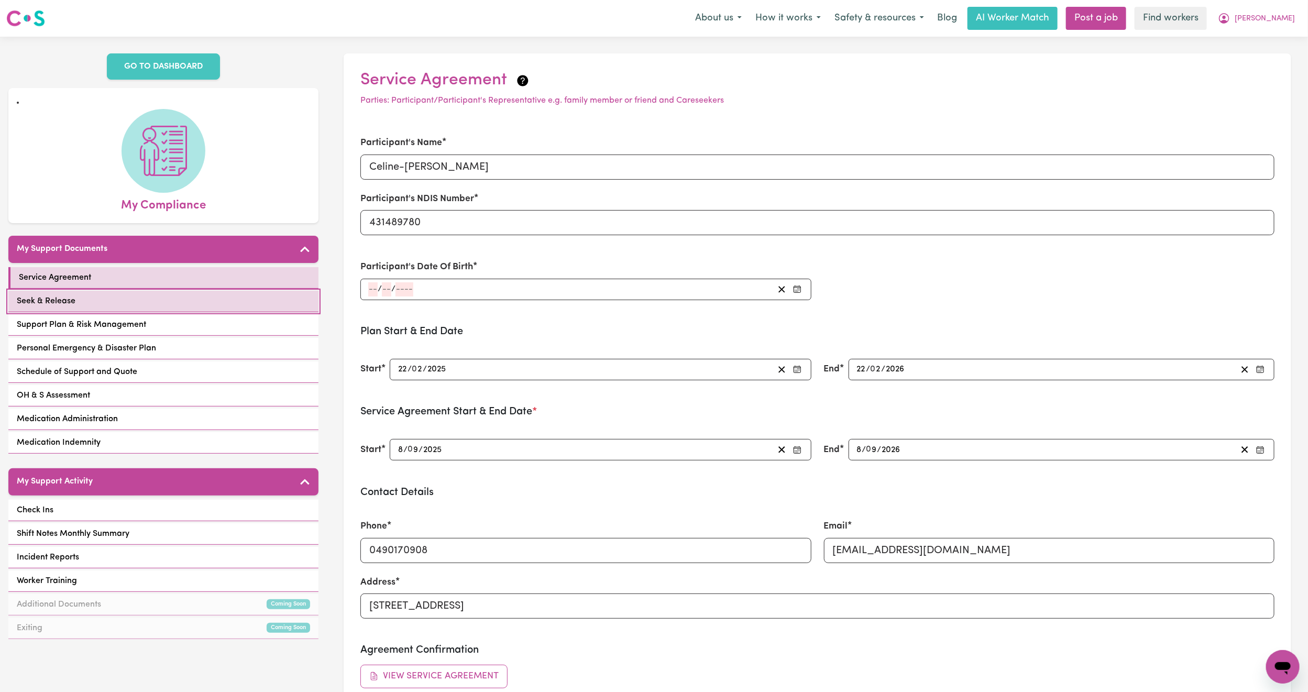
click at [202, 309] on link "Seek & Release" at bounding box center [163, 301] width 310 height 21
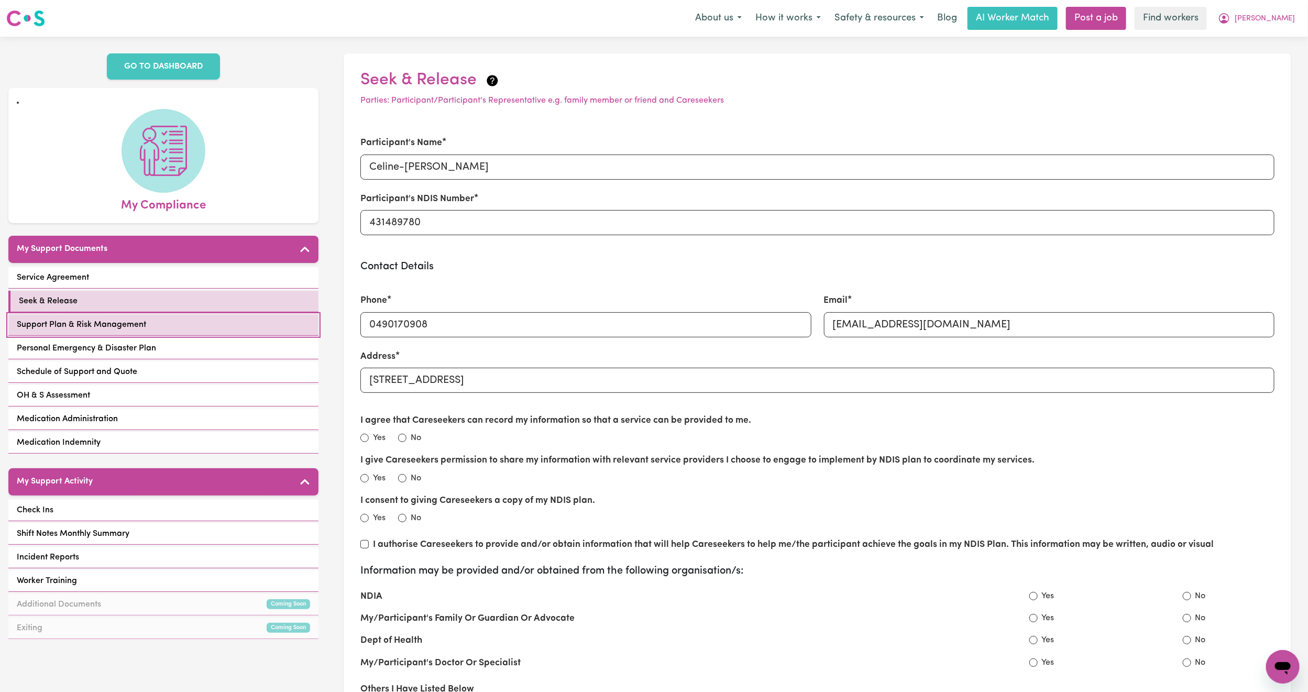
click at [221, 332] on link "Support Plan & Risk Management" at bounding box center [163, 324] width 310 height 21
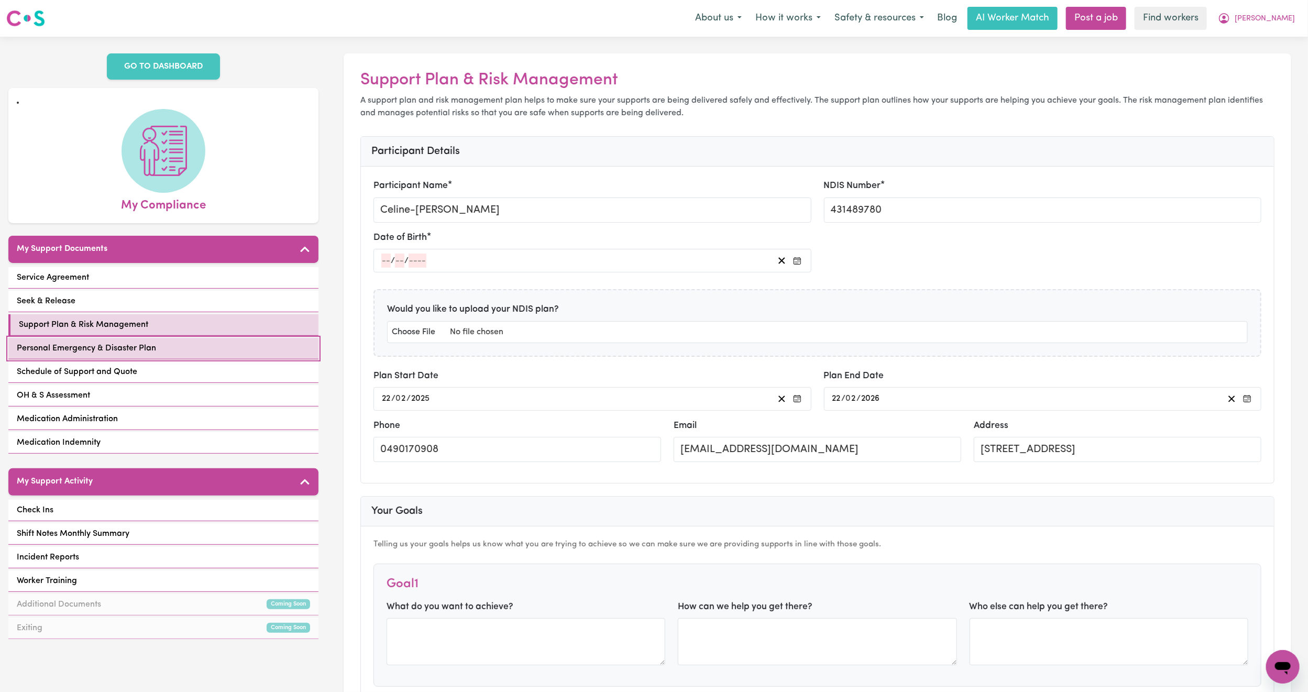
click at [157, 347] on link "Personal Emergency & Disaster Plan" at bounding box center [163, 348] width 310 height 21
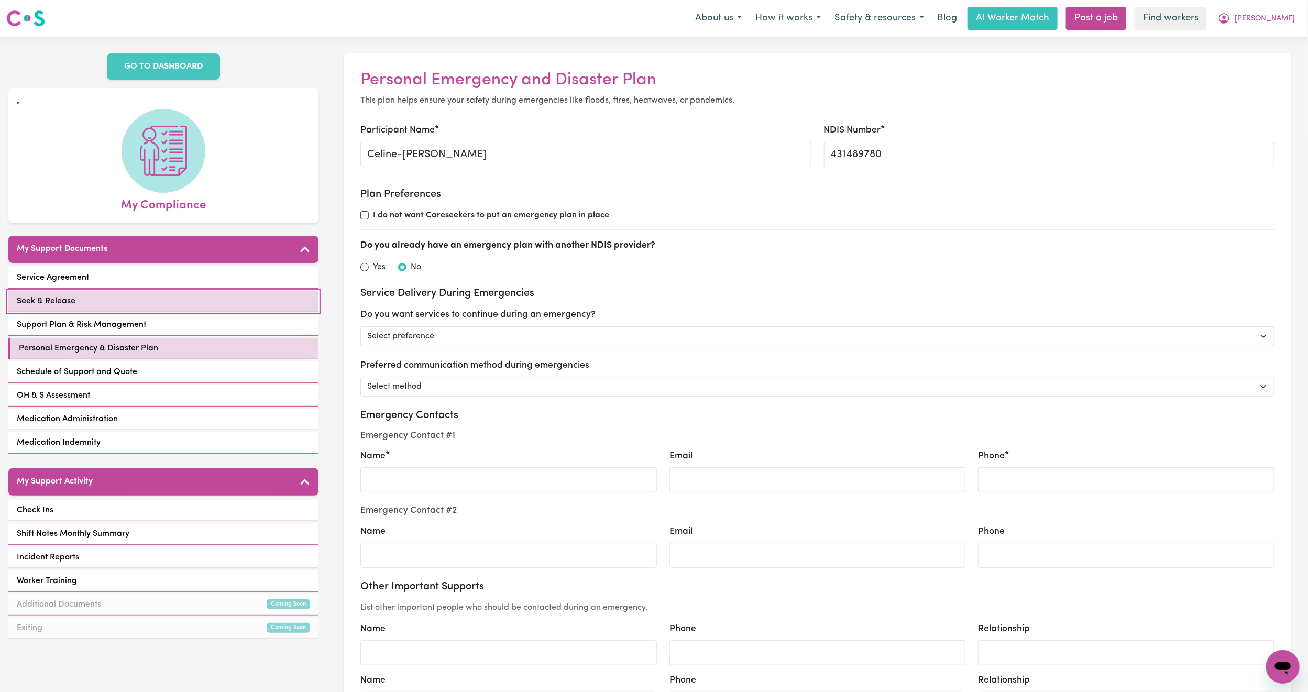
click at [189, 307] on link "Seek & Release" at bounding box center [163, 301] width 310 height 21
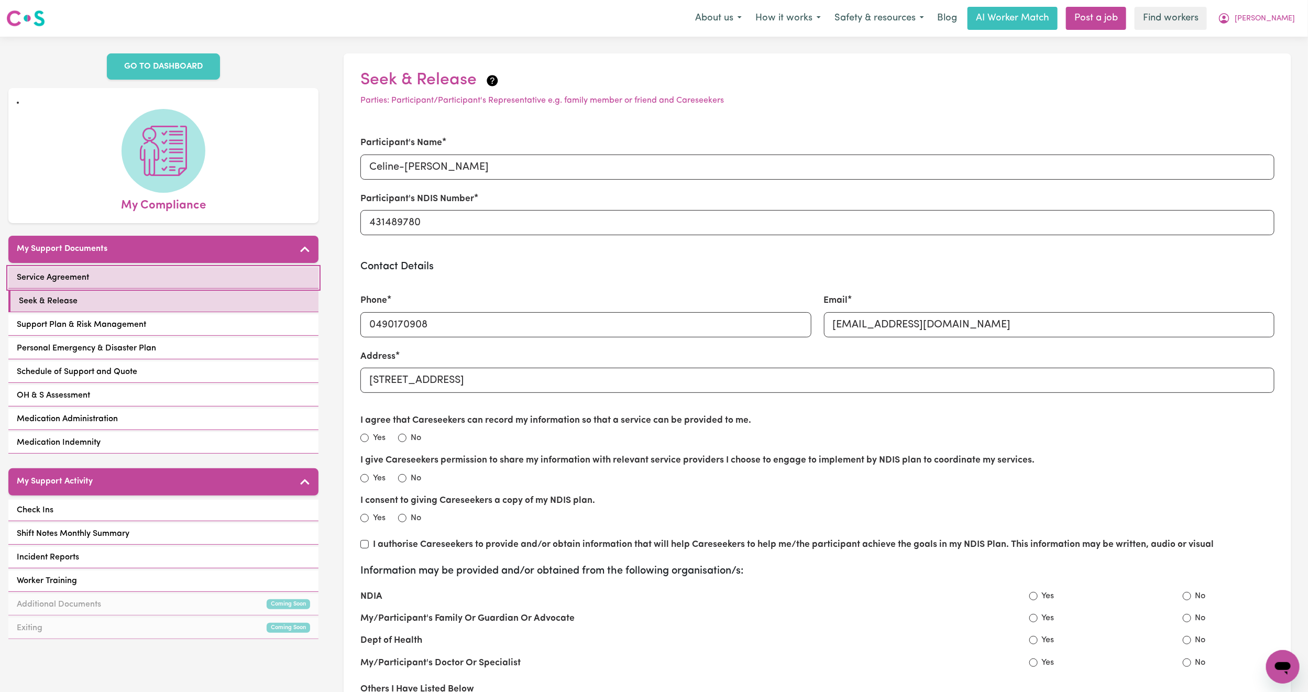
click at [140, 283] on link "Service Agreement" at bounding box center [163, 277] width 310 height 21
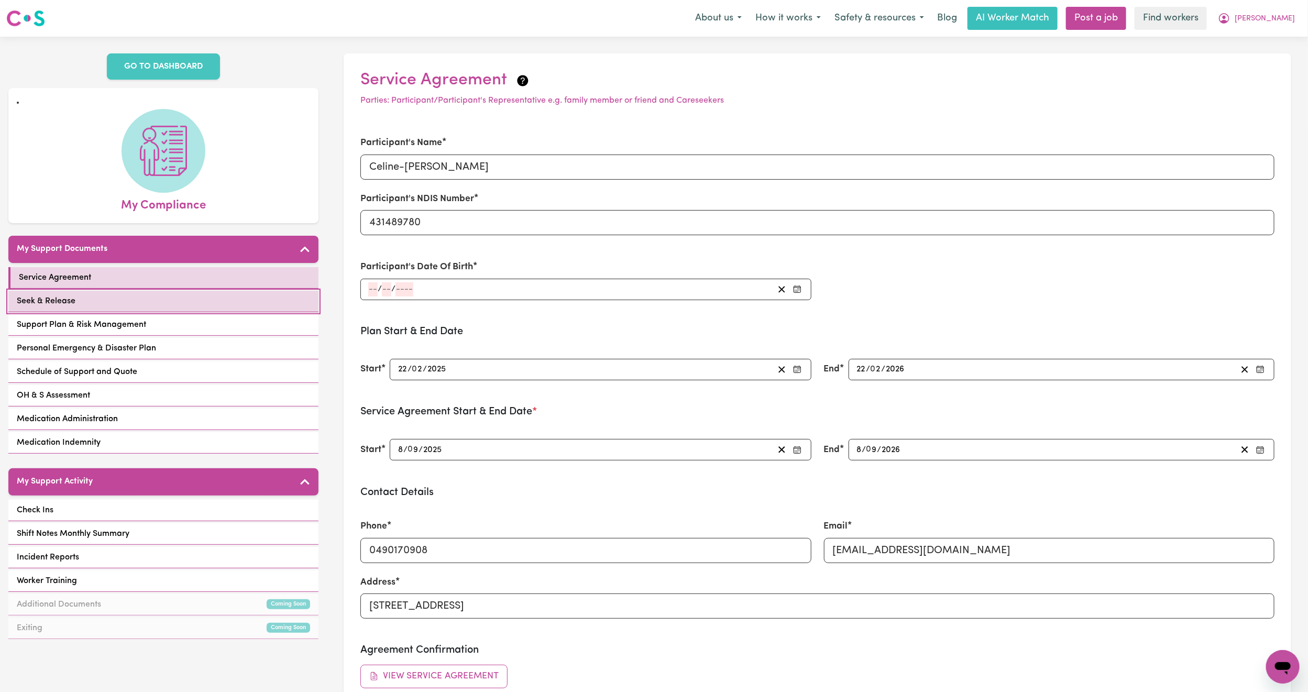
click at [177, 309] on link "Seek & Release" at bounding box center [163, 301] width 310 height 21
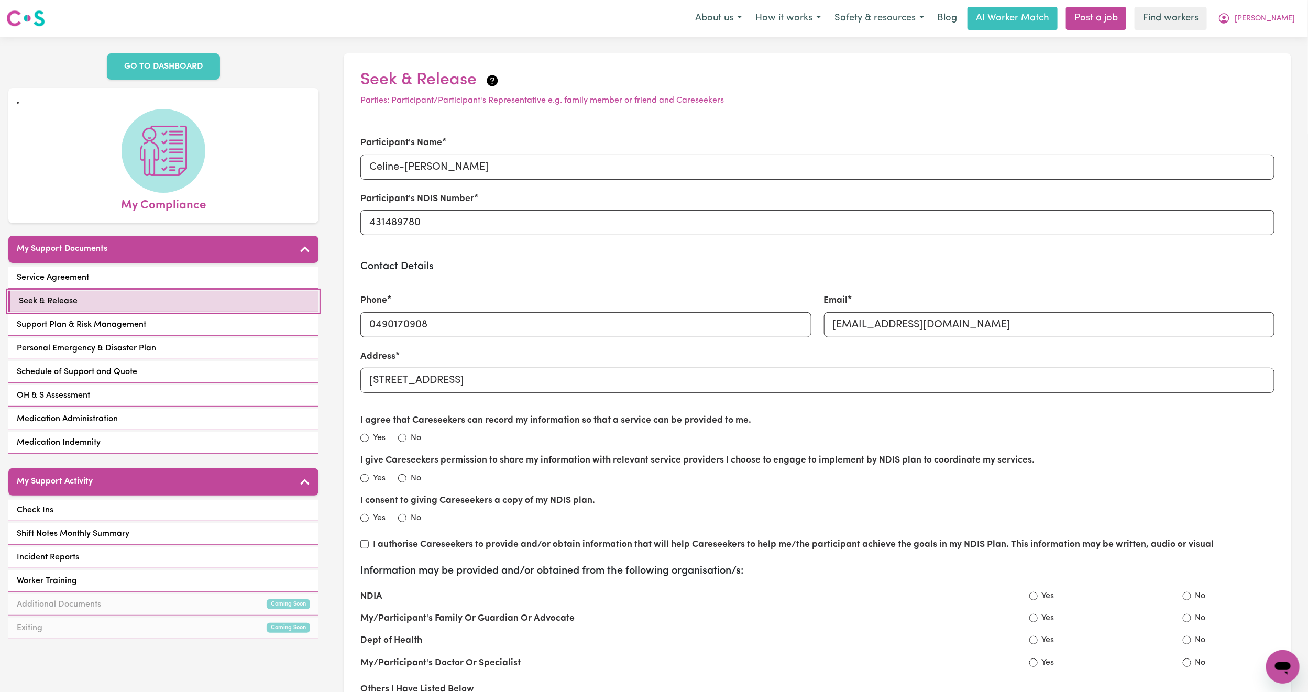
click at [177, 309] on link "Seek & Release" at bounding box center [163, 301] width 310 height 21
drag, startPoint x: 160, startPoint y: 49, endPoint x: 165, endPoint y: 60, distance: 11.5
click at [165, 60] on div "GO TO DASHBOARD My Compliance My Support Documents Service Agreement Seek & Rel…" at bounding box center [163, 486] width 327 height 898
click at [165, 60] on link "GO TO DASHBOARD" at bounding box center [163, 66] width 113 height 26
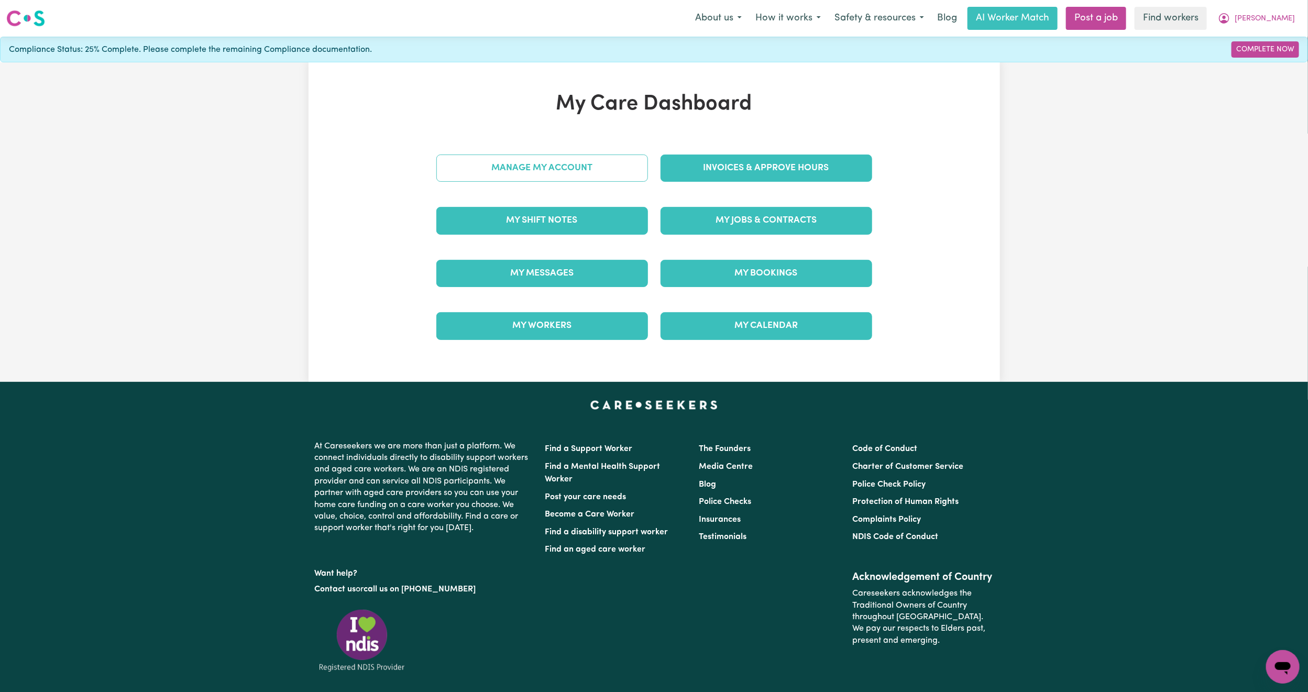
click at [538, 176] on link "Manage My Account" at bounding box center [542, 168] width 212 height 27
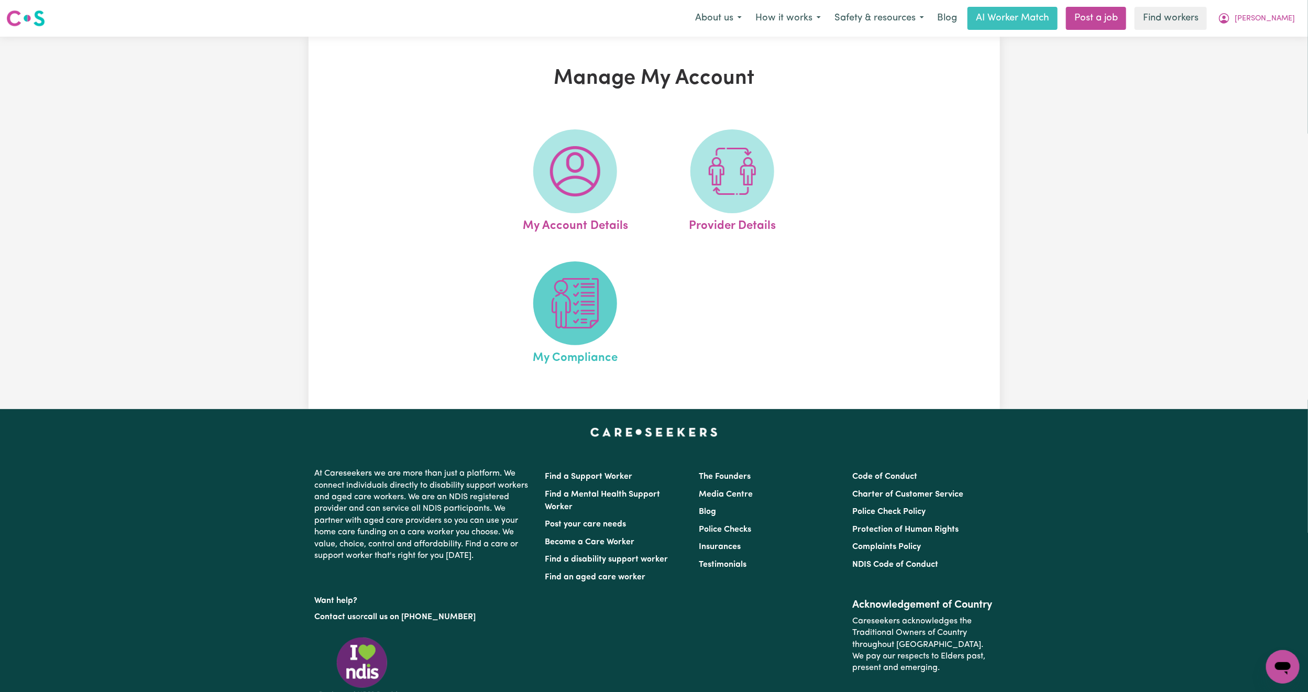
click at [590, 329] on span at bounding box center [575, 303] width 84 height 84
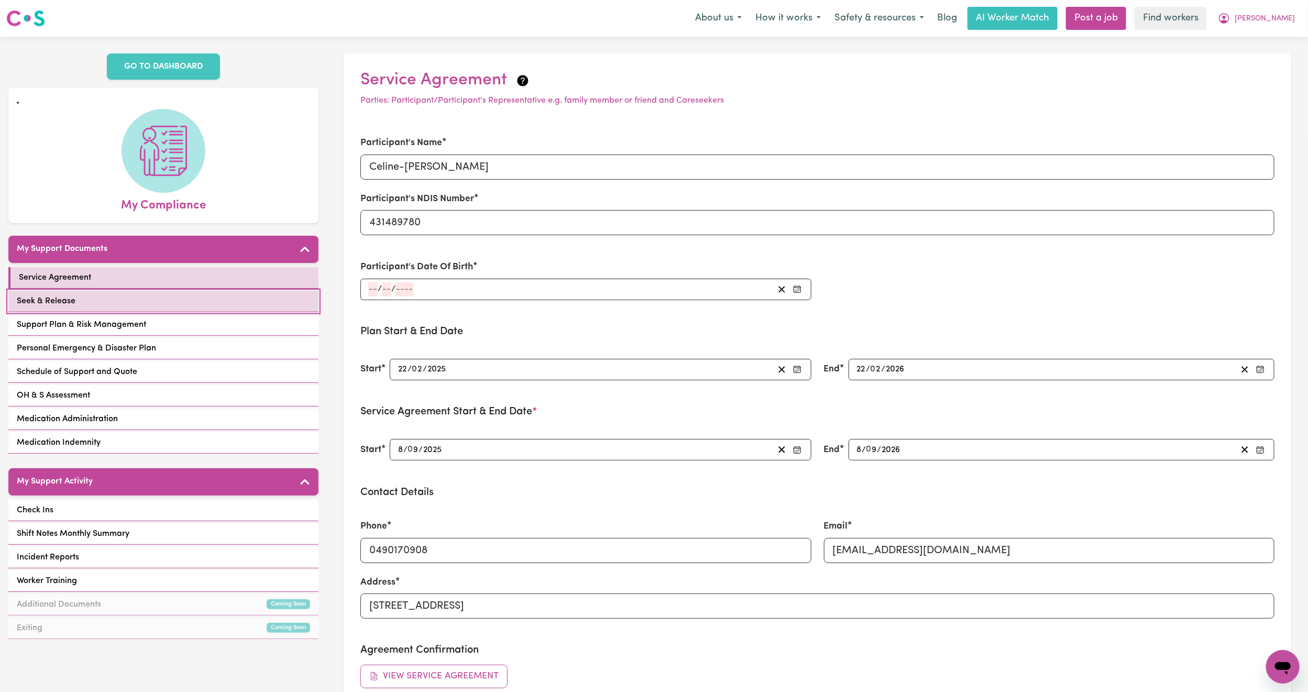
click at [220, 299] on link "Seek & Release" at bounding box center [163, 301] width 310 height 21
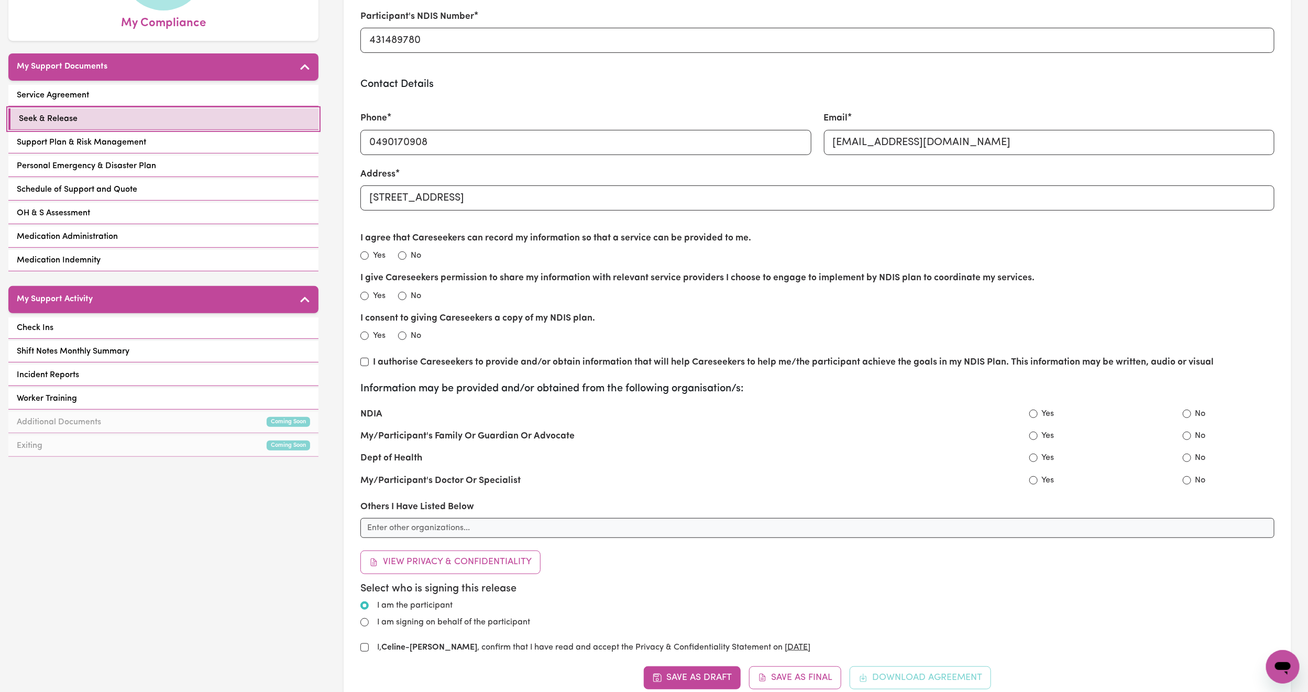
scroll to position [171, 0]
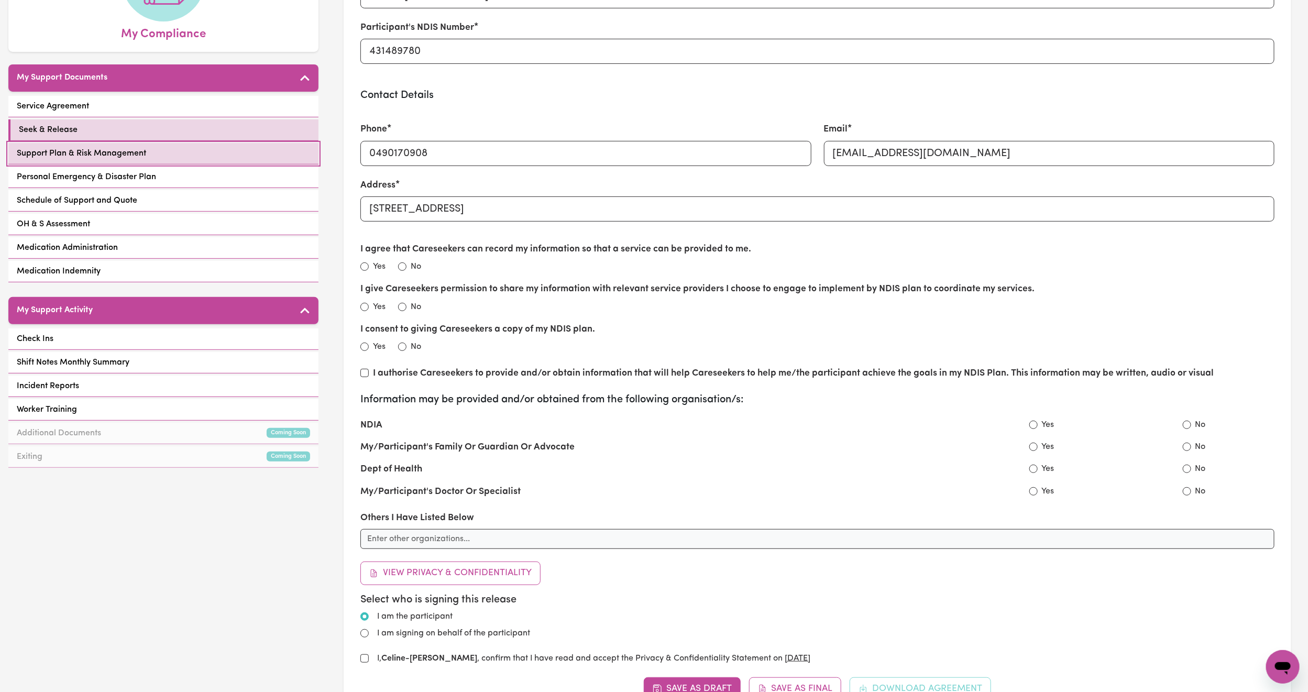
click at [115, 150] on span "Support Plan & Risk Management" at bounding box center [81, 153] width 129 height 13
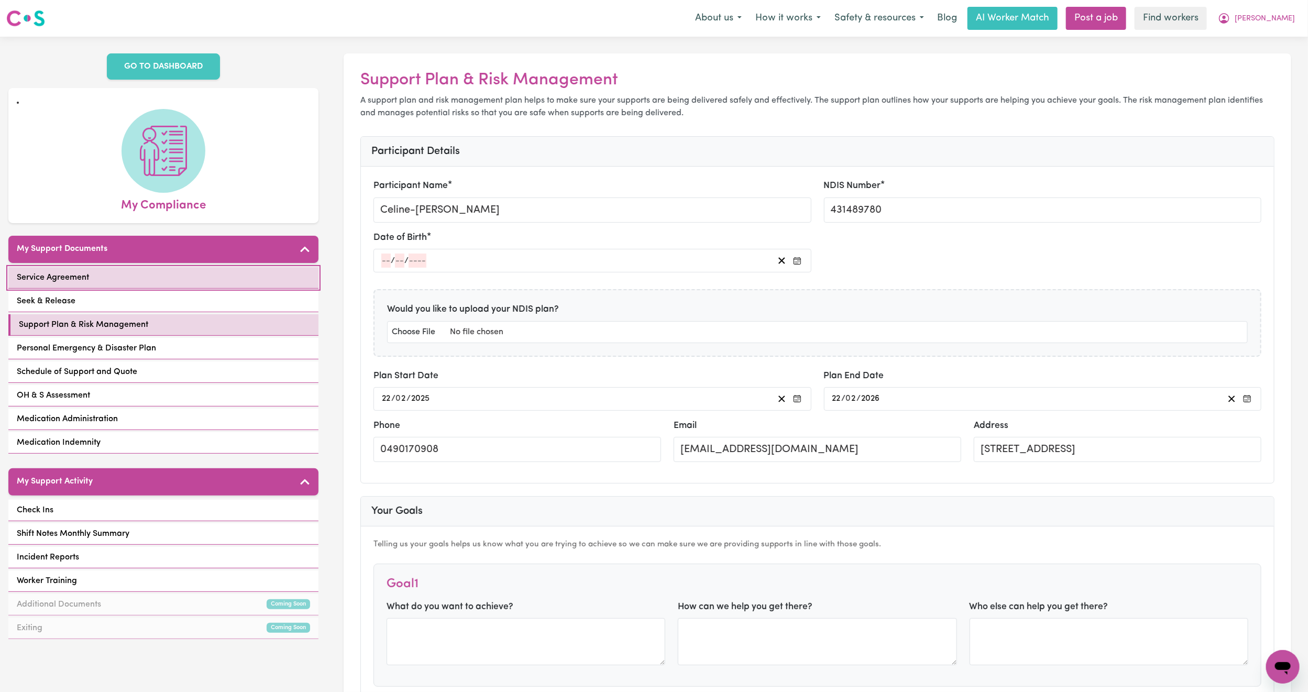
click at [188, 280] on link "Service Agreement" at bounding box center [163, 277] width 310 height 21
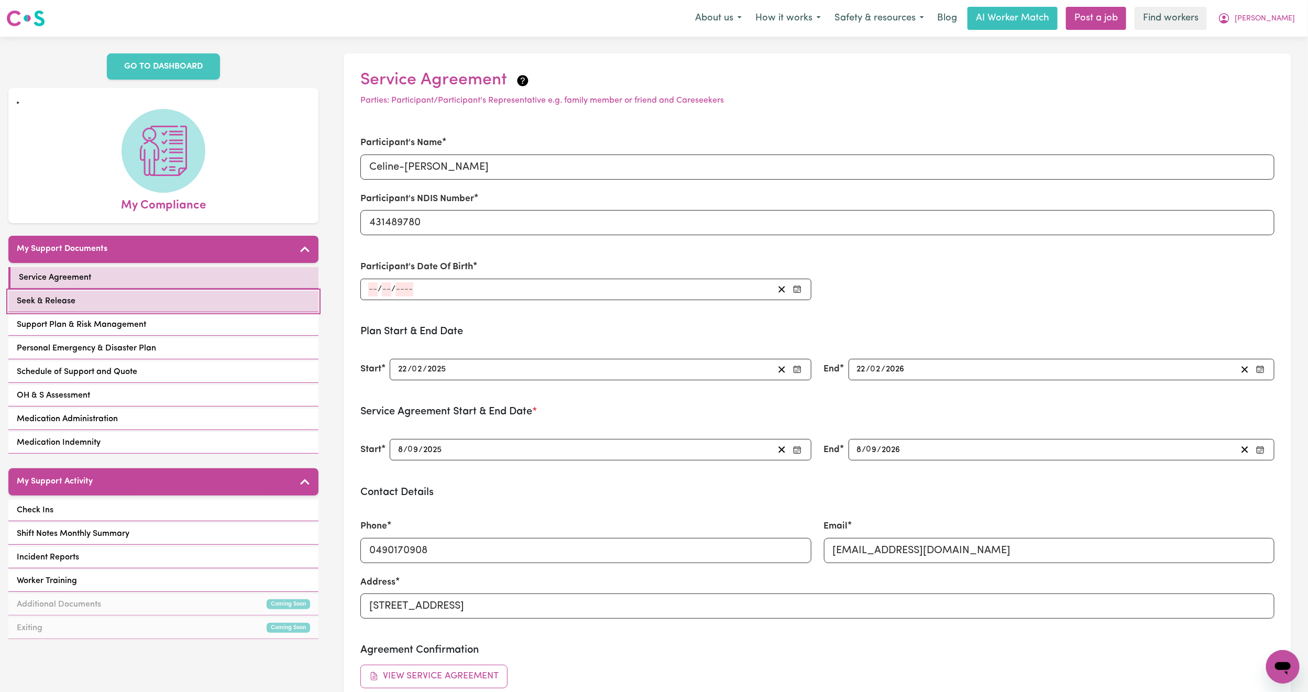
click at [205, 310] on link "Seek & Release" at bounding box center [163, 301] width 310 height 21
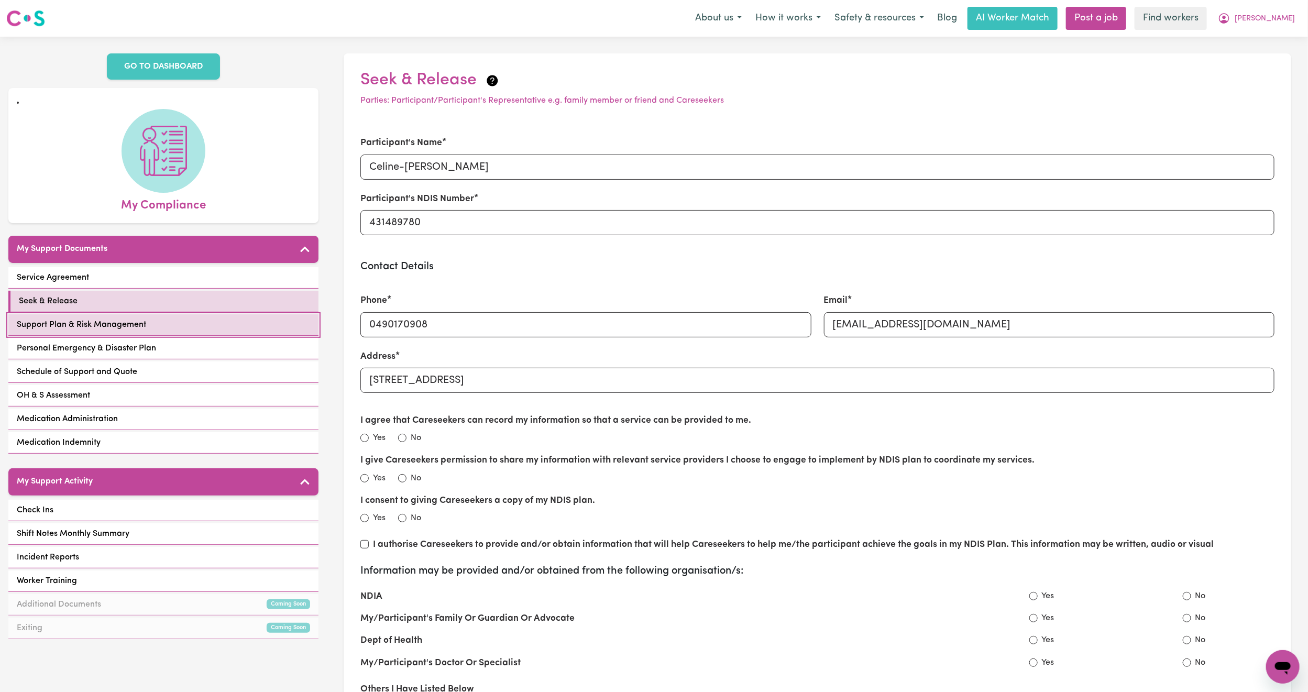
click at [219, 321] on link "Support Plan & Risk Management" at bounding box center [163, 324] width 310 height 21
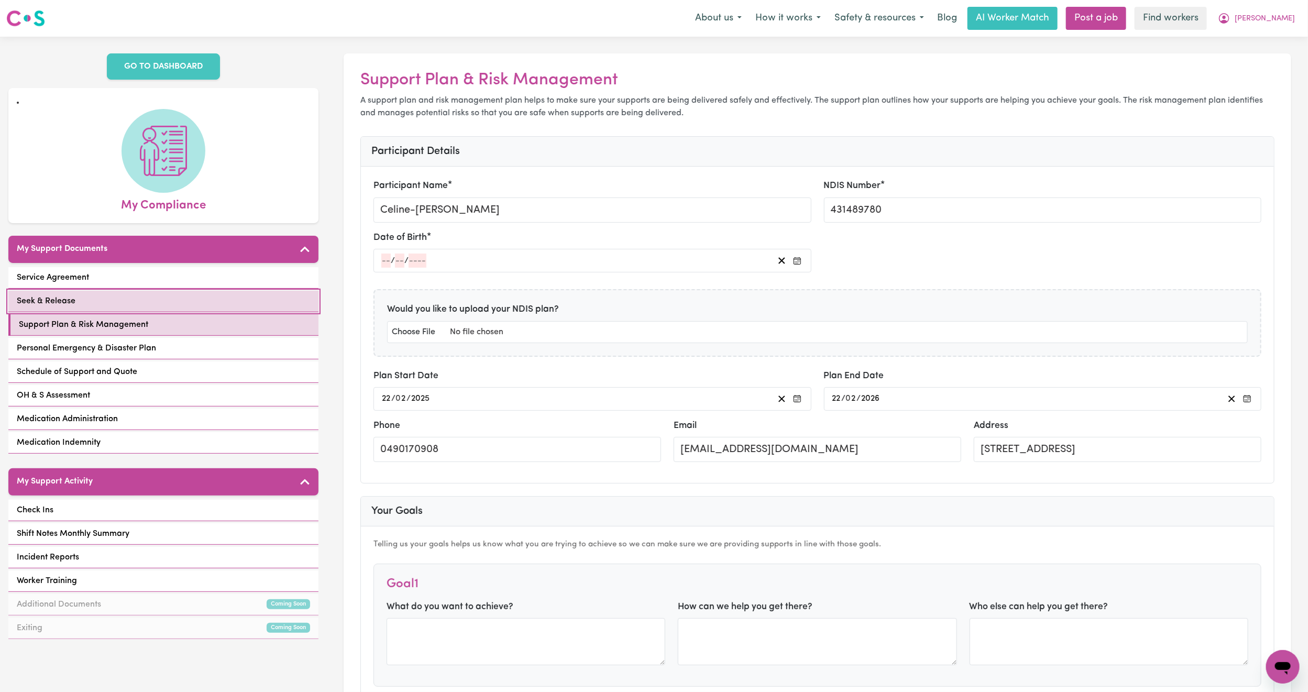
click at [214, 301] on link "Seek & Release" at bounding box center [163, 301] width 310 height 21
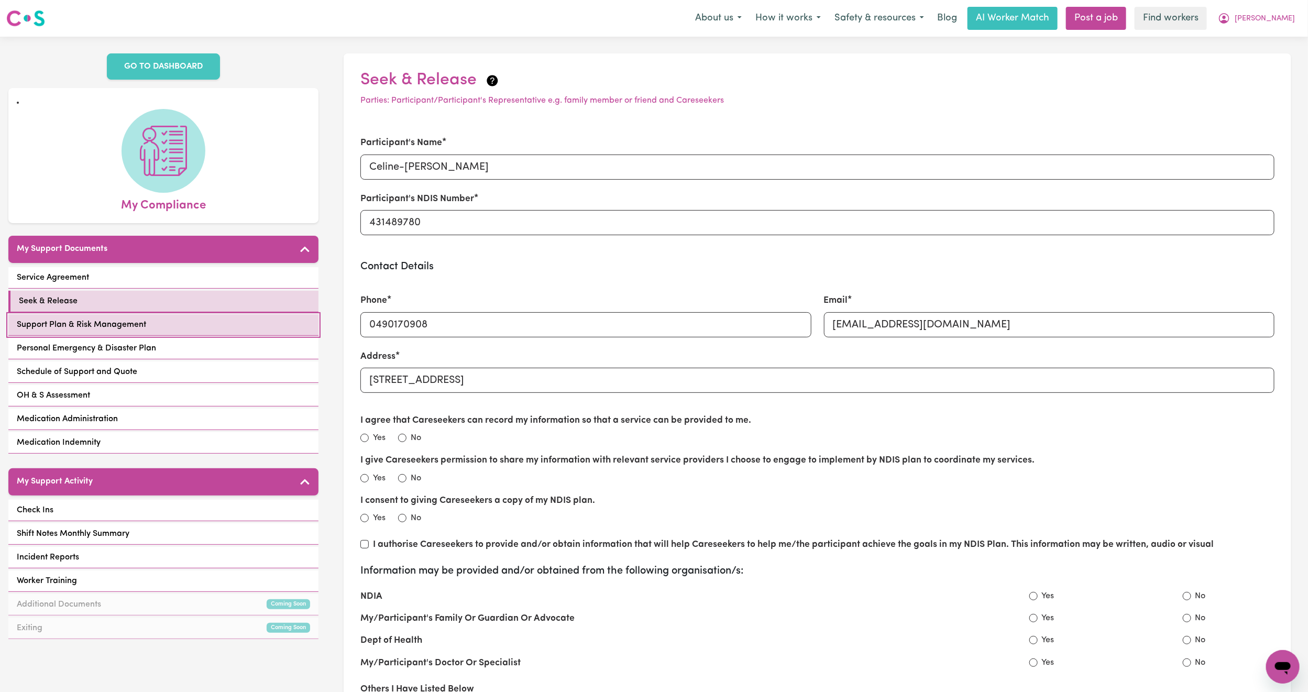
click at [219, 322] on link "Support Plan & Risk Management" at bounding box center [163, 324] width 310 height 21
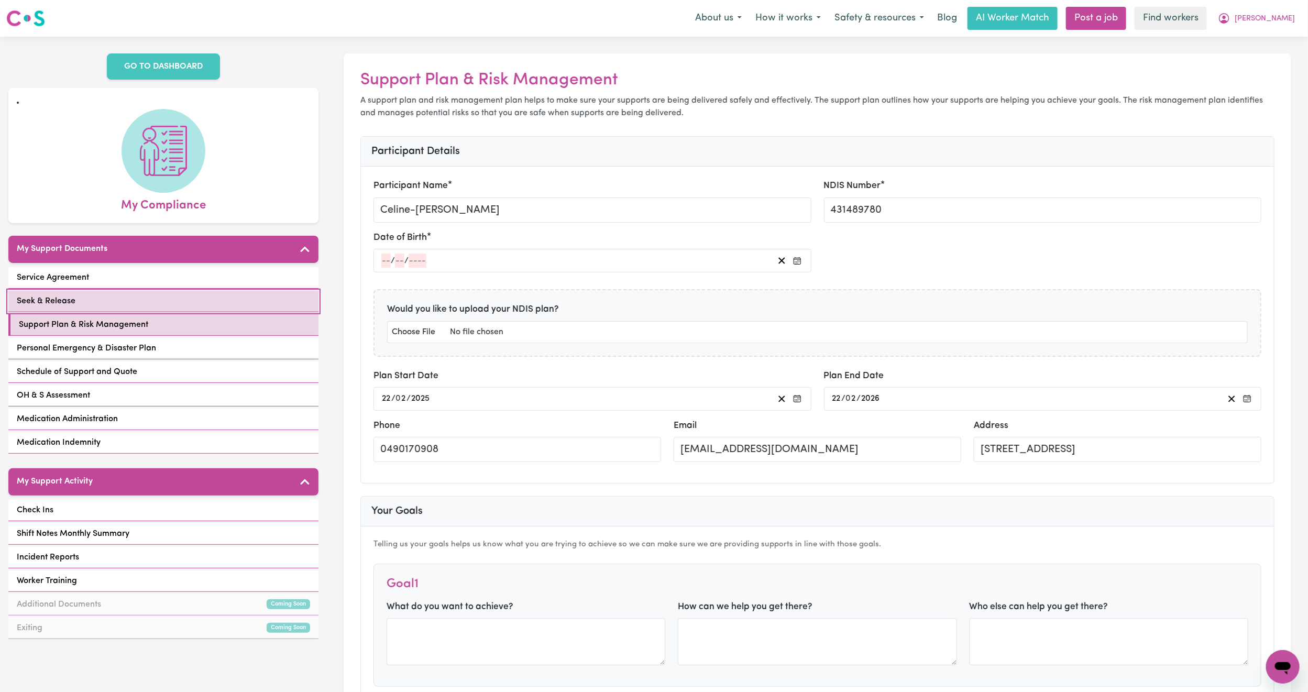
click at [181, 304] on link "Seek & Release" at bounding box center [163, 301] width 310 height 21
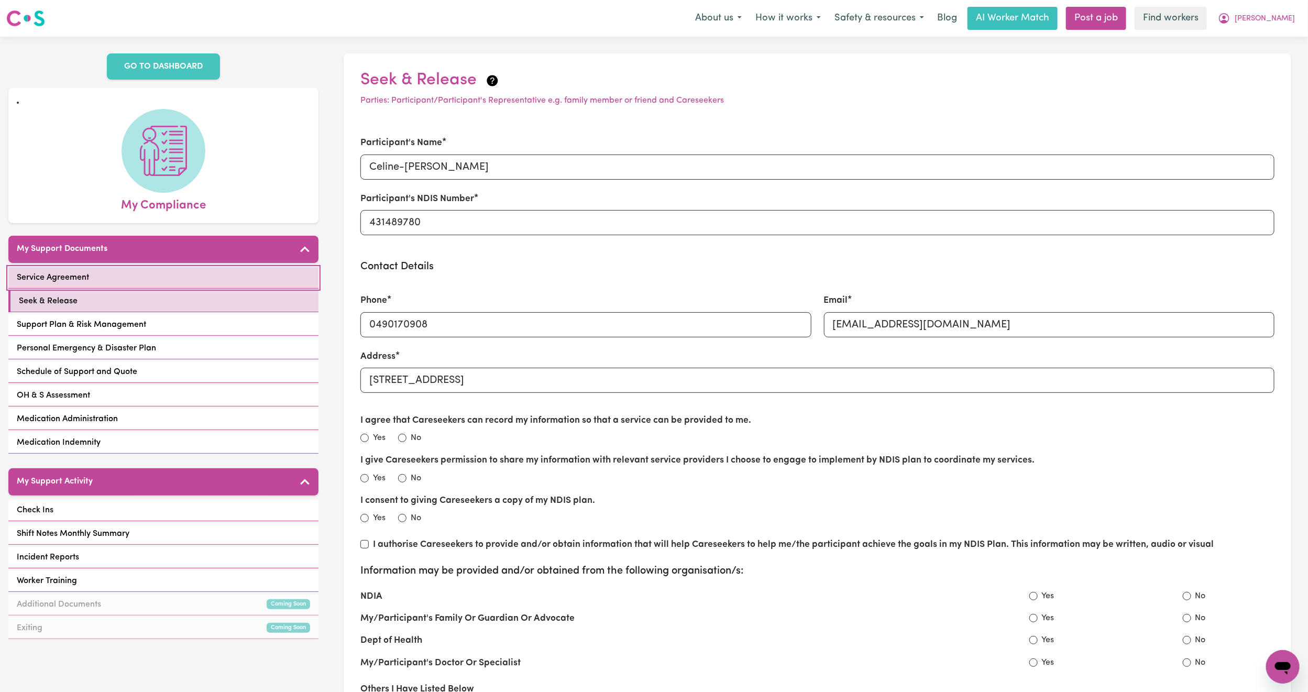
click at [192, 277] on link "Service Agreement" at bounding box center [163, 277] width 310 height 21
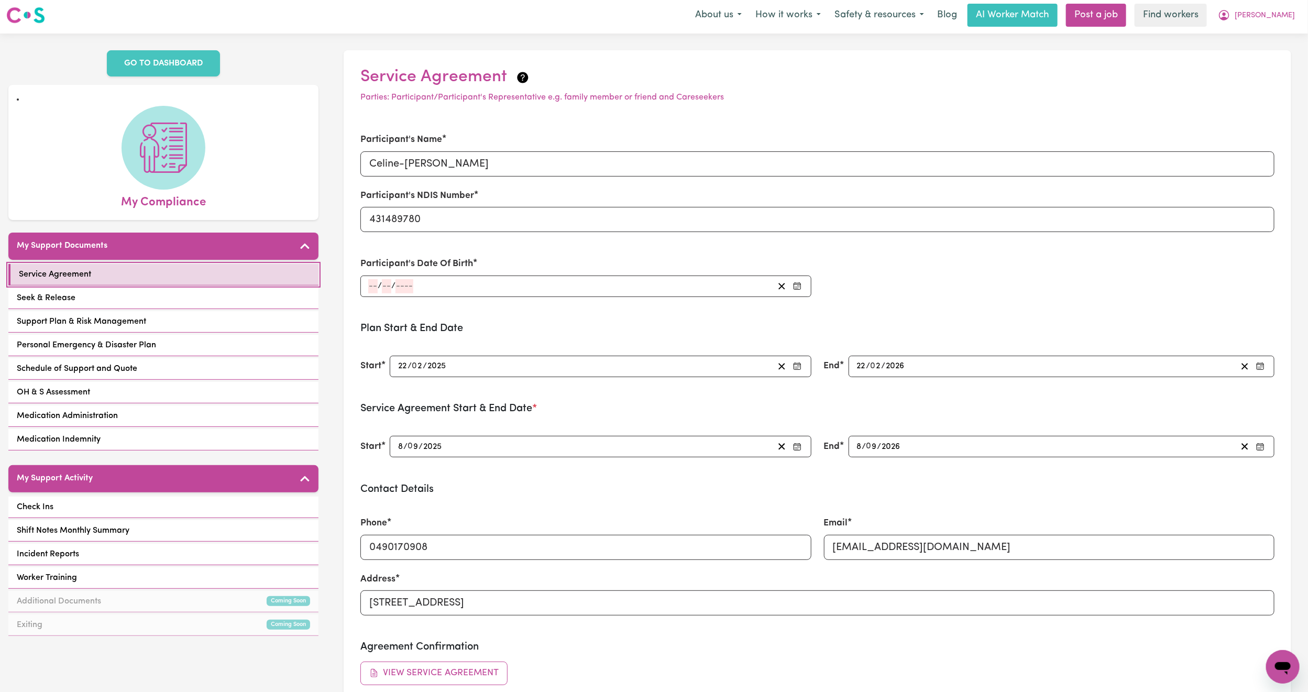
scroll to position [2, 0]
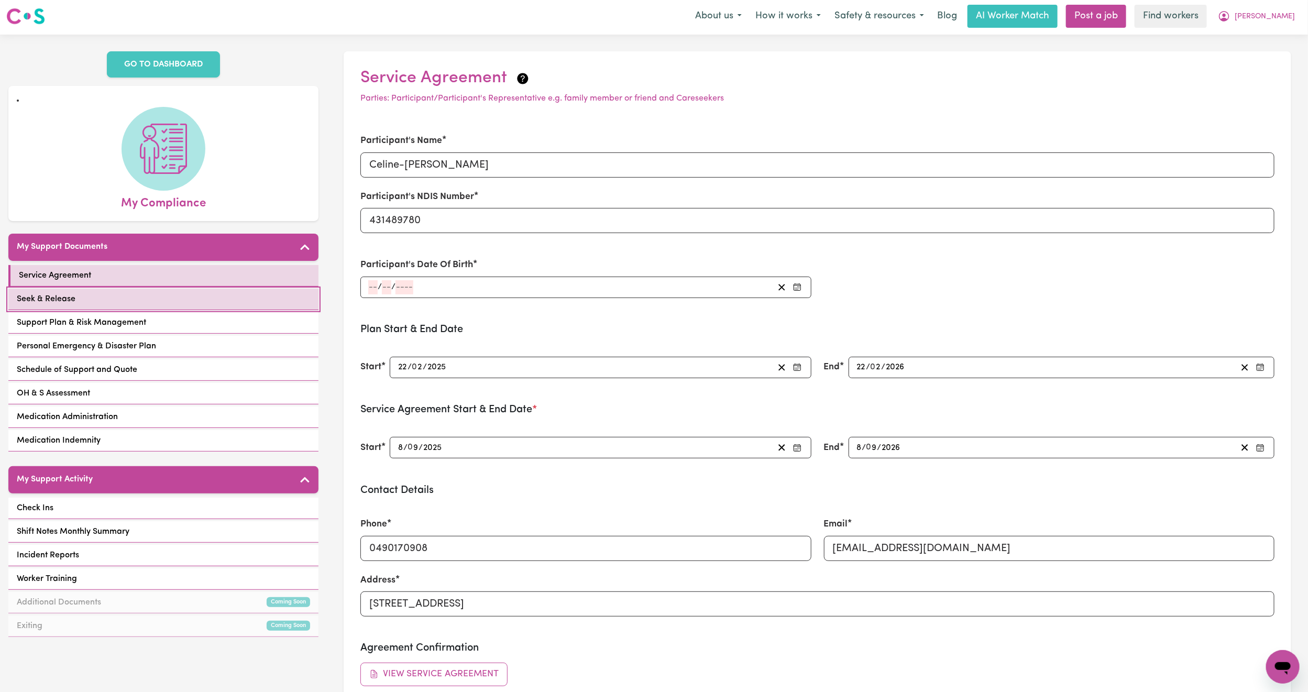
click at [180, 310] on link "Seek & Release" at bounding box center [163, 299] width 310 height 21
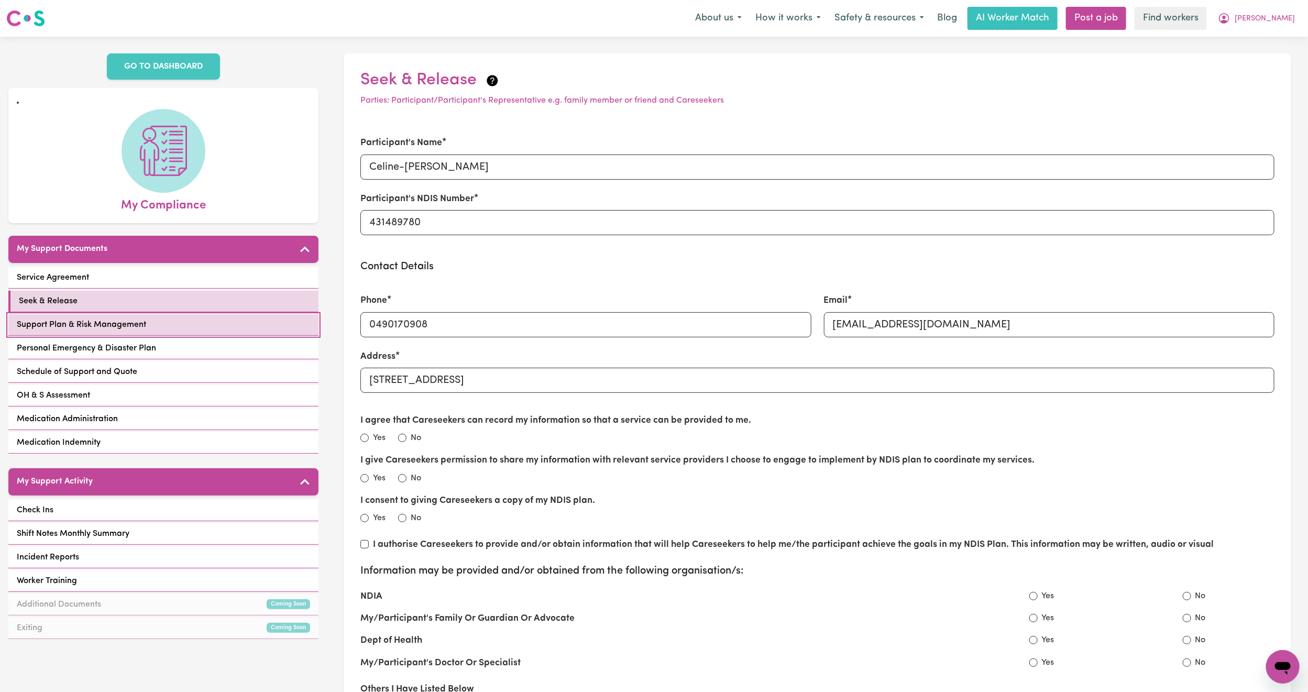
click at [198, 324] on link "Support Plan & Risk Management" at bounding box center [163, 324] width 310 height 21
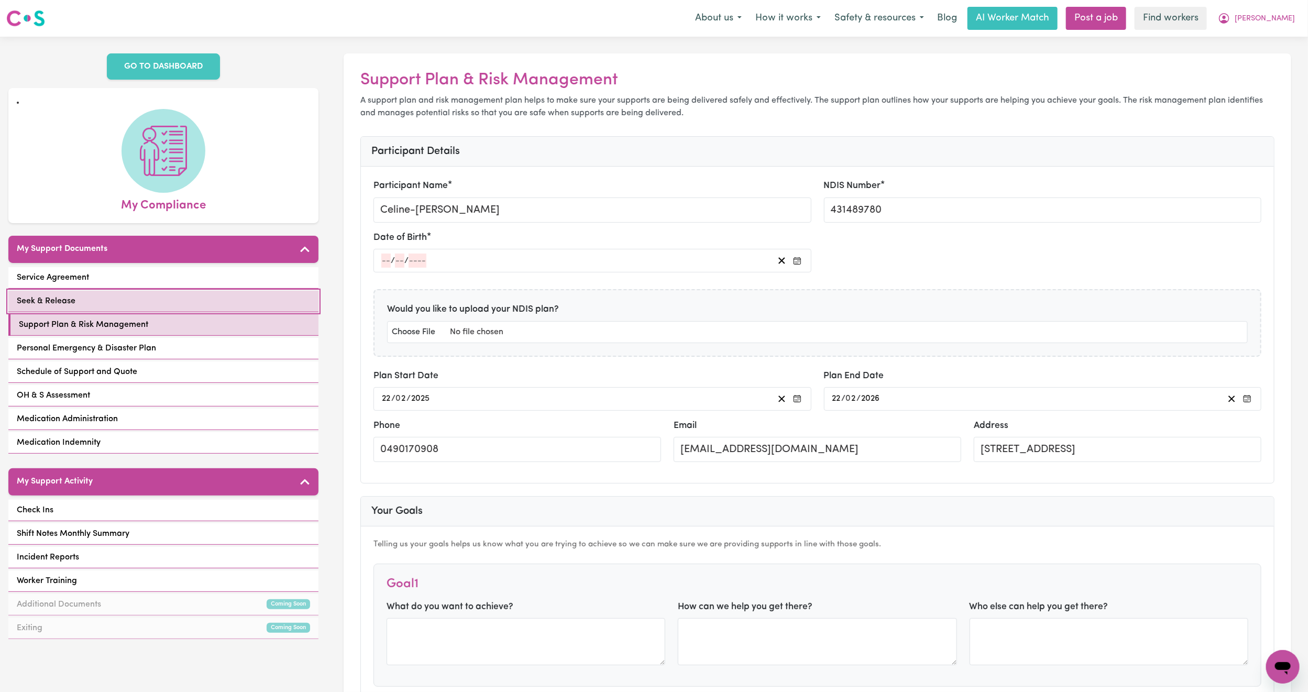
click at [160, 300] on link "Seek & Release" at bounding box center [163, 301] width 310 height 21
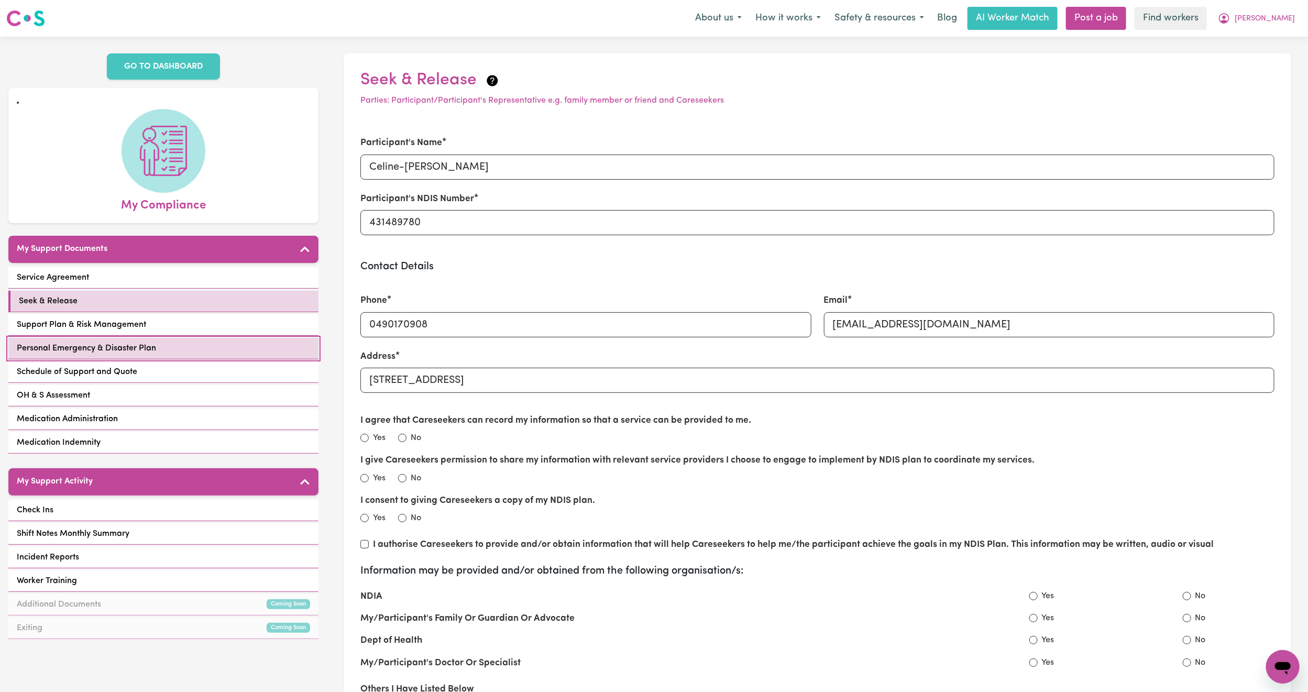
click at [162, 346] on link "Personal Emergency & Disaster Plan" at bounding box center [163, 348] width 310 height 21
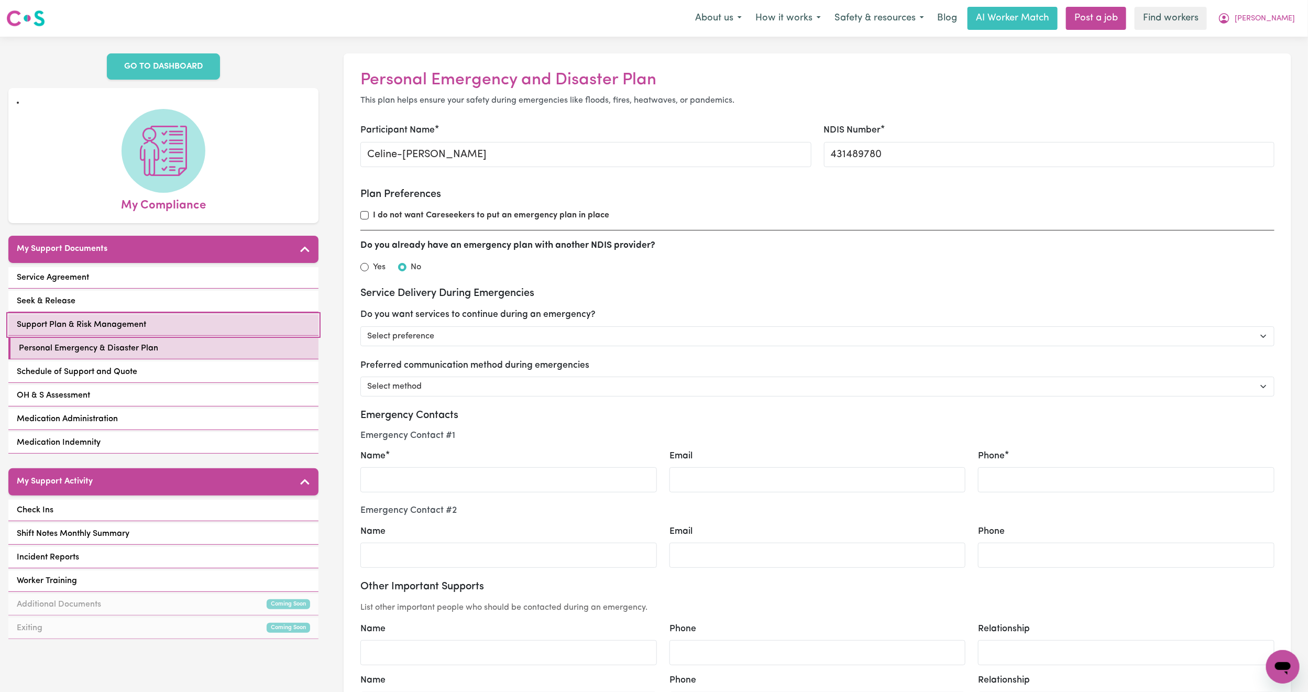
click at [151, 326] on link "Support Plan & Risk Management" at bounding box center [163, 324] width 310 height 21
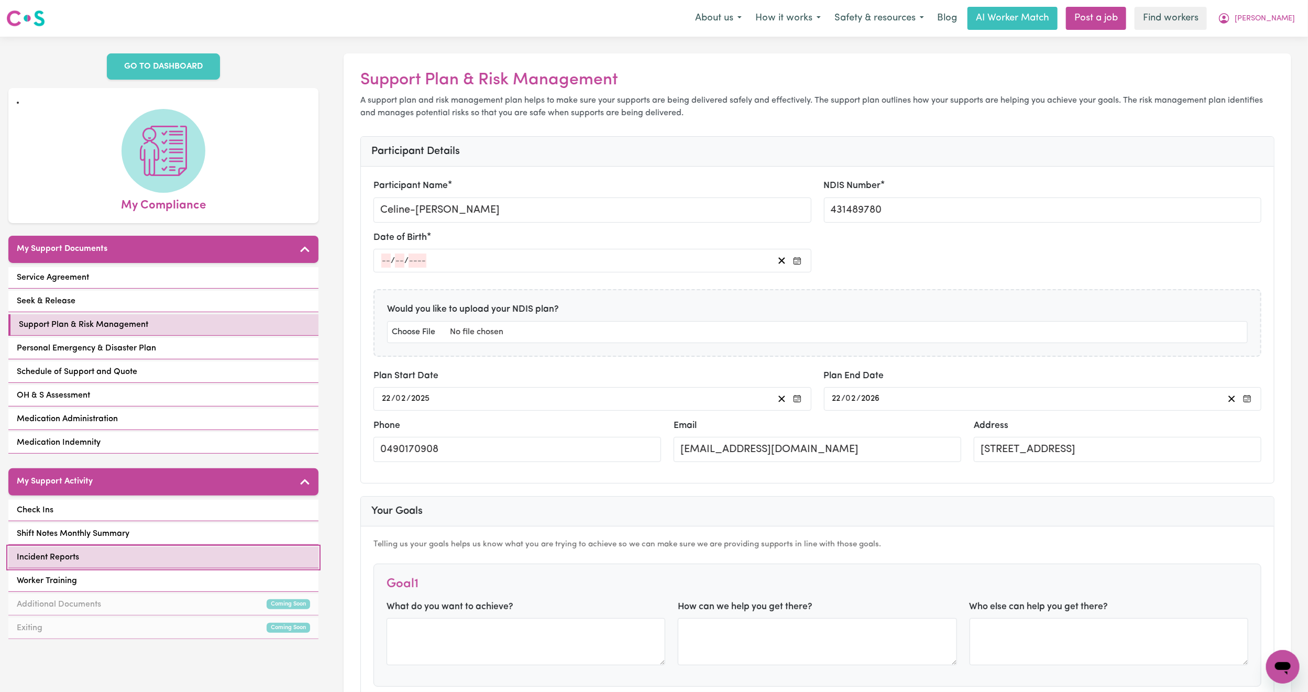
click at [144, 551] on link "Incident Reports" at bounding box center [163, 557] width 310 height 21
